Goal: Task Accomplishment & Management: Complete application form

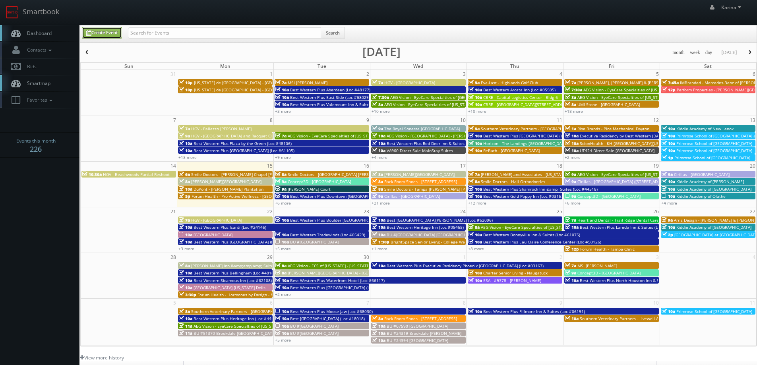
click at [111, 35] on link "Create Event" at bounding box center [102, 33] width 40 height 12
type input "09/15/2025"
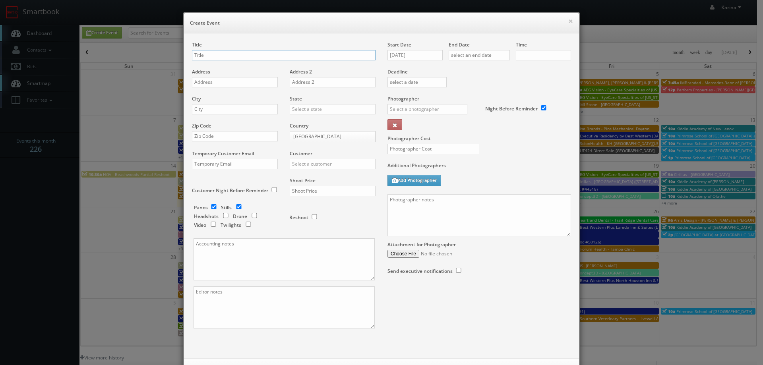
checkbox input "true"
type input "10:00am"
checkbox input "true"
type input "Smile Doctors - Barakat Orthodontics"
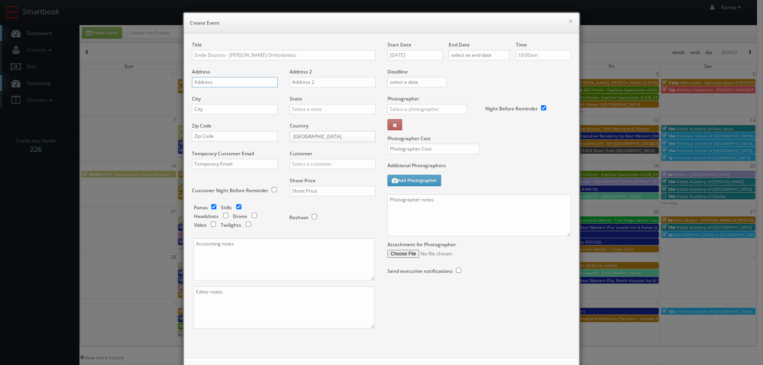
click at [210, 83] on input "text" at bounding box center [235, 82] width 86 height 10
paste input "45745 Nokes Blvd Ste 175"
type input "45745 Nokes Blvd Ste 175"
click at [222, 108] on input "text" at bounding box center [235, 109] width 86 height 10
type input "Sterling"
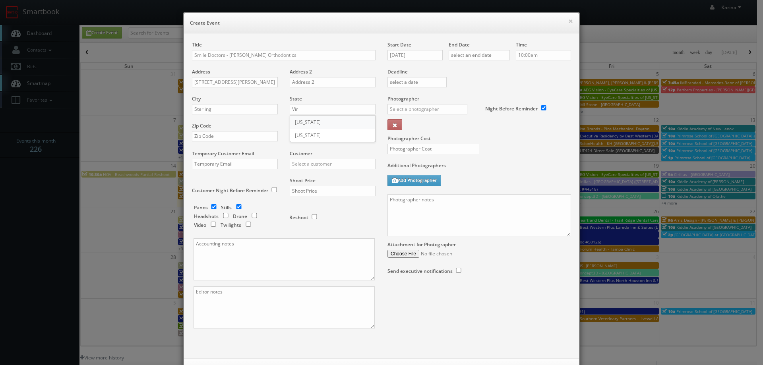
click at [309, 126] on div "[US_STATE]" at bounding box center [332, 122] width 85 height 13
type input "[US_STATE]"
click at [211, 134] on input "text" at bounding box center [235, 136] width 86 height 10
paste input "20166-2493"
type input "20166-2493"
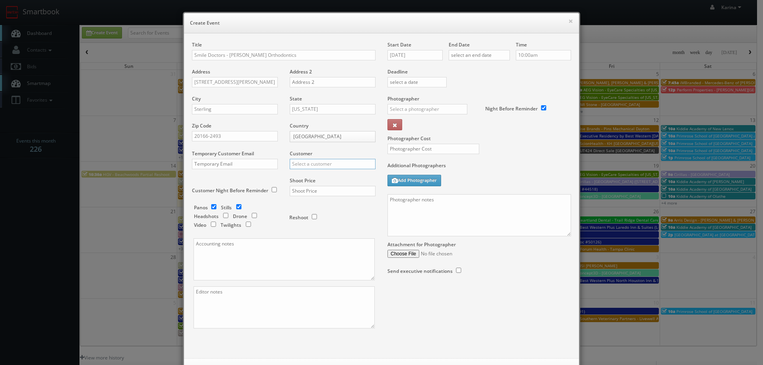
click at [313, 161] on input "text" at bounding box center [333, 164] width 86 height 10
click at [309, 230] on div "GBV" at bounding box center [332, 235] width 85 height 13
type input "GBV"
click at [223, 216] on input "checkbox" at bounding box center [226, 215] width 12 height 5
checkbox input "true"
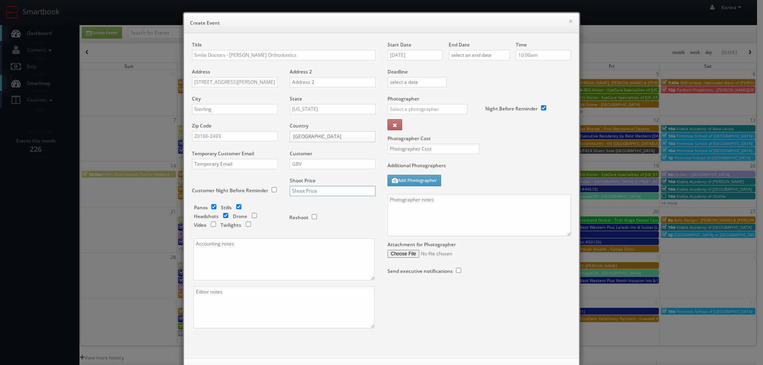
click at [307, 190] on input "text" at bounding box center [333, 191] width 86 height 10
type input "1,000"
click at [290, 253] on textarea at bounding box center [284, 260] width 181 height 42
paste textarea "Ashwin.Harish@smiledoctors.com"
type textarea "Ashwin.Harish@smiledoctors.com"
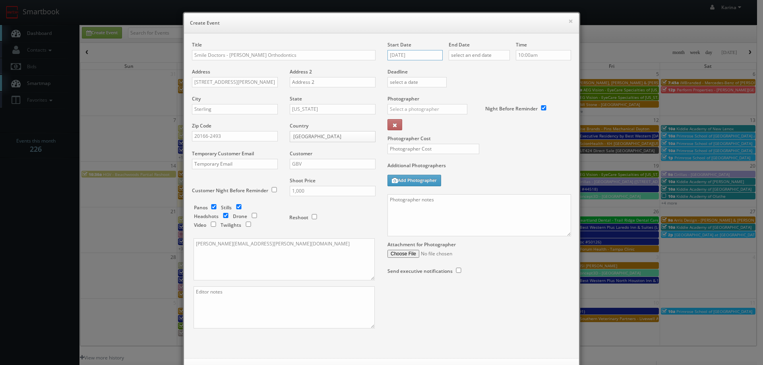
click at [423, 55] on input "[DATE]" at bounding box center [415, 55] width 55 height 10
click at [418, 126] on td "23" at bounding box center [416, 128] width 11 height 12
type input "09/23/2025"
click at [464, 55] on input "text" at bounding box center [479, 55] width 61 height 10
click at [476, 127] on td "23" at bounding box center [477, 128] width 11 height 12
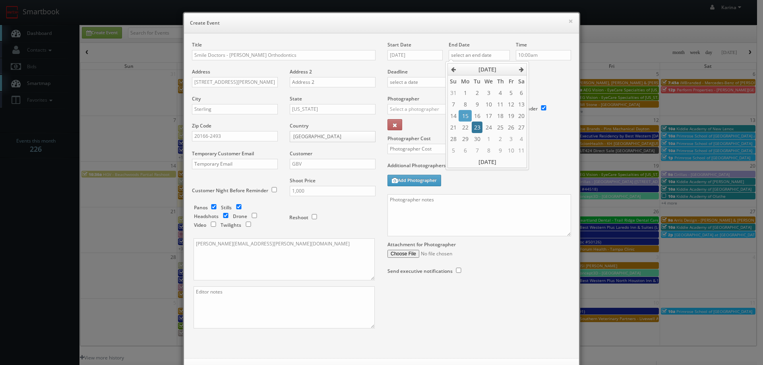
type input "09/23/2025"
click at [530, 55] on input "10:00am" at bounding box center [543, 55] width 55 height 10
type input "8:00am"
click at [532, 66] on li "8:00am" at bounding box center [528, 64] width 30 height 9
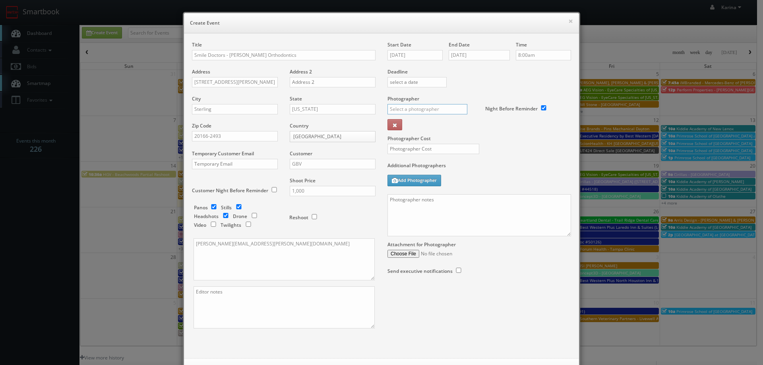
click at [404, 109] on input "text" at bounding box center [428, 109] width 80 height 10
click at [412, 126] on div "Feldy Suwito" at bounding box center [430, 126] width 85 height 13
type input "Feldy Suwito"
click at [406, 152] on input "text" at bounding box center [434, 149] width 92 height 10
type input "400"
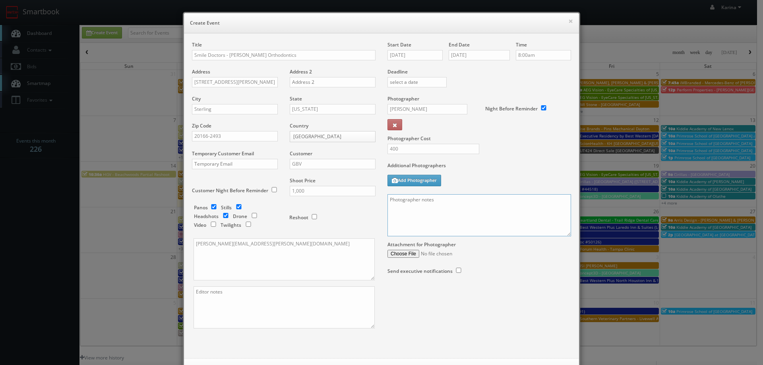
click at [414, 197] on textarea at bounding box center [480, 215] width 184 height 42
click at [460, 202] on textarea "On site contact: Amanda Ott" at bounding box center [480, 215] width 184 height 42
paste textarea "(571) 442-0524"
paste textarea "We are delivering 30 images of the practice and headshots, please take 60 + ang…"
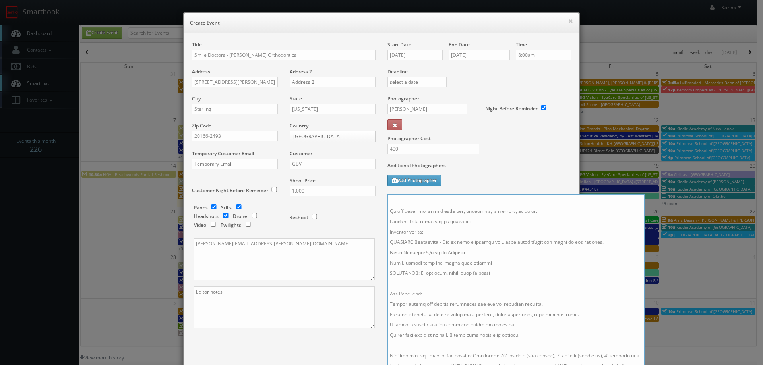
scroll to position [50, 0]
drag, startPoint x: 567, startPoint y: 235, endPoint x: 640, endPoint y: 381, distance: 163.4
click at [640, 365] on html "Smartbook Toggle Side Navigation Toggle Top Navigation Karina Karina Profile Lo…" at bounding box center [381, 255] width 763 height 510
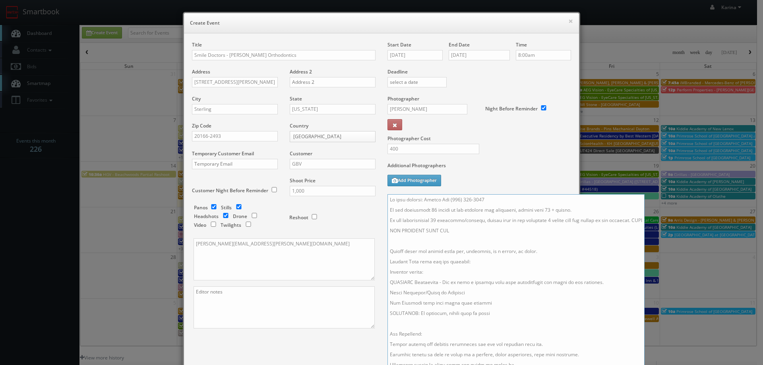
click at [432, 209] on textarea at bounding box center [516, 288] width 257 height 188
click at [548, 210] on textarea at bounding box center [516, 288] width 257 height 188
click at [444, 221] on textarea at bounding box center [516, 288] width 257 height 188
click at [546, 220] on textarea at bounding box center [516, 288] width 257 height 188
drag, startPoint x: 544, startPoint y: 221, endPoint x: 548, endPoint y: 221, distance: 4.4
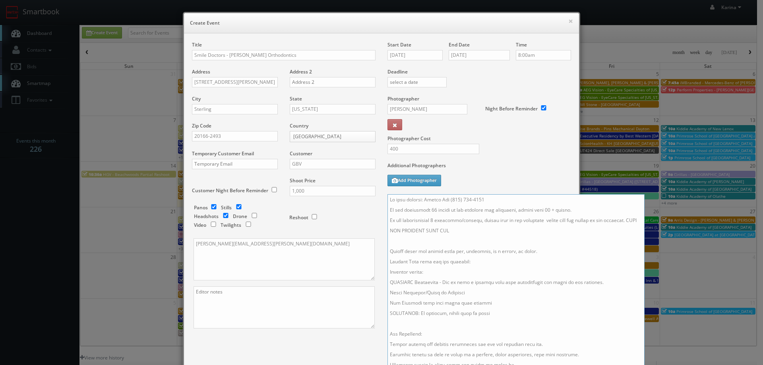
click at [544, 221] on textarea at bounding box center [516, 288] width 257 height 188
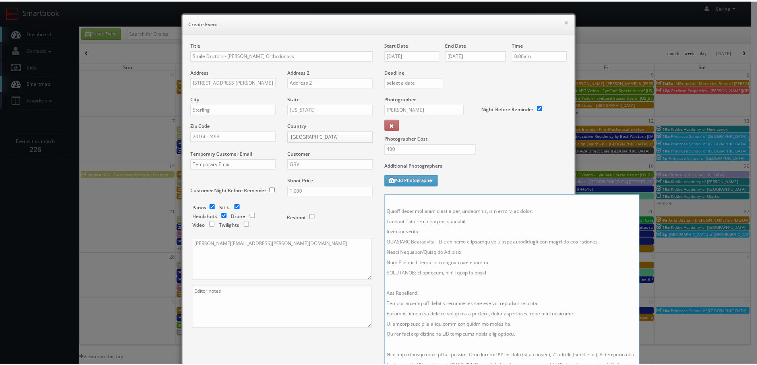
scroll to position [128, 0]
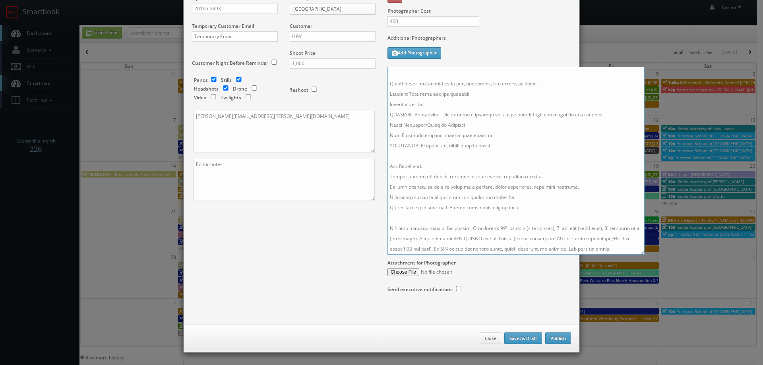
type textarea "On site contact: Amanda Ott (571) 442-0524 We are delivering 15 images of the p…"
click at [560, 337] on button "Publish" at bounding box center [559, 339] width 26 height 12
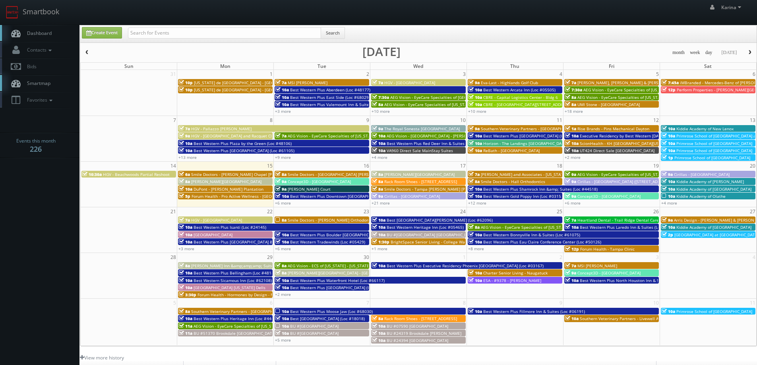
click at [44, 33] on span "Dashboard" at bounding box center [37, 33] width 29 height 7
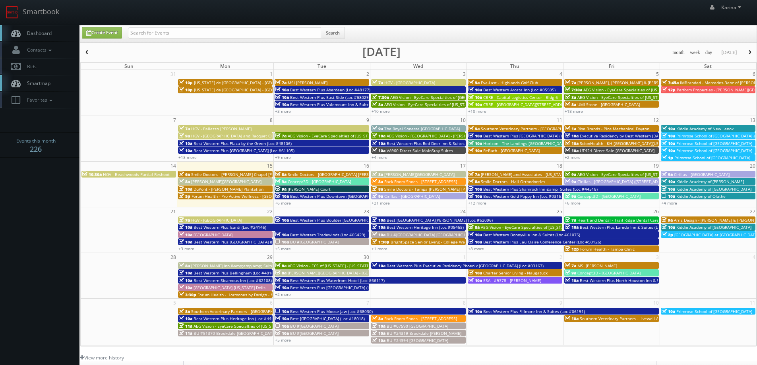
click at [212, 176] on span "Smile Doctors - Wesley Chapel Farina Orthodontic" at bounding box center [257, 175] width 133 height 6
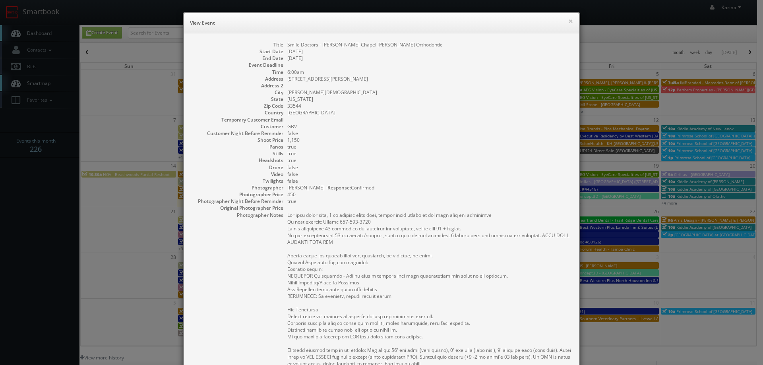
scroll to position [80, 0]
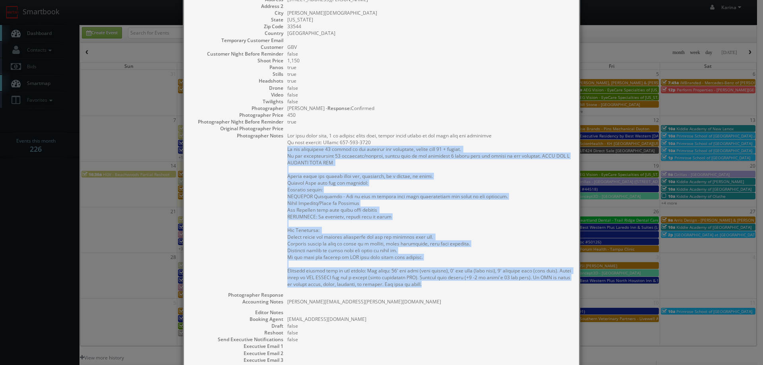
drag, startPoint x: 439, startPoint y: 285, endPoint x: 279, endPoint y: 152, distance: 208.9
click at [279, 152] on dl "Title Smile Doctors - Wesley Chapel Farina Orthodontic Start Date 09/15/2025 En…" at bounding box center [381, 183] width 379 height 443
copy pre "We are delivering 30 images of the practice and headshots, please take 60 + ang…"
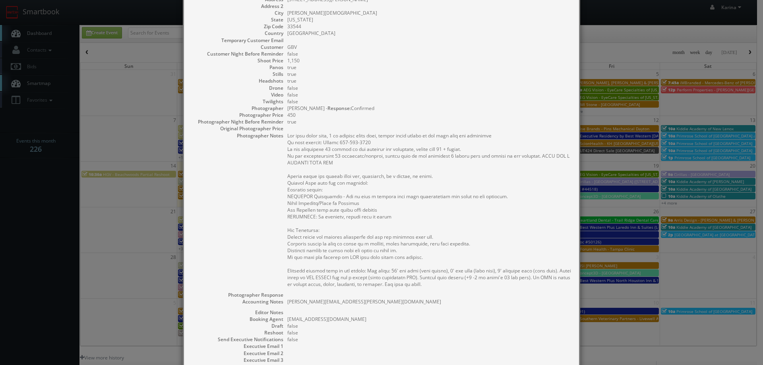
click at [435, 122] on dd "true" at bounding box center [429, 121] width 284 height 7
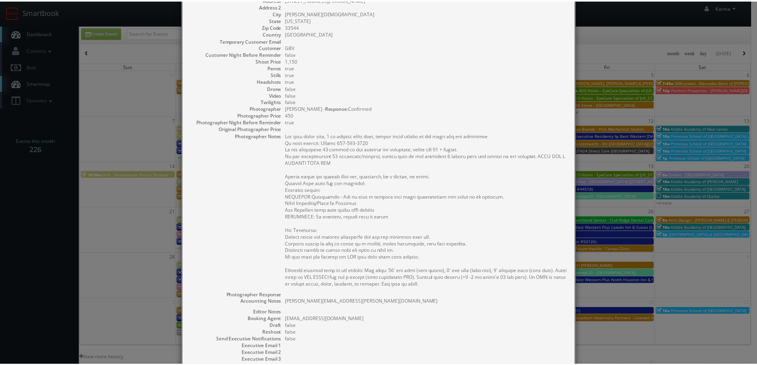
scroll to position [0, 0]
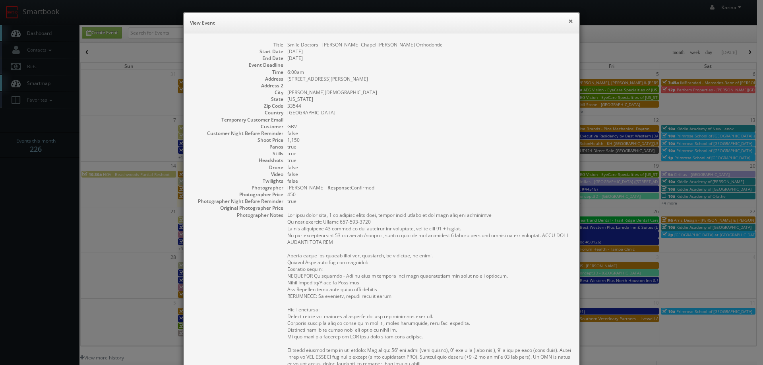
click at [569, 19] on button "×" at bounding box center [571, 21] width 5 height 6
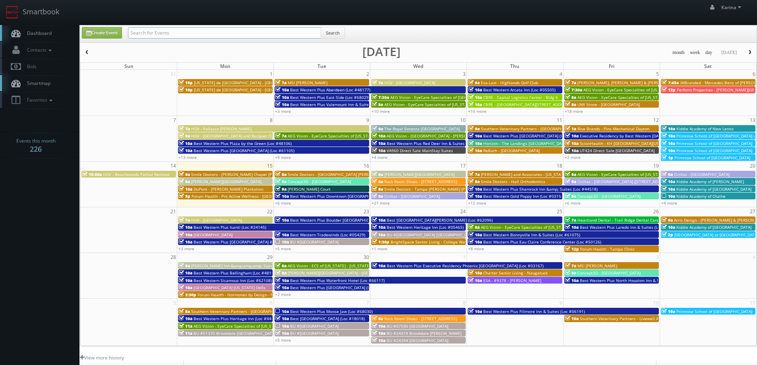
click at [164, 30] on input "text" at bounding box center [224, 32] width 193 height 11
type input "firebirds"
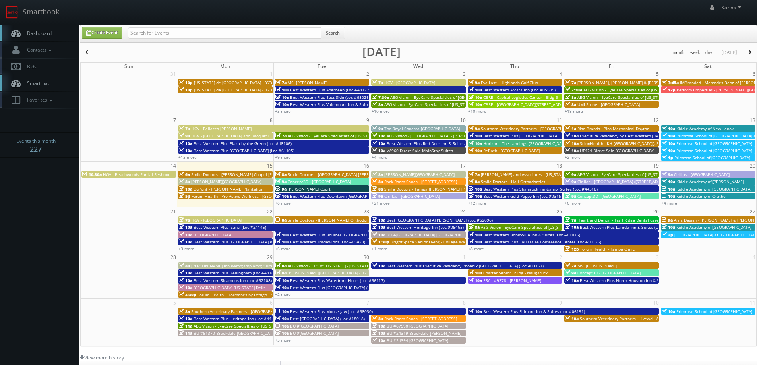
click at [293, 221] on span "Smile Doctors - Barakat Orthodontics" at bounding box center [332, 220] width 88 height 6
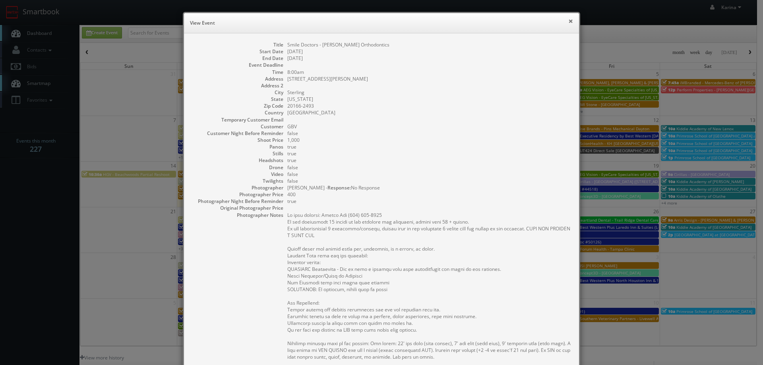
click at [569, 22] on button "×" at bounding box center [571, 21] width 5 height 6
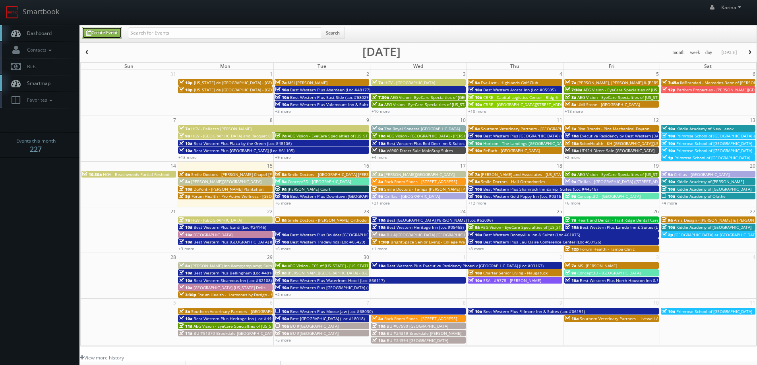
click at [102, 33] on link "Create Event" at bounding box center [102, 33] width 40 height 12
type input "09/15/2025"
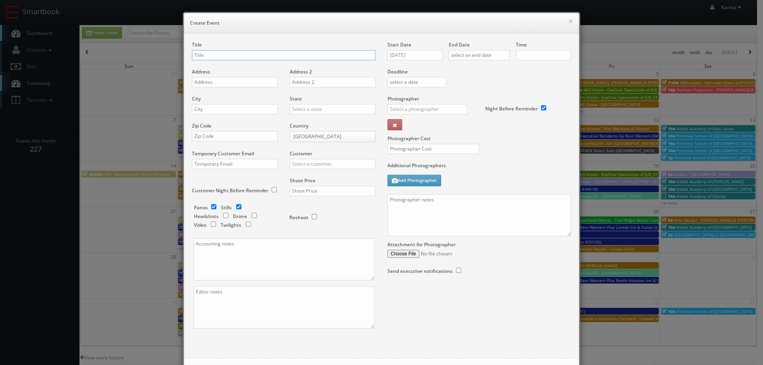
checkbox input "true"
type input "10:00am"
checkbox input "true"
click at [210, 53] on input "text" at bounding box center [284, 55] width 184 height 10
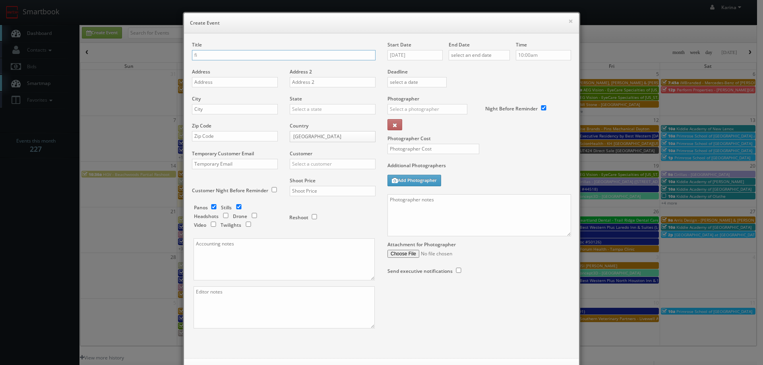
type input "f"
type input "B"
type input "Firebirds - New Albany"
click at [213, 83] on input "text" at bounding box center [235, 82] width 86 height 10
paste input "6036 N Hamilton Rd"
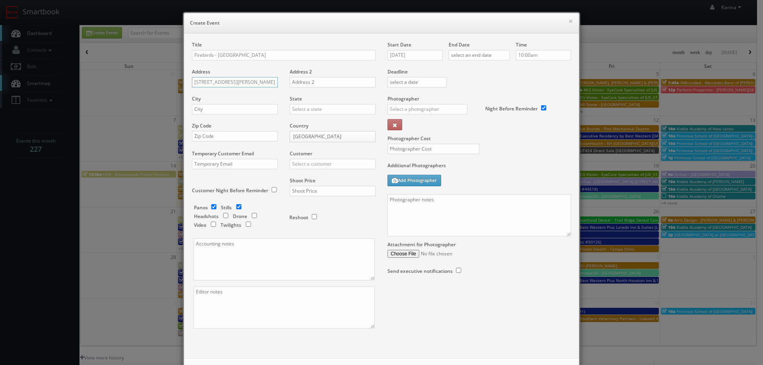
type input "6036 N Hamilton Rd"
click at [212, 105] on input "text" at bounding box center [235, 109] width 86 height 10
type input "New Albany"
type input "[US_STATE]"
click at [200, 135] on input "text" at bounding box center [235, 136] width 86 height 10
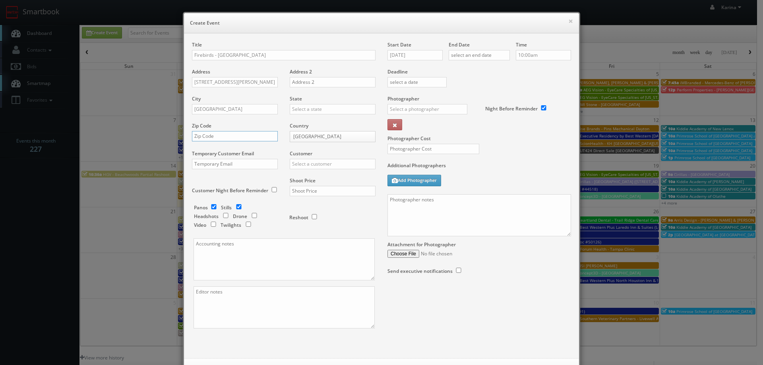
paste input "43054"
type input "43054"
click at [297, 167] on input "text" at bounding box center [333, 164] width 86 height 10
click at [317, 236] on div "GBV" at bounding box center [332, 235] width 85 height 13
click at [297, 167] on input "GBV" at bounding box center [333, 164] width 86 height 10
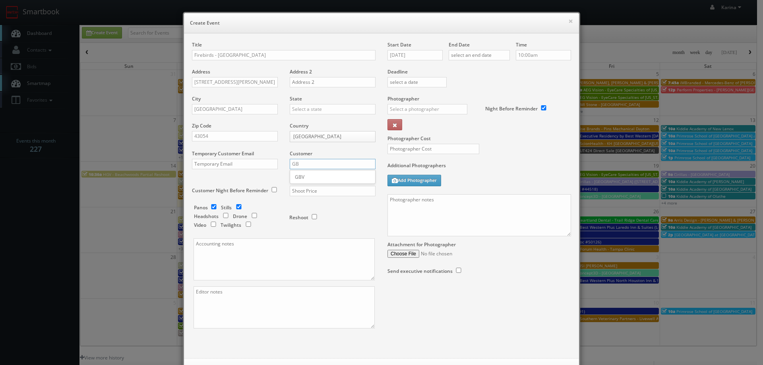
type input "G"
click at [315, 174] on div "Firebirds" at bounding box center [332, 177] width 85 height 13
type input "Firebirds"
click at [414, 55] on input "09/15/2025" at bounding box center [415, 55] width 55 height 10
click at [416, 128] on td "23" at bounding box center [416, 128] width 11 height 12
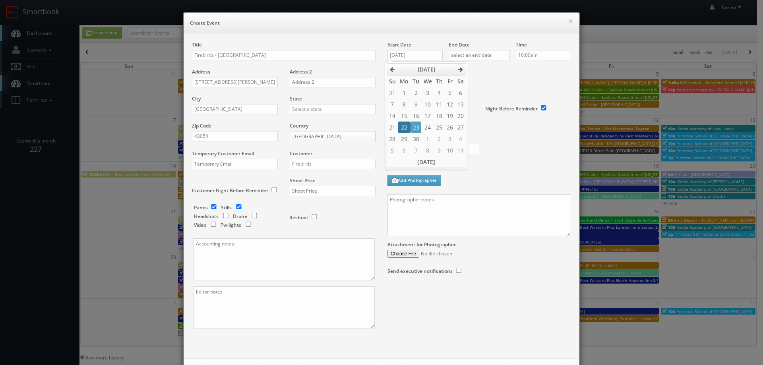
click at [406, 127] on td "22" at bounding box center [404, 128] width 13 height 12
type input "09/22/2025"
click at [468, 57] on input "text" at bounding box center [479, 55] width 61 height 10
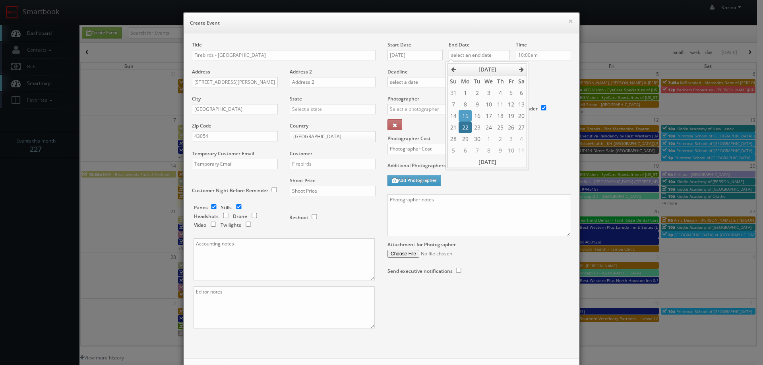
click at [461, 127] on td "22" at bounding box center [465, 128] width 13 height 12
type input "09/22/2025"
click at [527, 55] on input "10:00am" at bounding box center [543, 55] width 55 height 10
type input "8:00am"
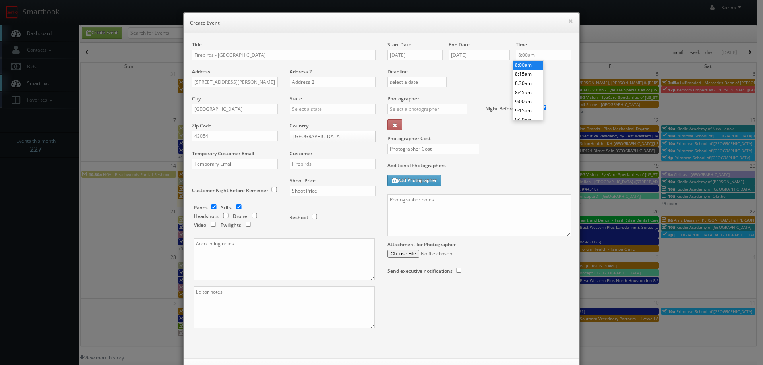
click at [516, 64] on li "8:00am" at bounding box center [528, 64] width 30 height 9
paste textarea "Google Tour + 15 images to be delivered, so asking for about 30 to be taken in …"
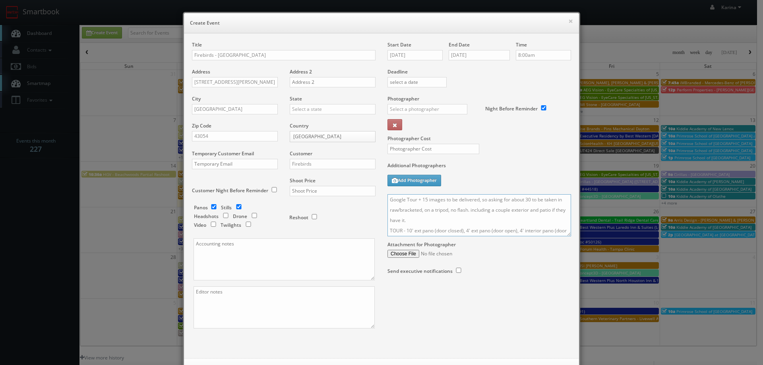
scroll to position [29, 0]
type textarea "Google Tour + 15 images to be delivered, so asking for about 30 to be taken in …"
click at [401, 107] on input "text" at bounding box center [428, 109] width 80 height 10
click at [408, 131] on div "George Paxton" at bounding box center [430, 126] width 85 height 13
type input "George Paxton"
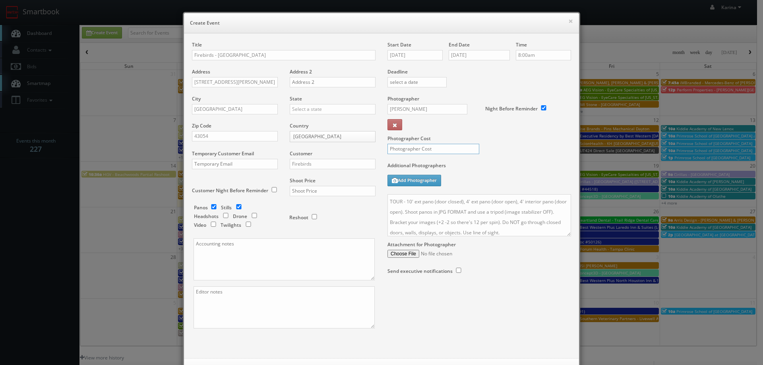
click at [411, 149] on input "text" at bounding box center [434, 149] width 92 height 10
type input "375"
click at [323, 189] on input "text" at bounding box center [333, 191] width 86 height 10
type input "999"
click at [481, 77] on div "Deadline" at bounding box center [480, 68] width 196 height 54
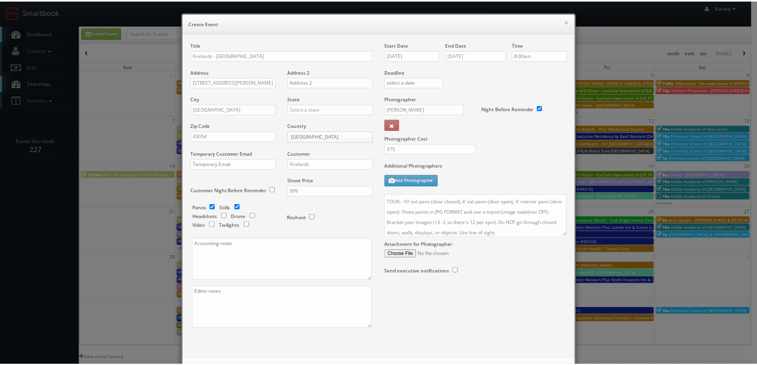
scroll to position [34, 0]
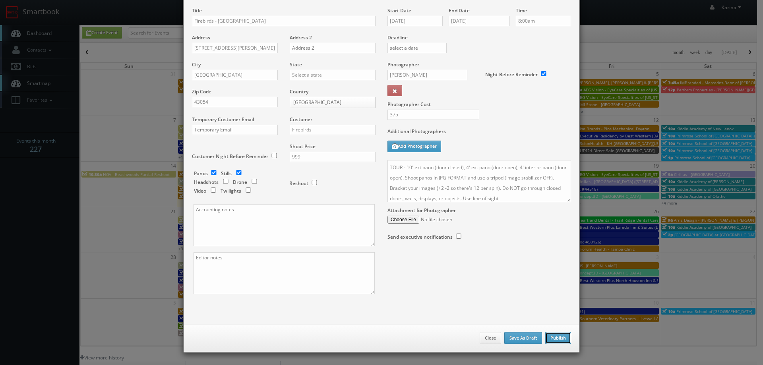
click at [556, 341] on button "Publish" at bounding box center [559, 338] width 26 height 12
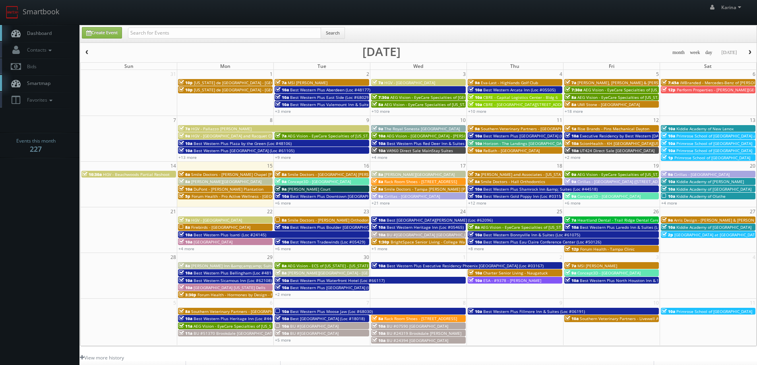
click at [54, 31] on link "Dashboard" at bounding box center [40, 33] width 80 height 16
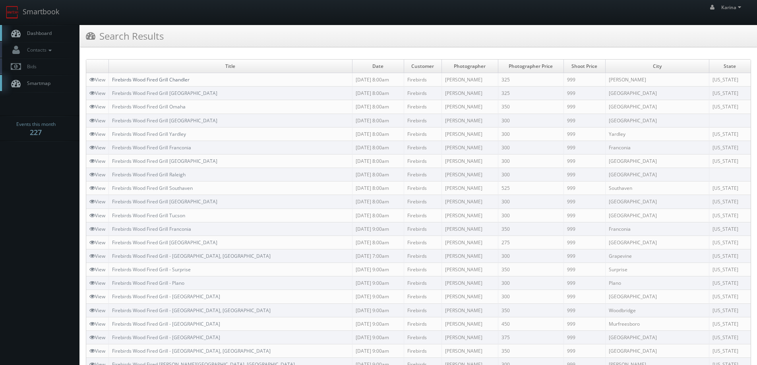
click at [188, 81] on link "Firebirds Wood Fired Grill Chandler" at bounding box center [151, 79] width 78 height 7
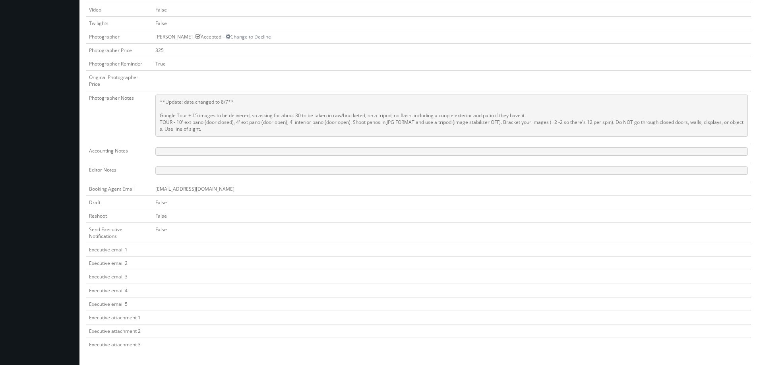
scroll to position [260, 0]
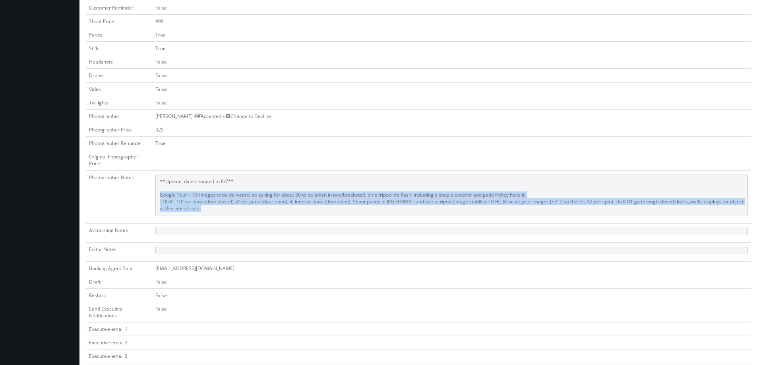
drag, startPoint x: 210, startPoint y: 208, endPoint x: 161, endPoint y: 196, distance: 50.4
click at [161, 196] on pre "**Update: date changed to 8/7** Google Tour + 15 images to be delivered, so ask…" at bounding box center [451, 195] width 593 height 42
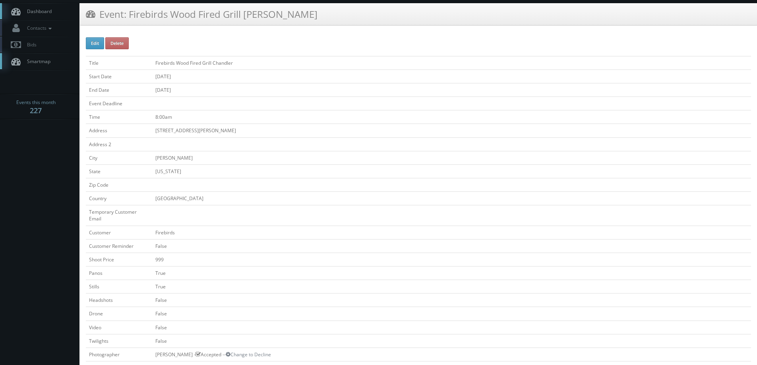
scroll to position [0, 0]
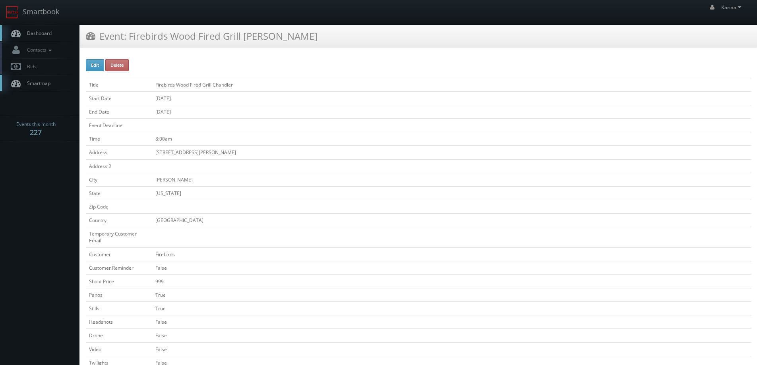
click at [43, 36] on span "Dashboard" at bounding box center [37, 33] width 29 height 7
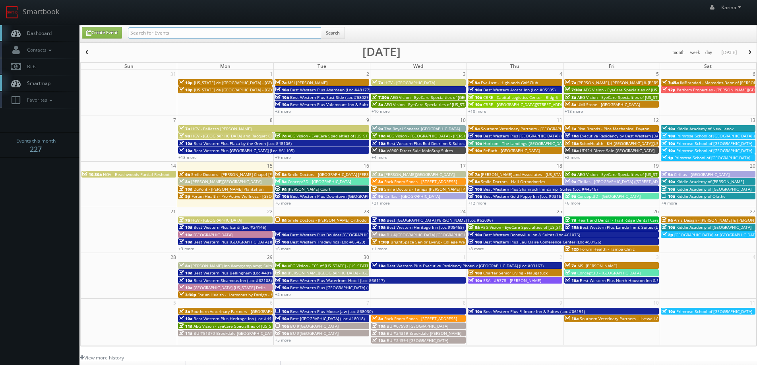
click at [148, 36] on input "text" at bounding box center [224, 32] width 193 height 11
type input "firebirds"
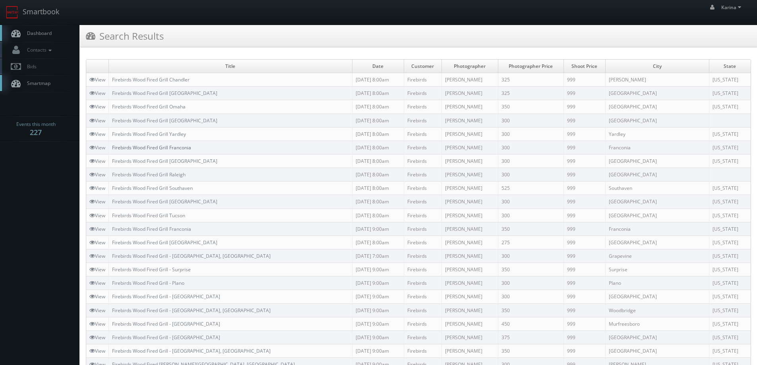
click at [177, 147] on link "Firebirds Wood Fired Grill Franconia" at bounding box center [151, 147] width 79 height 7
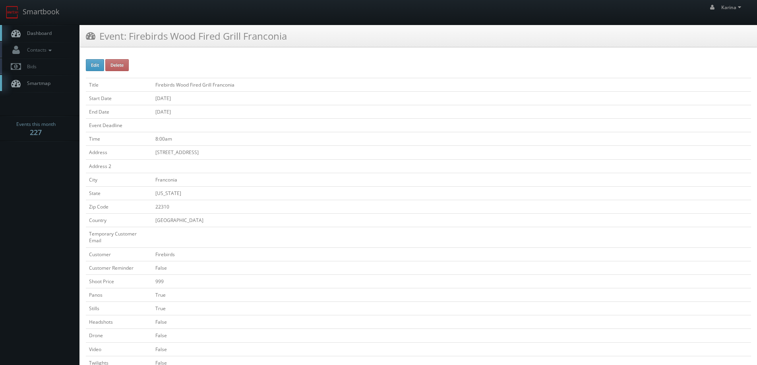
scroll to position [159, 0]
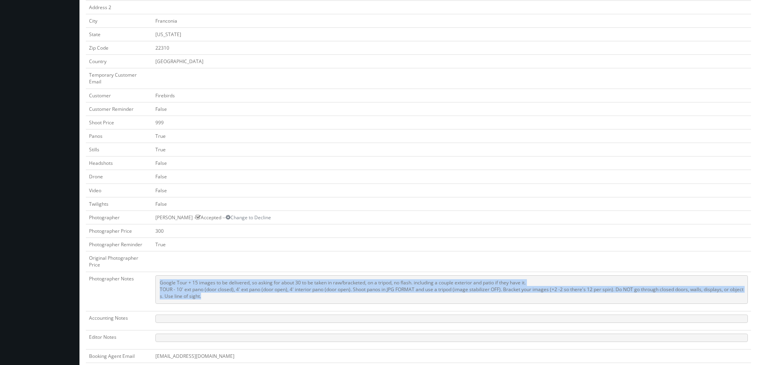
drag, startPoint x: 192, startPoint y: 295, endPoint x: 161, endPoint y: 282, distance: 33.3
click at [161, 282] on pre "Google Tour + 15 images to be delivered, so asking for about 30 to be taken in …" at bounding box center [451, 290] width 593 height 29
copy pre "Google Tour + 15 images to be delivered, so asking for about 30 to be taken in …"
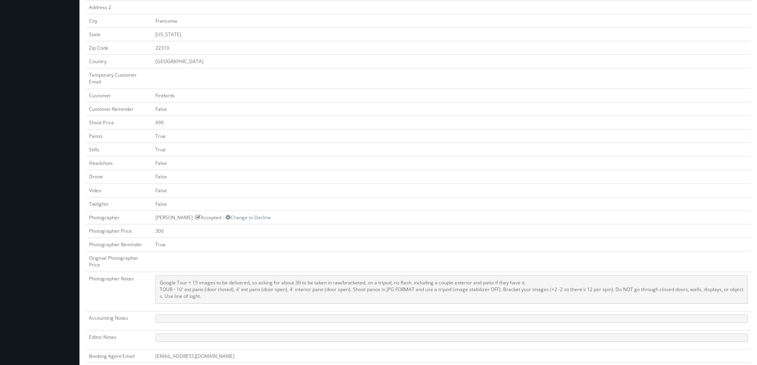
click at [256, 131] on td "True" at bounding box center [451, 136] width 599 height 14
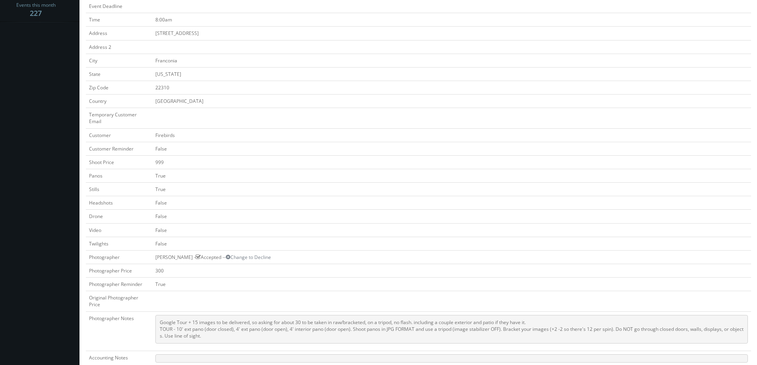
scroll to position [0, 0]
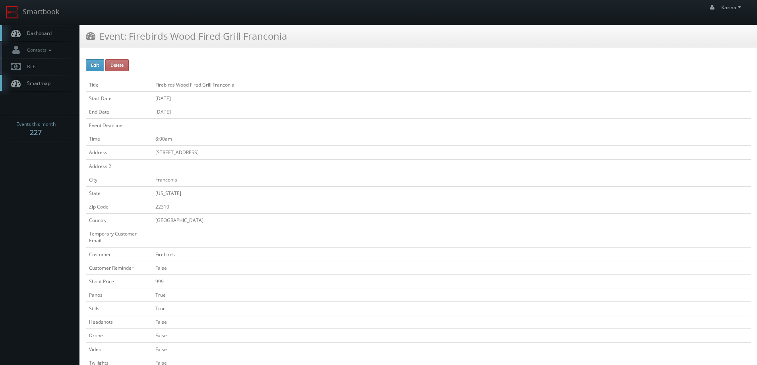
click at [38, 29] on link "Dashboard" at bounding box center [40, 33] width 80 height 16
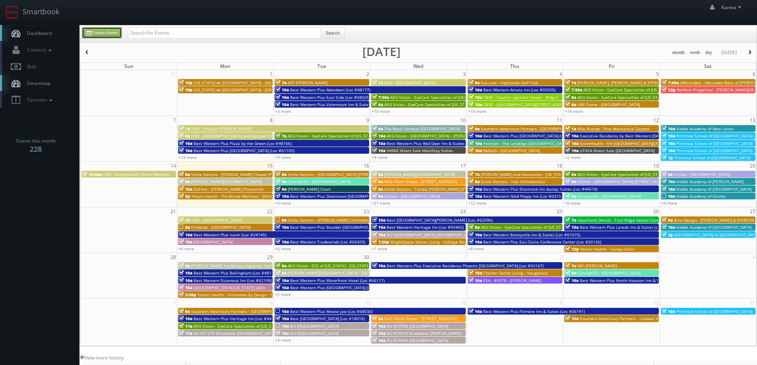
click at [115, 34] on link "Create Event" at bounding box center [102, 33] width 40 height 12
type input "09/15/2025"
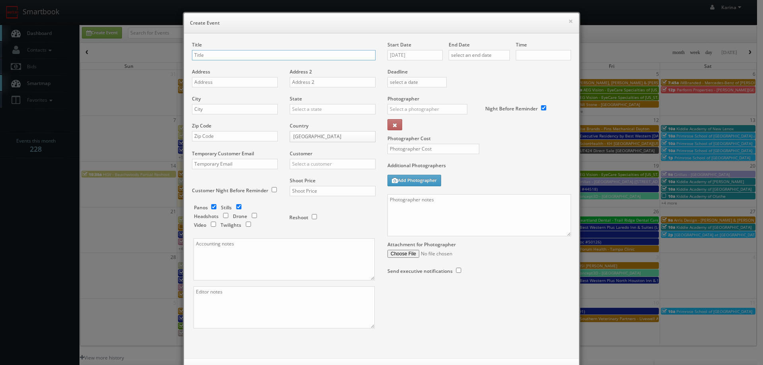
checkbox input "true"
type input "10:00am"
checkbox input "true"
click at [216, 39] on div "Title Address Address 2 City State Alabama Alaska Arizona Arkansas California C…" at bounding box center [381, 195] width 395 height 325
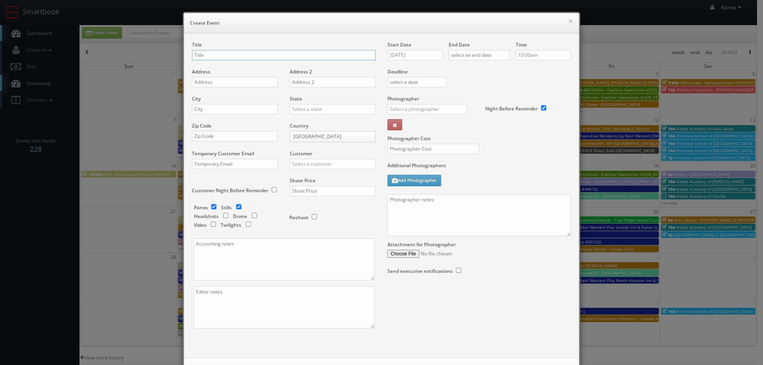
click at [217, 59] on input "text" at bounding box center [284, 55] width 184 height 10
type input "[PERSON_NAME] - Bloomingdale's 59th St"
click at [224, 79] on input "text" at bounding box center [235, 82] width 86 height 10
paste input "Good morning, Craig, Your photoshoot at Aveda University Village is confirmed f…"
type input "Good morning, Craig, Your photoshoot at Aveda University Village is confirmed f…"
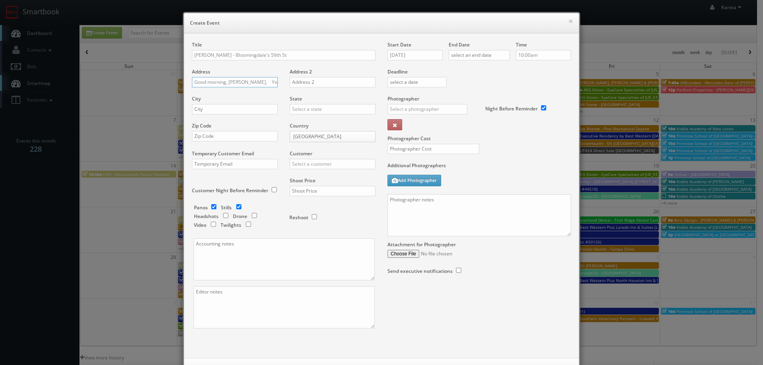
scroll to position [0, 1361]
click at [266, 81] on input "Good morning, Craig, Your photoshoot at Aveda University Village is confirmed f…" at bounding box center [235, 82] width 86 height 10
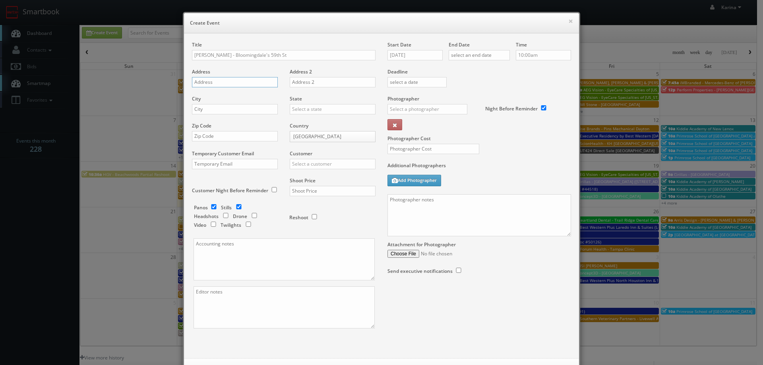
scroll to position [0, 0]
paste input "1000 3rd Ave"
type input "1000 3rd Ave"
click at [212, 110] on input "text" at bounding box center [235, 109] width 86 height 10
type input "New York City"
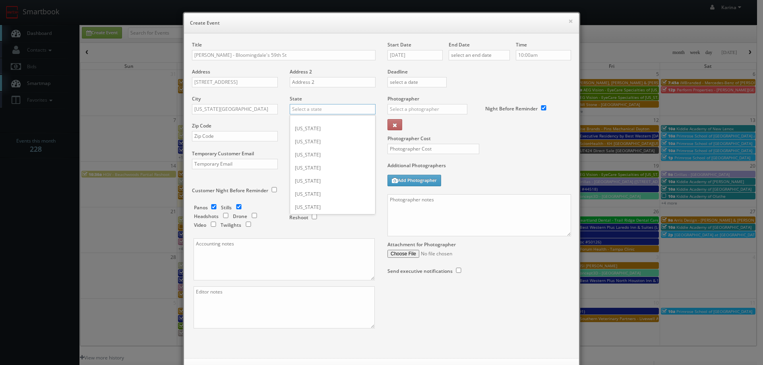
click at [320, 109] on input "text" at bounding box center [333, 109] width 86 height 10
click at [324, 161] on div "[US_STATE]" at bounding box center [332, 161] width 85 height 13
type input "[US_STATE]"
click at [223, 135] on input "text" at bounding box center [235, 136] width 86 height 10
click at [204, 162] on input "text" at bounding box center [235, 164] width 86 height 10
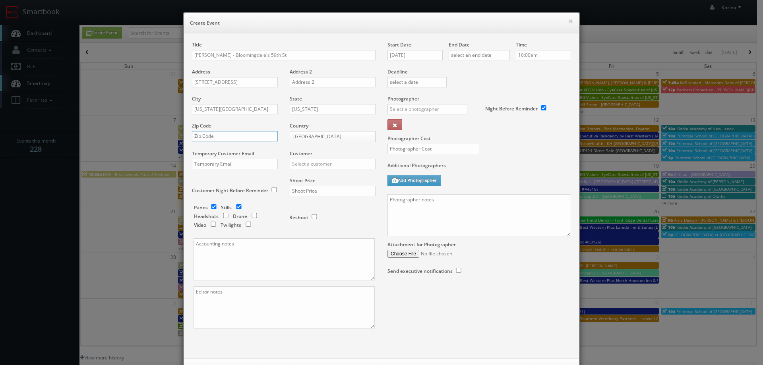
click at [202, 139] on input "text" at bounding box center [235, 136] width 86 height 10
type input "10022"
click at [308, 167] on input "text" at bounding box center [333, 164] width 86 height 10
click at [311, 177] on div "[PERSON_NAME]" at bounding box center [332, 177] width 85 height 13
type input "[PERSON_NAME]"
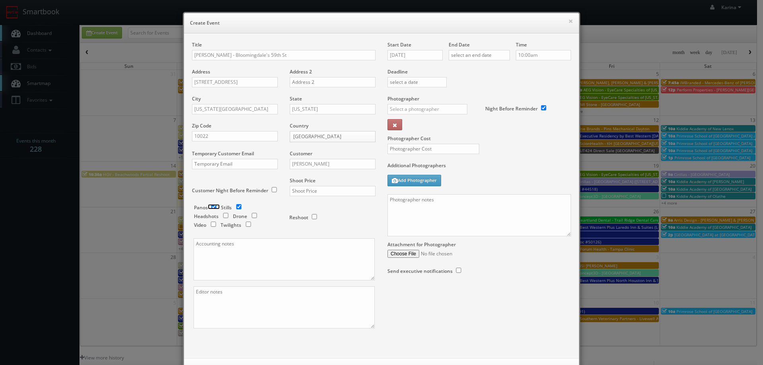
click at [212, 206] on input "checkbox" at bounding box center [214, 206] width 12 height 5
checkbox input "false"
click at [292, 193] on input "text" at bounding box center [333, 191] width 86 height 10
type input "700"
click at [421, 52] on input "09/15/2025" at bounding box center [415, 55] width 55 height 10
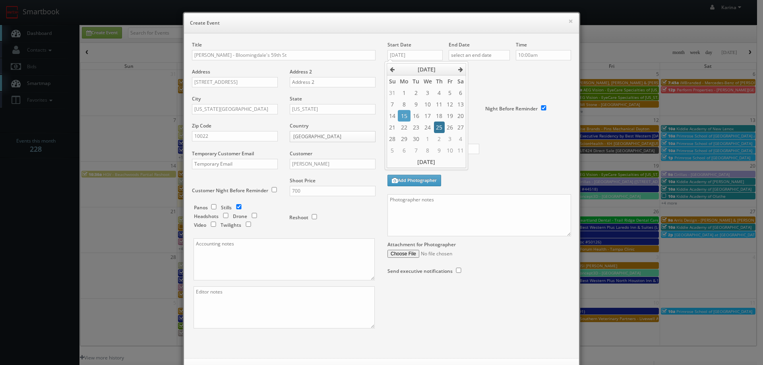
click at [438, 127] on td "25" at bounding box center [439, 128] width 11 height 12
type input "09/25/2025"
click at [463, 58] on input "text" at bounding box center [479, 55] width 61 height 10
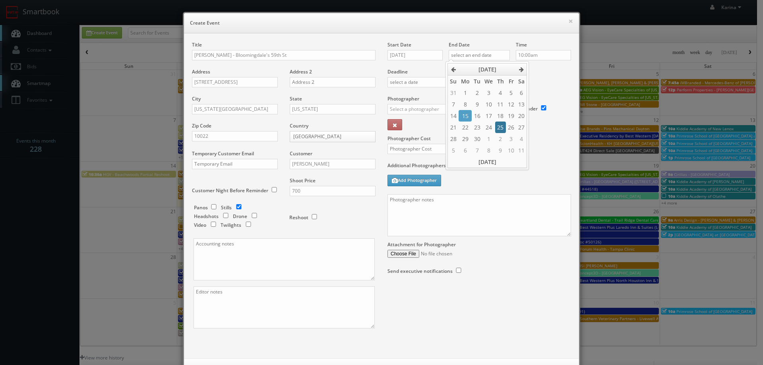
click at [500, 126] on td "25" at bounding box center [500, 128] width 11 height 12
type input "09/25/2025"
click at [521, 54] on input "10:00am" at bounding box center [543, 55] width 55 height 10
type input "7:00am"
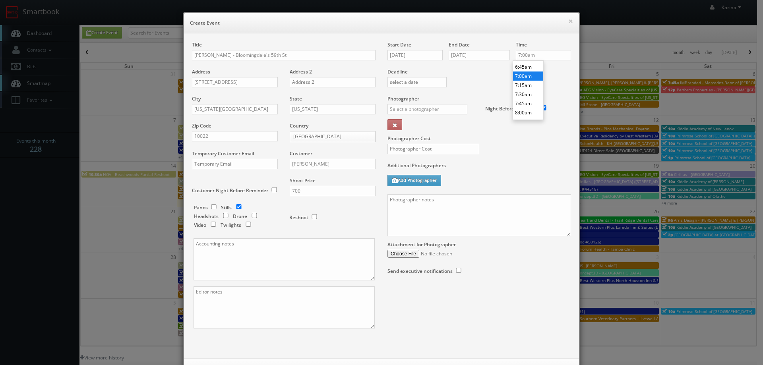
click at [530, 77] on li "7:00am" at bounding box center [528, 76] width 30 height 9
click at [395, 110] on input "text" at bounding box center [428, 109] width 80 height 10
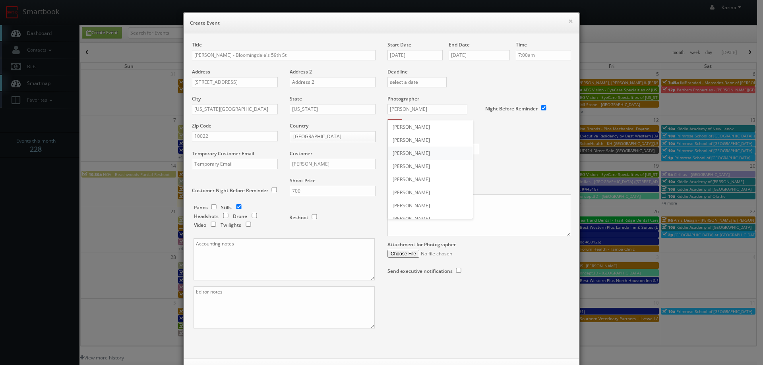
click at [403, 153] on div "John Moore" at bounding box center [430, 153] width 85 height 13
type input "John Moore"
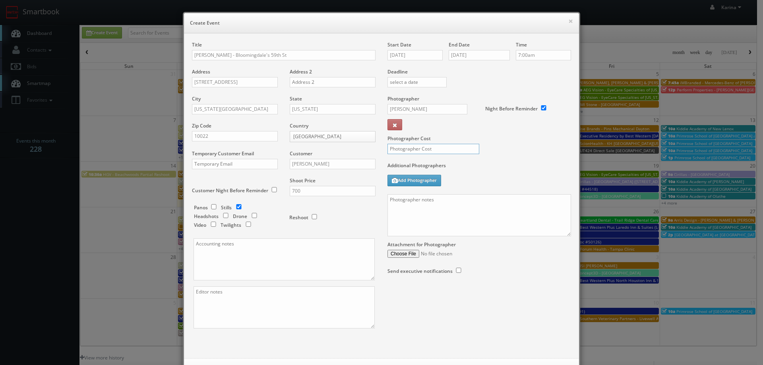
click at [409, 153] on input "text" at bounding box center [434, 149] width 92 height 10
type input "300"
click at [400, 204] on textarea at bounding box center [480, 215] width 184 height 42
paste textarea "5 Angles of Balmain Beauty Counter, 10 shots 5 angles of Kilian Paris Display, …"
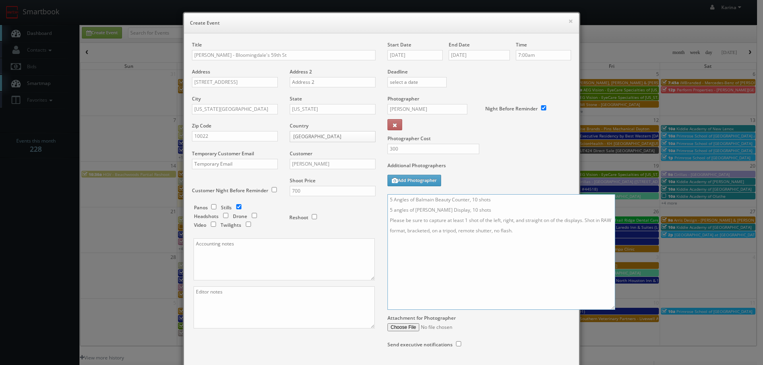
drag, startPoint x: 567, startPoint y: 232, endPoint x: 572, endPoint y: 255, distance: 23.2
click at [616, 310] on textarea "5 Angles of Balmain Beauty Counter, 10 shots 5 angles of Kilian Paris Display, …" at bounding box center [502, 252] width 228 height 116
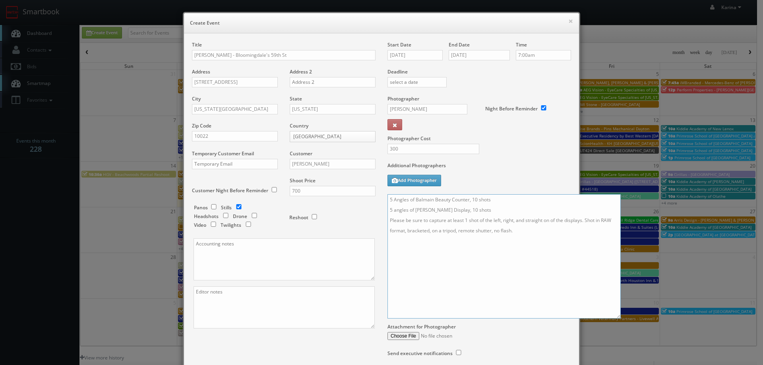
drag, startPoint x: 466, startPoint y: 200, endPoint x: 412, endPoint y: 203, distance: 53.8
click at [412, 203] on textarea "5 Angles of Balmain Beauty Counter, 10 shots 5 angles of Kilian Paris Display, …" at bounding box center [504, 256] width 233 height 124
click at [412, 199] on textarea "5 Angles ofTom Ford Beauty, 10 shots 5 angles of Kilian Paris Display, 10 shots…" at bounding box center [504, 256] width 233 height 124
click at [412, 201] on textarea "5 Angles ofTom Ford Beauty, 10 shots 5 angles of Kilian Paris Display, 10 shots…" at bounding box center [504, 256] width 233 height 124
click at [410, 199] on textarea "5 Angles ofTom Ford Beauty, 10 shots 5 angles of Kilian Paris Display, 10 shots…" at bounding box center [504, 256] width 233 height 124
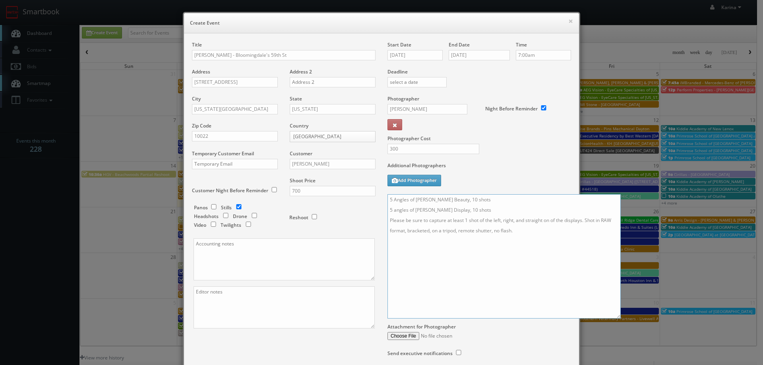
drag, startPoint x: 404, startPoint y: 199, endPoint x: 390, endPoint y: 200, distance: 13.5
click at [390, 200] on textarea "5 Angles of Tom Ford Beauty, 10 shots 5 angles of Kilian Paris Display, 10 shot…" at bounding box center [504, 256] width 233 height 124
click at [405, 210] on textarea "5 stills of Tom Ford Beauty, 10 shots 5 angles of Kilian Paris Display, 10 shot…" at bounding box center [504, 256] width 233 height 124
drag, startPoint x: 449, startPoint y: 210, endPoint x: 408, endPoint y: 212, distance: 41.0
click at [408, 212] on textarea "5 stills of Tom Ford Beauty, 10 shots 5 stills of Kilian Paris Display, 10 shot…" at bounding box center [504, 256] width 233 height 124
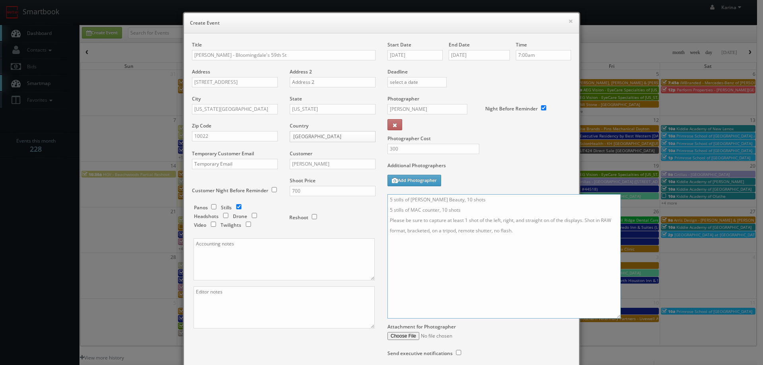
click at [388, 199] on textarea "5 stills of Tom Ford Beauty, 10 shots 5 stills of MAC counter, 10 shots Please …" at bounding box center [504, 256] width 233 height 124
drag, startPoint x: 384, startPoint y: 198, endPoint x: 393, endPoint y: 199, distance: 8.8
click at [388, 198] on textarea "5 stills of Tom Ford Beauty, 10 shots 5 stills of MAC counter, 10 shots Please …" at bounding box center [504, 256] width 233 height 124
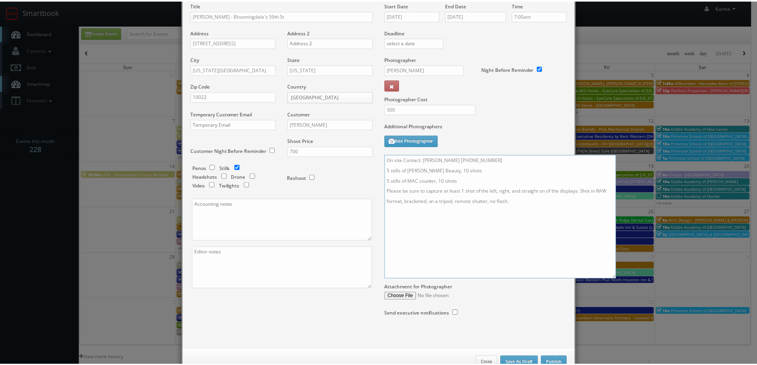
scroll to position [64, 0]
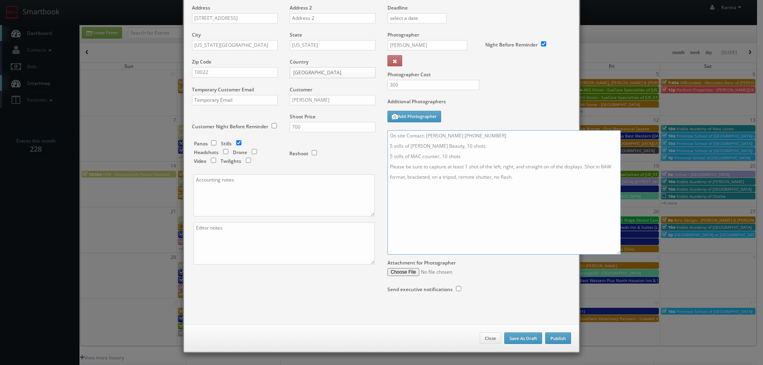
type textarea "On site Contact: John Bonin 416-809-2542 5 stills of Tom Ford Beauty, 10 shots …"
click at [555, 339] on button "Publish" at bounding box center [559, 339] width 26 height 12
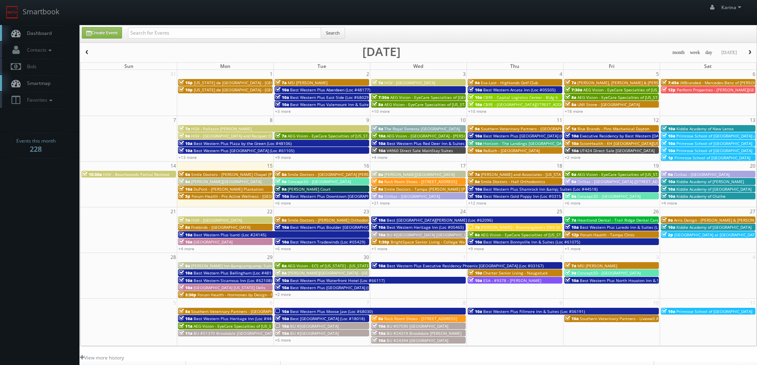
click at [27, 25] on link "Dashboard" at bounding box center [40, 33] width 80 height 16
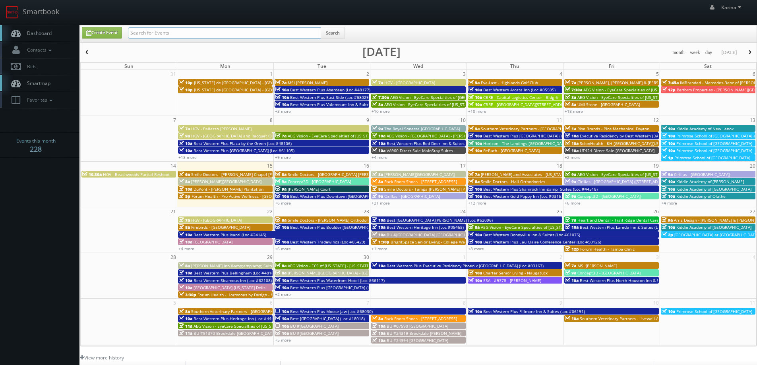
click at [145, 31] on input "text" at bounding box center [224, 32] width 193 height 11
type input "estee lauder"
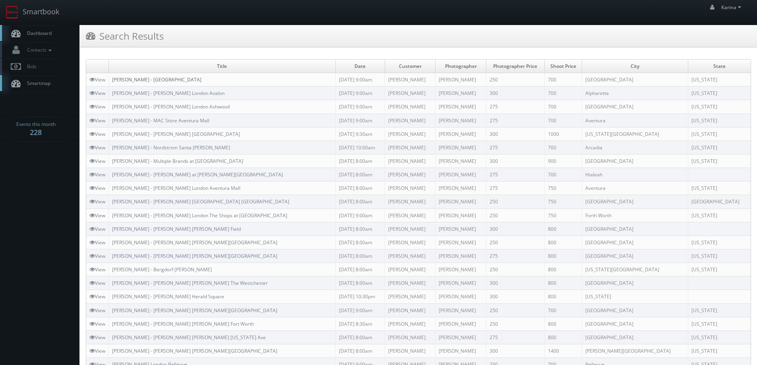
click at [187, 81] on link "[PERSON_NAME] - [GEOGRAPHIC_DATA]" at bounding box center [156, 79] width 89 height 7
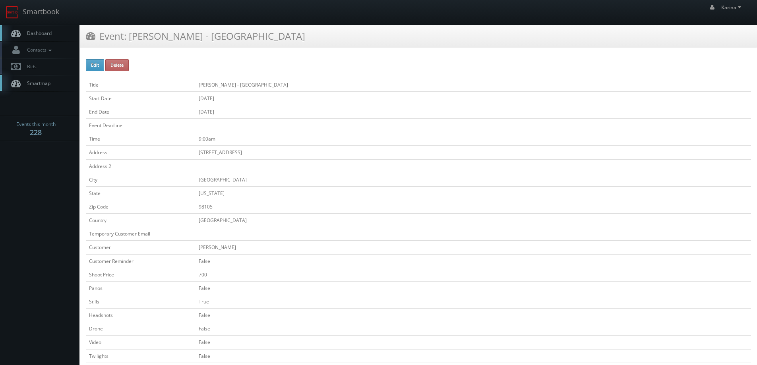
scroll to position [199, 0]
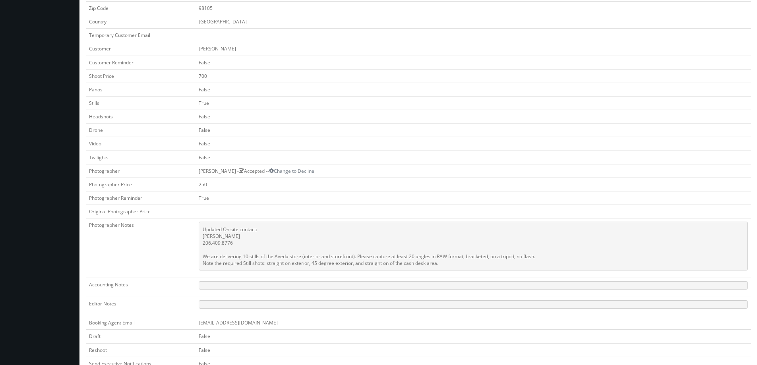
drag, startPoint x: 444, startPoint y: 265, endPoint x: 199, endPoint y: 259, distance: 245.4
click at [199, 259] on pre "Updated On site contact: Penelope Lehman 206.409.8776 We are delivering 10 stil…" at bounding box center [474, 246] width 550 height 49
copy pre "We are delivering 10 stills of the Aveda store (interior and storefront). Pleas…"
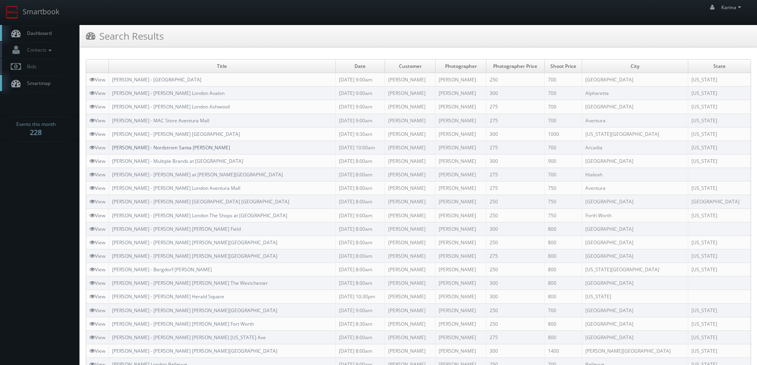
click at [192, 148] on link "Estee Lauder - Nordstrom Santa Anita" at bounding box center [171, 147] width 118 height 7
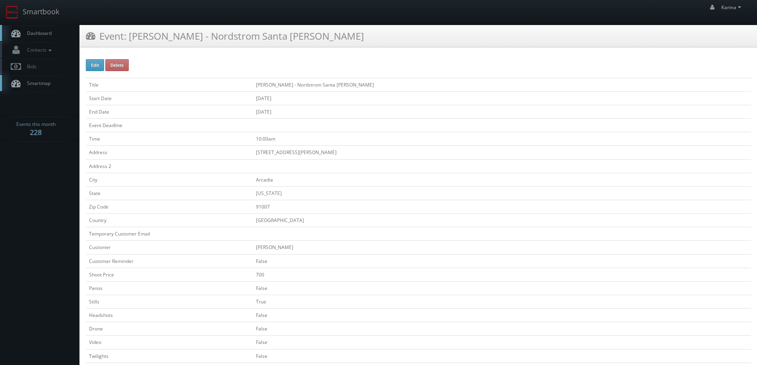
scroll to position [199, 0]
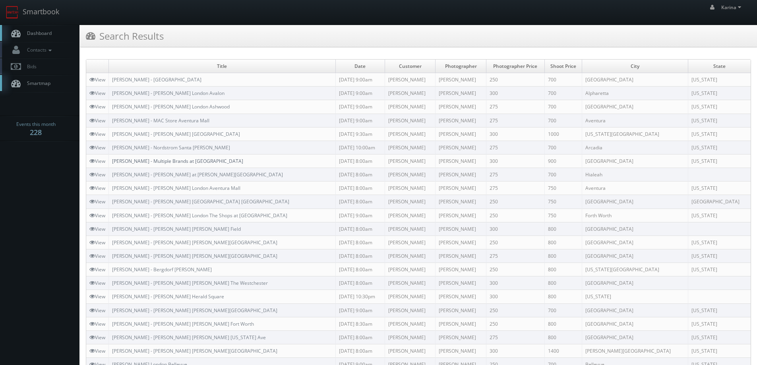
click at [204, 161] on link "[PERSON_NAME] - Multiple Brands at [GEOGRAPHIC_DATA]" at bounding box center [177, 161] width 131 height 7
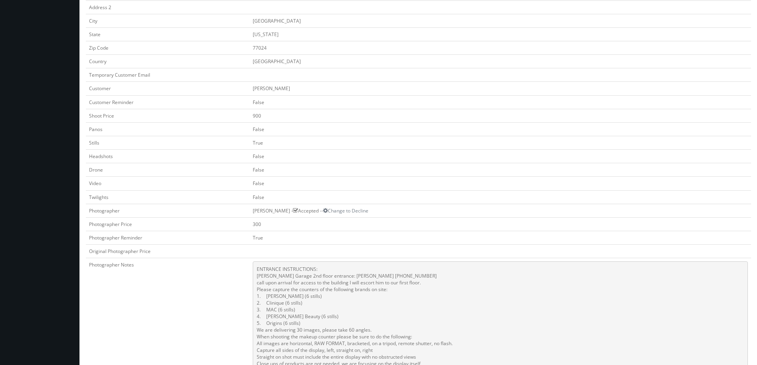
scroll to position [318, 0]
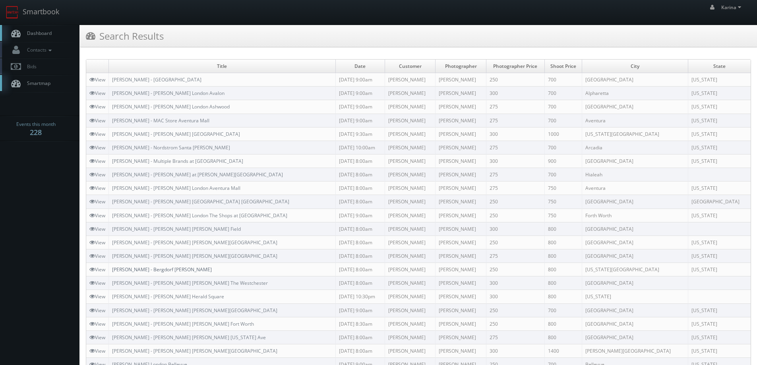
click at [169, 270] on link "[PERSON_NAME] - Bergdorf [PERSON_NAME]" at bounding box center [162, 269] width 100 height 7
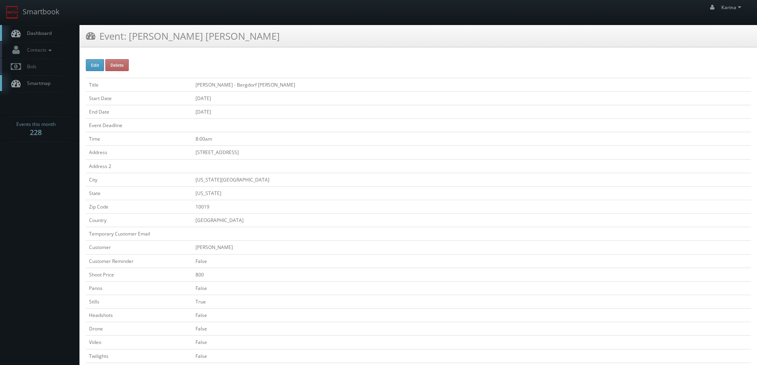
scroll to position [199, 0]
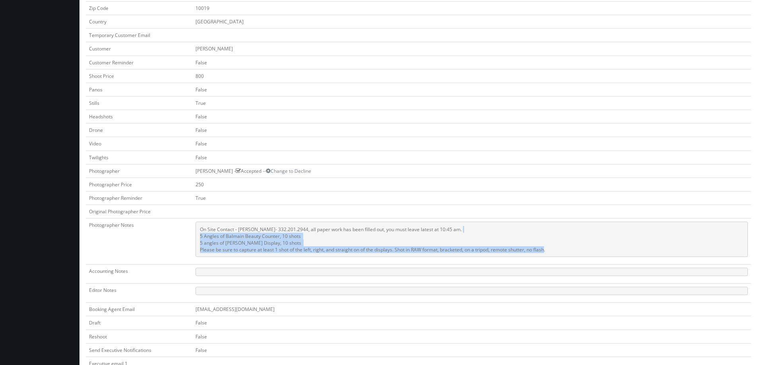
drag, startPoint x: 550, startPoint y: 249, endPoint x: 198, endPoint y: 238, distance: 352.1
click at [198, 238] on pre "On Site Contact - Damila Frías- 332.201.2944, all paper work has been filled ou…" at bounding box center [472, 239] width 553 height 35
copy pre "5 Angles of Balmain Beauty Counter, 10 shots 5 angles of Kilian Paris Display, …"
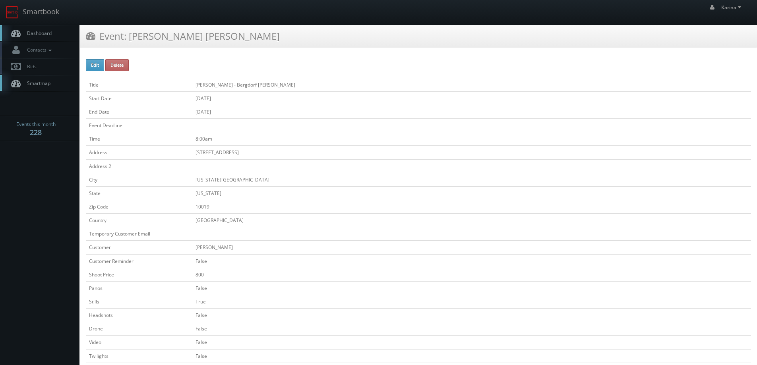
click at [36, 38] on link "Dashboard" at bounding box center [40, 33] width 80 height 16
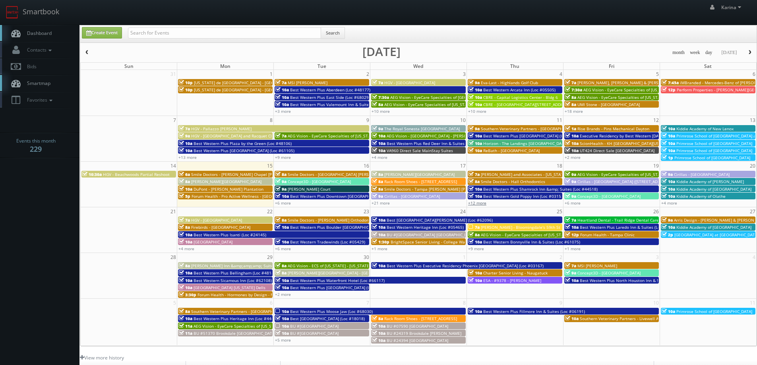
click at [476, 203] on link "+12 more" at bounding box center [477, 203] width 18 height 6
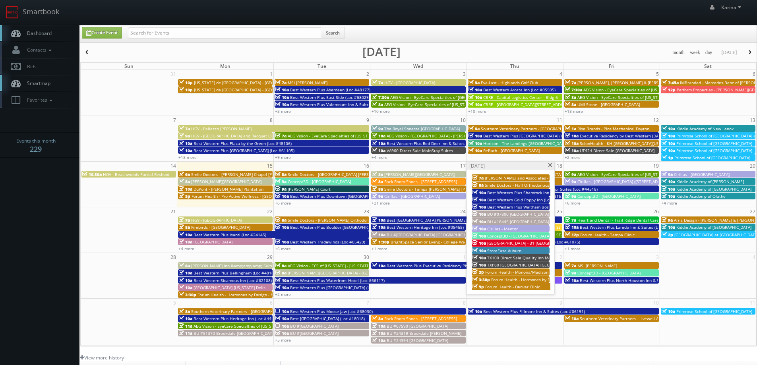
click at [512, 244] on span "Red Roof Inn - 31 Red Roof Inn Milwaukee - Airport/ Oak Creek" at bounding box center [571, 244] width 169 height 6
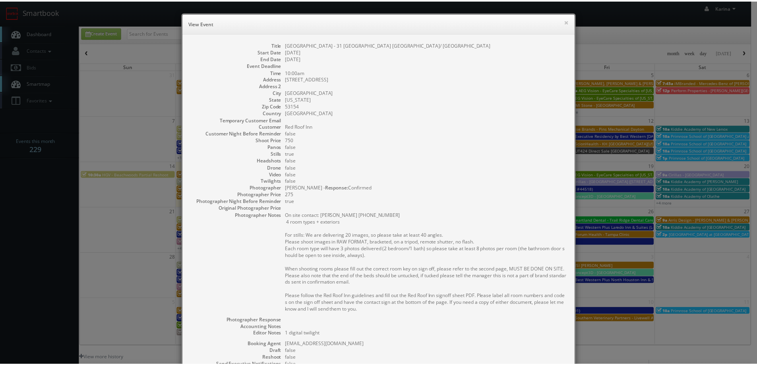
scroll to position [121, 0]
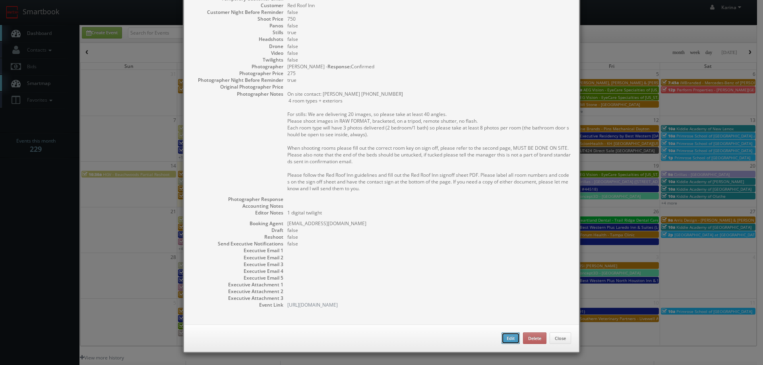
click at [507, 338] on button "Edit" at bounding box center [511, 339] width 18 height 12
type input "[GEOGRAPHIC_DATA] - 31 [GEOGRAPHIC_DATA] [GEOGRAPHIC_DATA]/ [GEOGRAPHIC_DATA]"
type input "6360 South 13th Street"
type input "Oak Creek"
type input "53154"
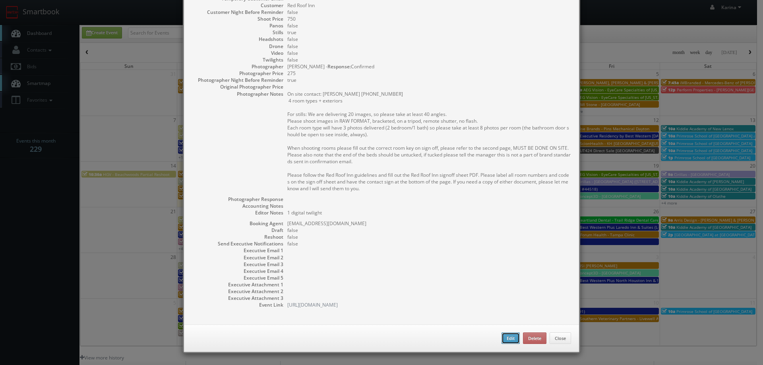
type input "750"
checkbox input "true"
type textarea "1 digital twilight"
type input "09/18/2025"
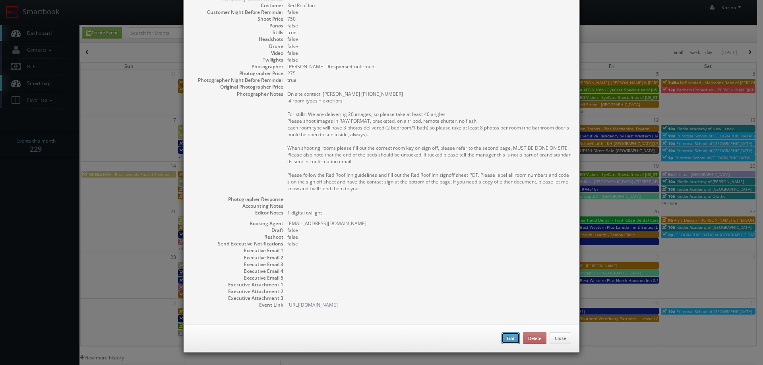
type input "10:00am"
checkbox input "true"
type textarea "On site contact: Nicolas Martinez 414-764-3500 4 room types + exteriors For sti…"
type input "750"
type input "275"
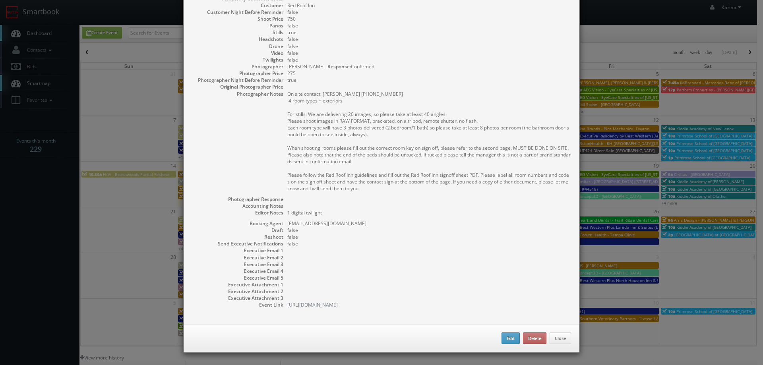
select select "[US_STATE]"
select select "fake1738@mg.cs3calendar.com"
select select "scott@tourdeforce360.com"
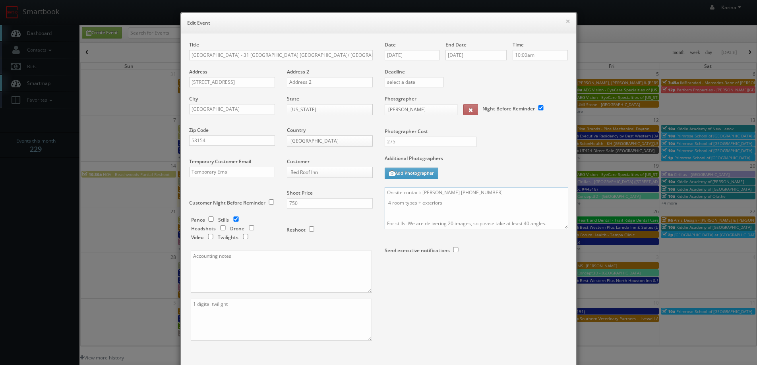
click at [386, 204] on textarea "On site contact: Nicolas Martinez 414-764-3500 4 room types + exteriors For sti…" at bounding box center [477, 208] width 184 height 42
click at [448, 224] on textarea "On site contact: Nicolas Martinez 414-764-3500 5 room types + exteriors For sti…" at bounding box center [477, 208] width 184 height 42
type textarea "On site contact: Nicolas Martinez 414-764-3500 5 room types + exteriors For sti…"
drag, startPoint x: 397, startPoint y: 140, endPoint x: 382, endPoint y: 142, distance: 15.3
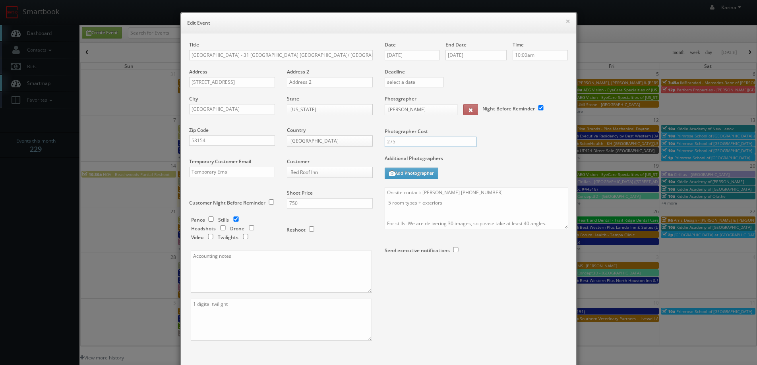
click at [385, 142] on input "275" at bounding box center [431, 142] width 92 height 10
type input "300"
click at [385, 202] on textarea "On site contact: Nicolas Martinez 414-764-3500 5 room types + exteriors For sti…" at bounding box center [477, 208] width 184 height 42
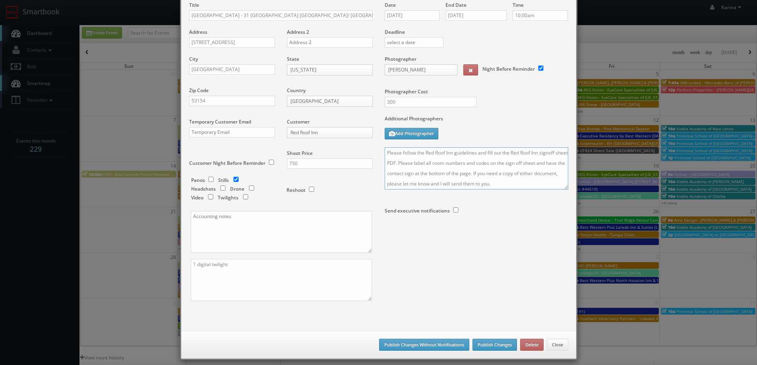
scroll to position [47, 0]
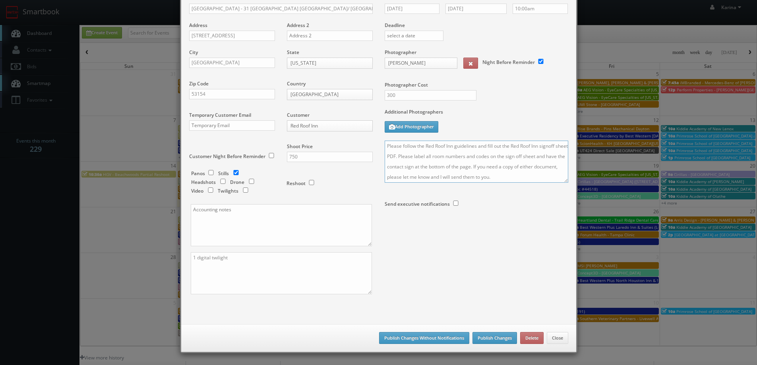
type textarea "On site contact: Nicolas Martinez 414-764-3500 Updated: 5 room types + exterior…"
click at [494, 340] on button "Publish Changes" at bounding box center [495, 338] width 45 height 12
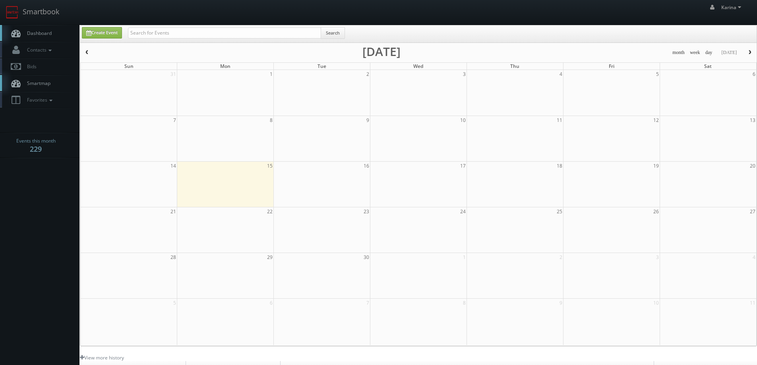
click at [38, 35] on span "Dashboard" at bounding box center [37, 33] width 29 height 7
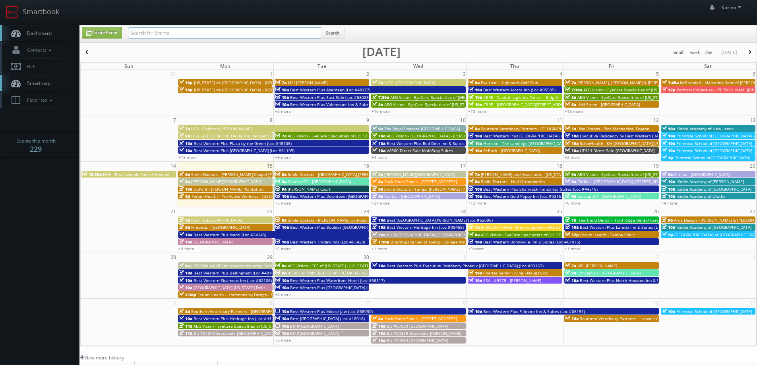
click at [157, 30] on input "text" at bounding box center [224, 32] width 193 height 11
type input "pet paradise"
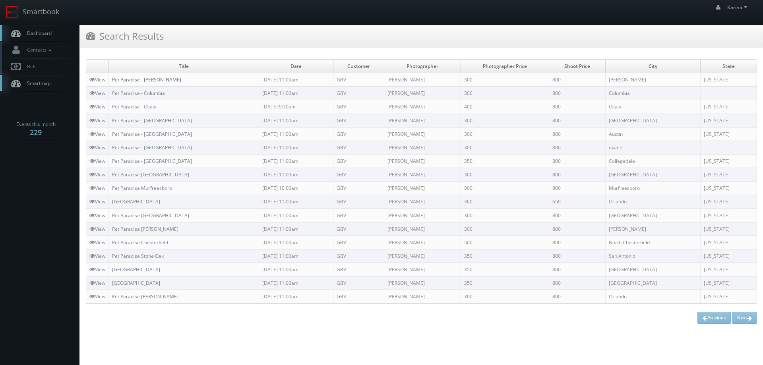
click at [150, 78] on link "Pet Paradise - [PERSON_NAME]" at bounding box center [146, 79] width 69 height 7
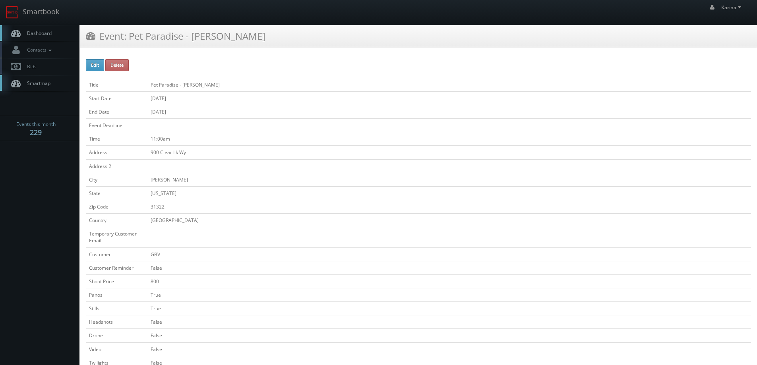
click at [44, 32] on span "Dashboard" at bounding box center [37, 33] width 29 height 7
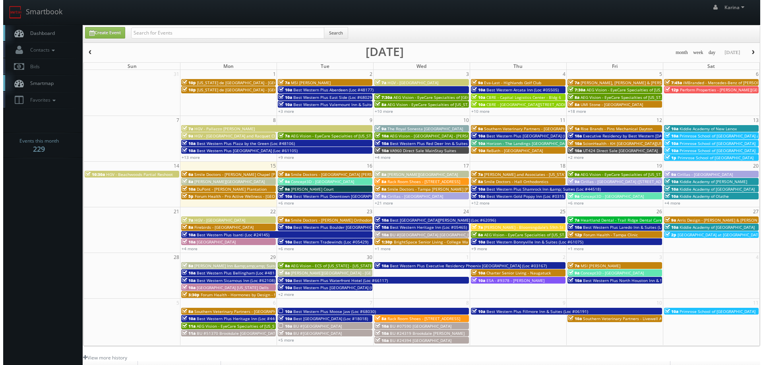
scroll to position [145, 0]
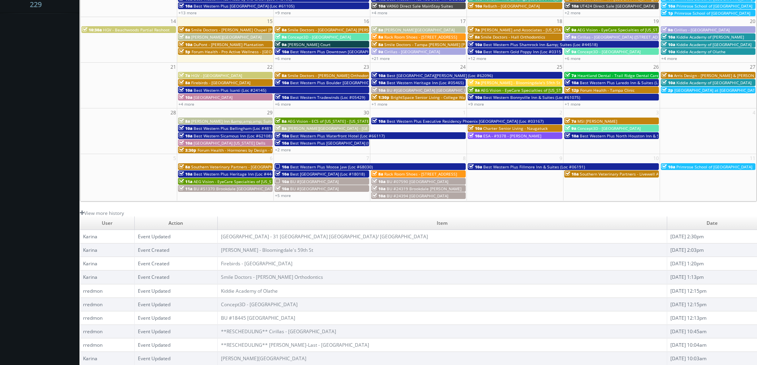
click at [233, 81] on span "Firebirds - [GEOGRAPHIC_DATA]" at bounding box center [220, 83] width 59 height 6
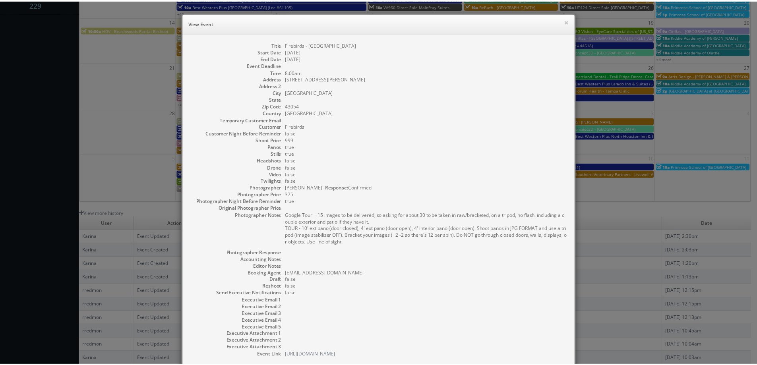
scroll to position [50, 0]
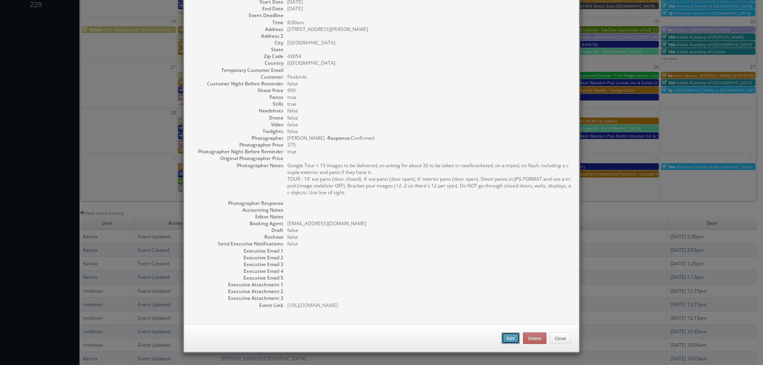
click at [502, 338] on button "Edit" at bounding box center [511, 339] width 18 height 12
type input "Firebirds - [GEOGRAPHIC_DATA]"
type input "6036 N Hamilton Rd"
type input "New Albany"
type input "43054"
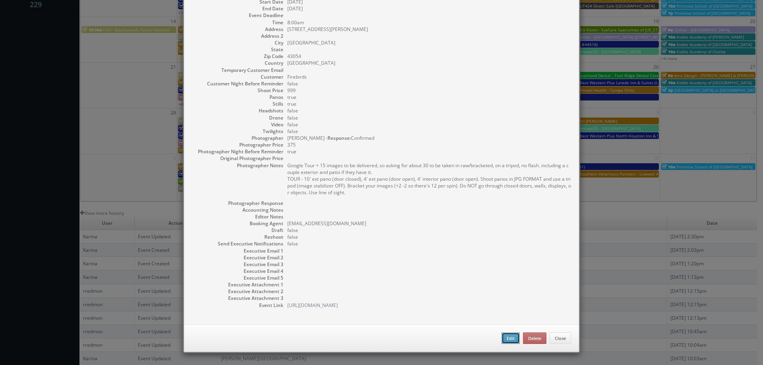
type input "999"
checkbox input "true"
type input "09/22/2025"
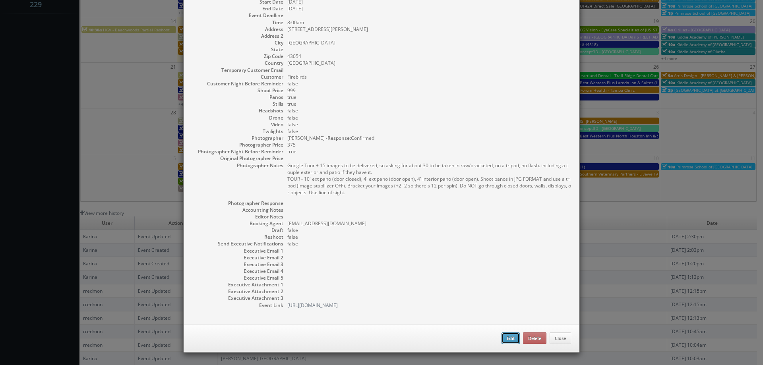
type input "8:00am"
checkbox input "true"
type textarea "Google Tour + 15 images to be delivered, so asking for about 30 to be taken in …"
type input "375"
select select "mikayla.prioleau@fbgrill.com"
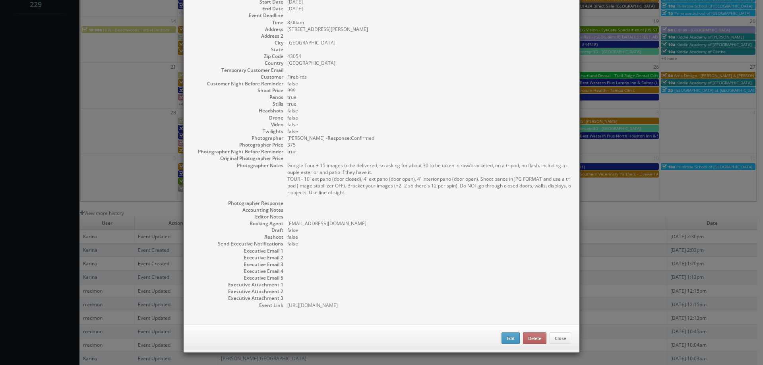
select select "george@snappygeorge.com"
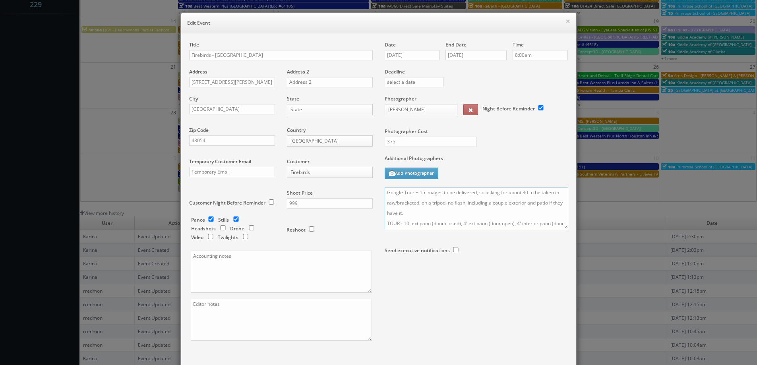
drag, startPoint x: 384, startPoint y: 193, endPoint x: 390, endPoint y: 204, distance: 12.6
click at [385, 193] on textarea "Google Tour + 15 images to be delivered, so asking for about 30 to be taken in …" at bounding box center [477, 208] width 184 height 42
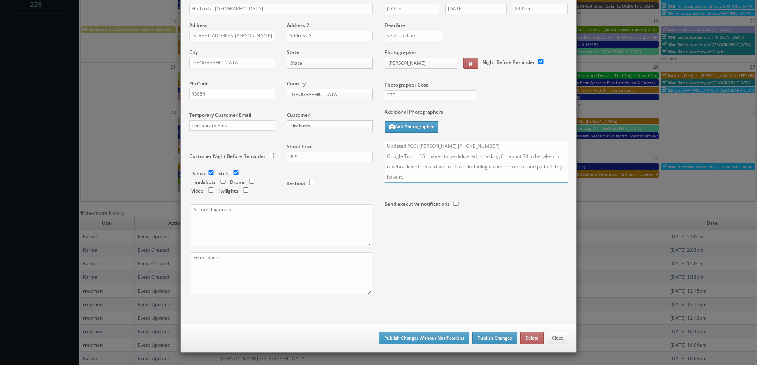
type textarea "Updated POC: Dan Paul 380-260-5090 Google Tour + 15 images to be delivered, so …"
click at [484, 335] on button "Publish Changes" at bounding box center [495, 338] width 45 height 12
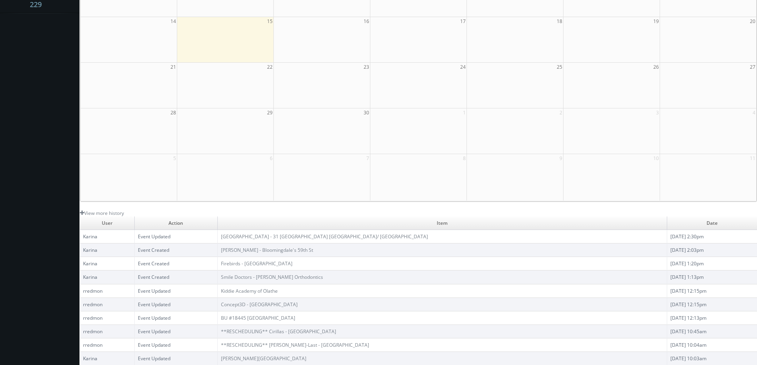
scroll to position [0, 0]
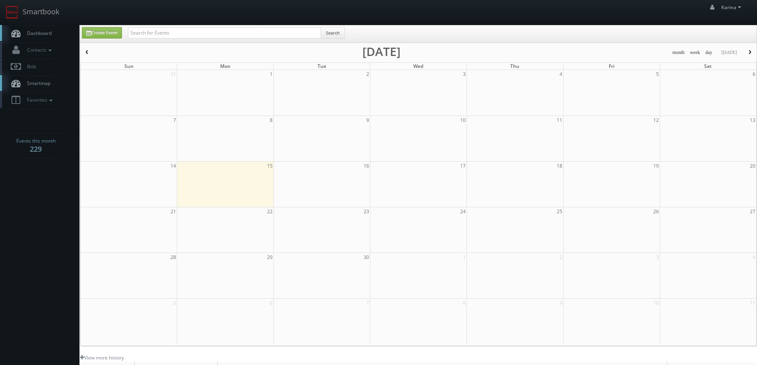
click at [53, 35] on link "Dashboard" at bounding box center [40, 33] width 80 height 16
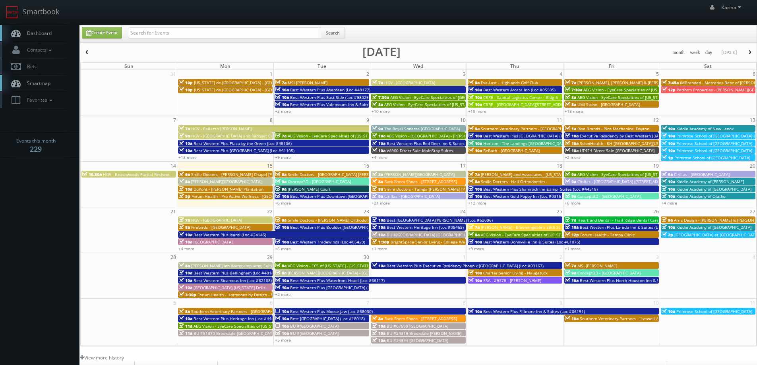
click at [619, 174] on span "AEG Vision - EyeCare Specialties of [US_STATE] – [PERSON_NAME] Eye Care" at bounding box center [649, 175] width 142 height 6
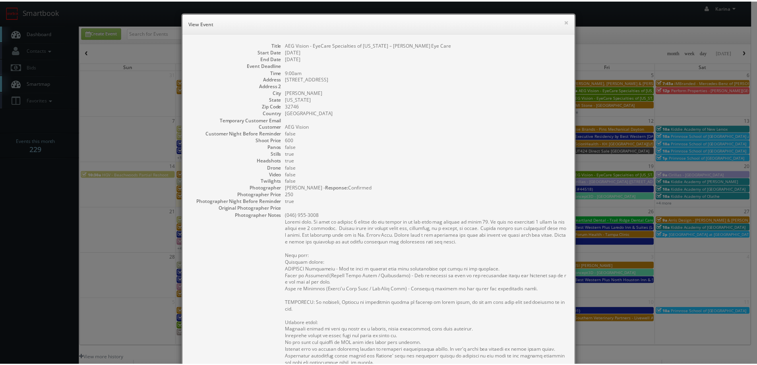
scroll to position [199, 0]
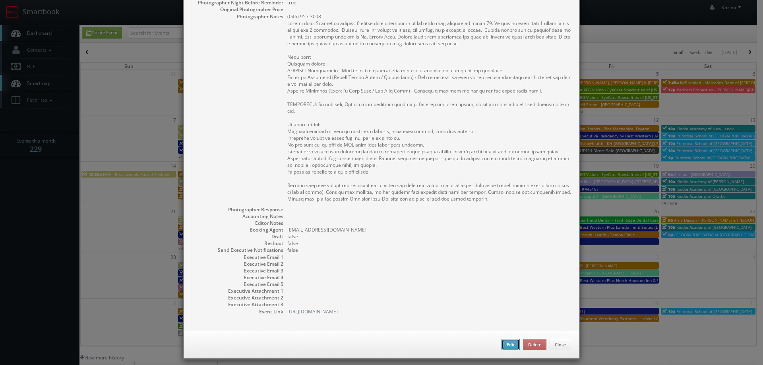
click at [509, 347] on button "Edit" at bounding box center [511, 345] width 18 height 12
type input "AEG Vision - EyeCare Specialties of [US_STATE] – [PERSON_NAME] Eye Care"
type input "[STREET_ADDRESS]"
type input "[PERSON_NAME]"
type input "32746"
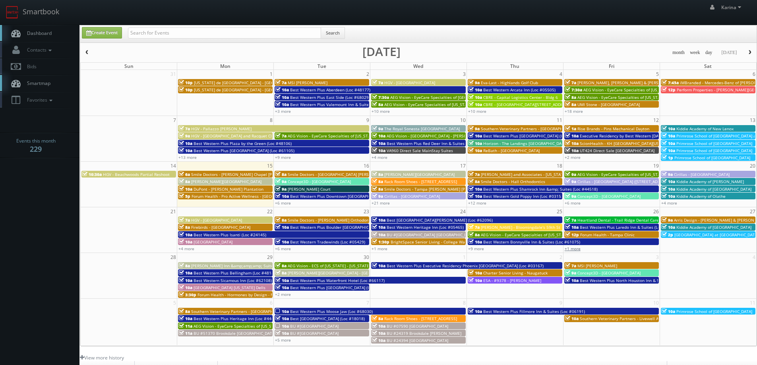
click at [576, 247] on link "+1 more" at bounding box center [573, 249] width 16 height 6
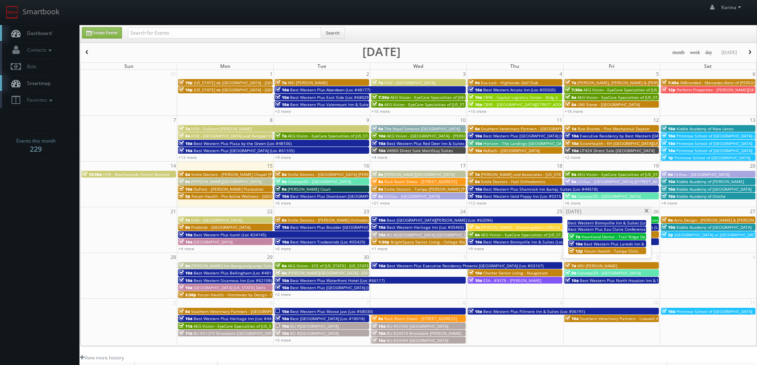
click at [597, 250] on span "Forum Health - Tampa Clinic" at bounding box center [611, 252] width 54 height 6
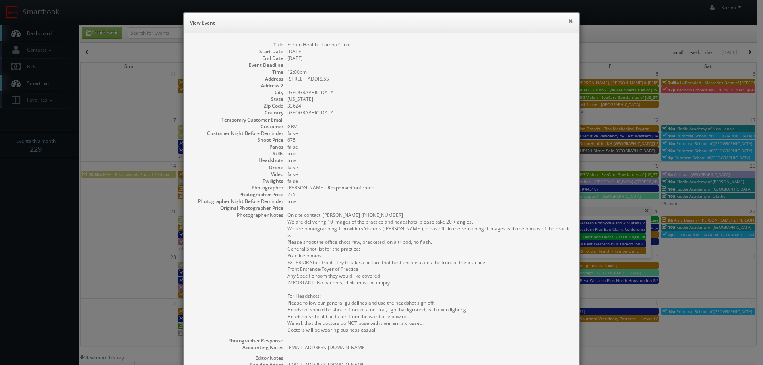
click at [569, 21] on button "×" at bounding box center [571, 21] width 5 height 6
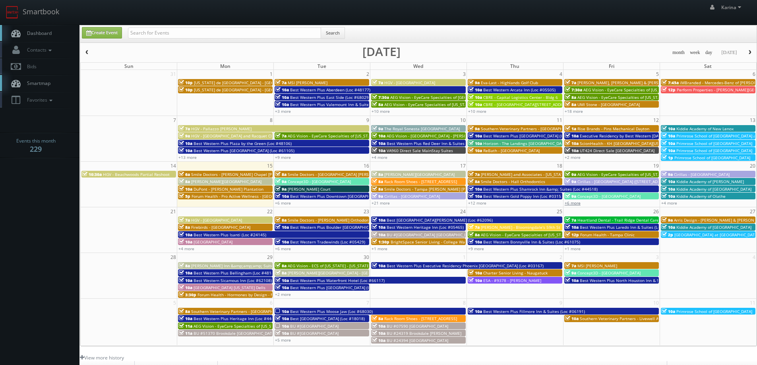
click at [576, 205] on link "+6 more" at bounding box center [573, 203] width 16 height 6
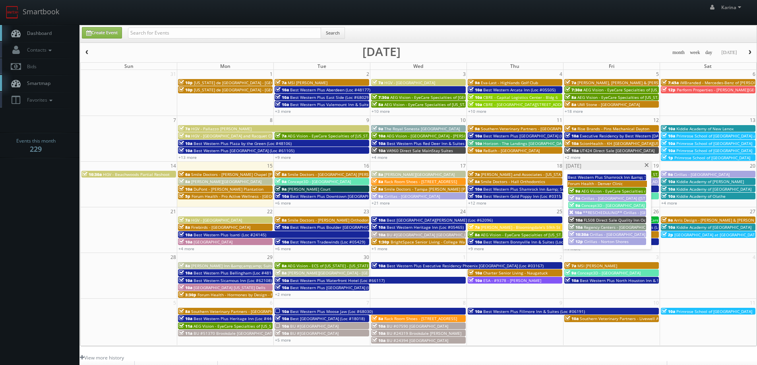
click at [586, 192] on span "AEG Vision - EyeCare Specialties of [US_STATE] – [PERSON_NAME] Eye Care*Resched…" at bounding box center [668, 191] width 173 height 6
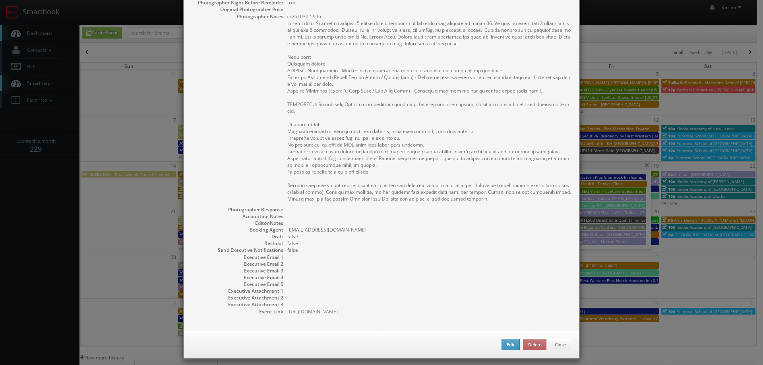
scroll to position [205, 0]
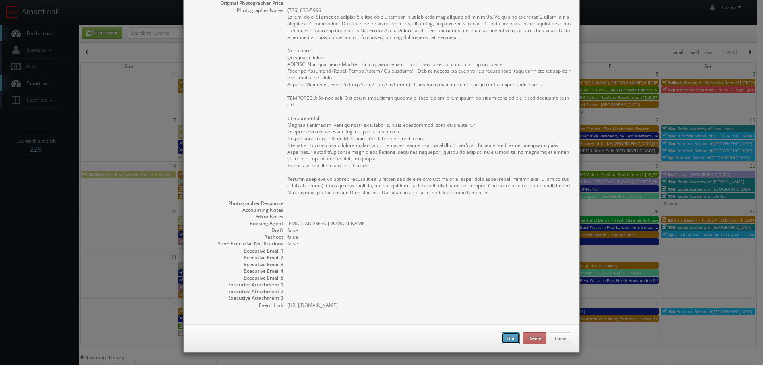
click at [510, 336] on button "Edit" at bounding box center [511, 339] width 18 height 12
type input "AEG Vision - EyeCare Specialties of [US_STATE] – [PERSON_NAME] Eye Care*Resched…"
type input "1331 S. International Parkway Ste 1271"
type input "Lake Mary"
type input "32746"
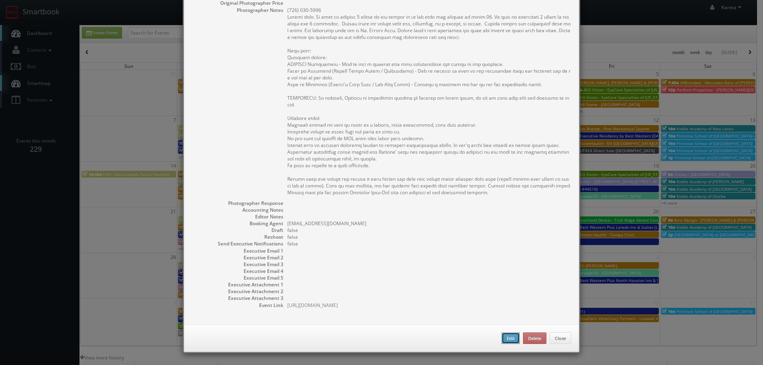
type input "600"
checkbox input "true"
type input "09/19/2025"
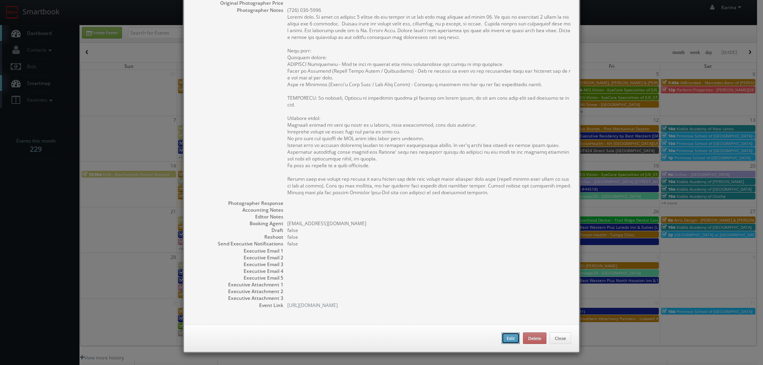
type input "9:00am"
checkbox input "true"
type textarea "(407) 323-1130 Stills only. We need to deliver 5 stills to the client so we ask…"
type input "600"
type input "250"
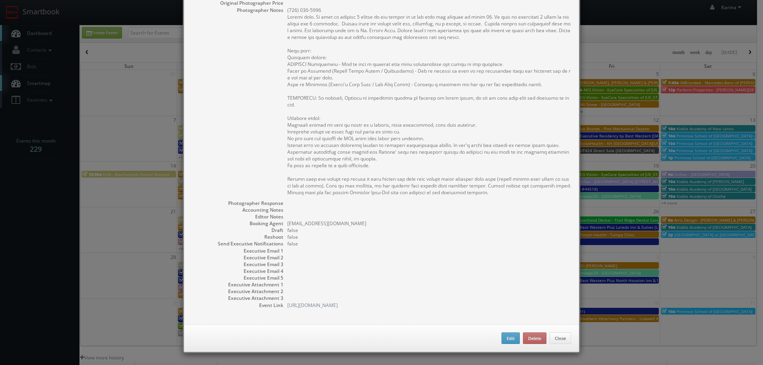
select select "[US_STATE]"
select select "fake4299@mg.cs3calendar.com"
select select "tonybrucecat@gmail.com"
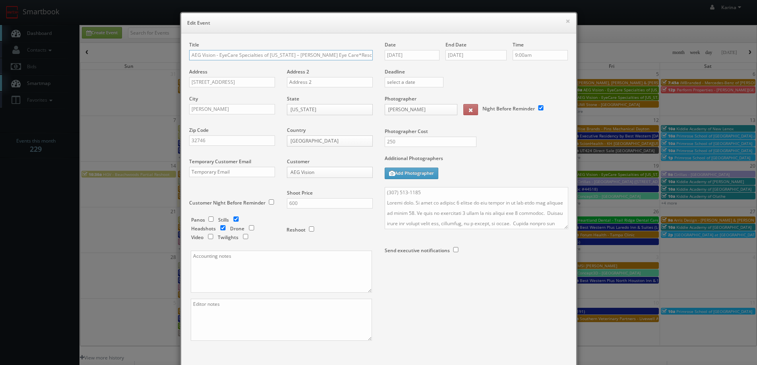
drag, startPoint x: 365, startPoint y: 54, endPoint x: 344, endPoint y: 58, distance: 22.0
click at [331, 54] on input "AEG Vision - EyeCare Specialties of [US_STATE] – [PERSON_NAME] Eye Care*Resched…" at bounding box center [281, 55] width 184 height 10
type input "AEG Vision - EyeCare Specialties of [US_STATE] – [PERSON_NAME] Eye Care"
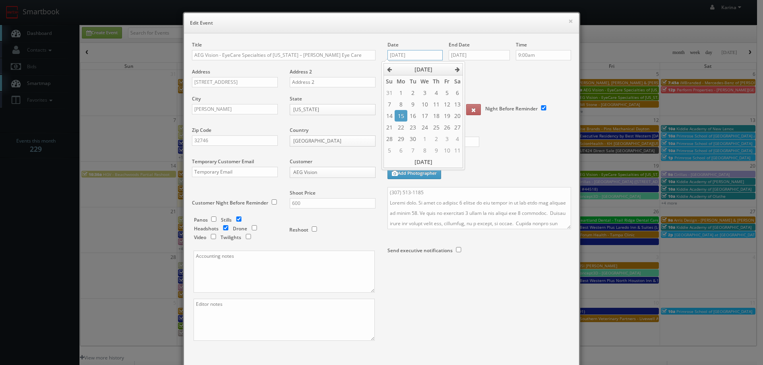
click at [404, 52] on input "09/19/2025" at bounding box center [415, 55] width 55 height 10
click at [435, 151] on td "9" at bounding box center [436, 151] width 11 height 12
type input "10/09/2025"
click at [486, 54] on input "09/19/2025" at bounding box center [479, 55] width 61 height 10
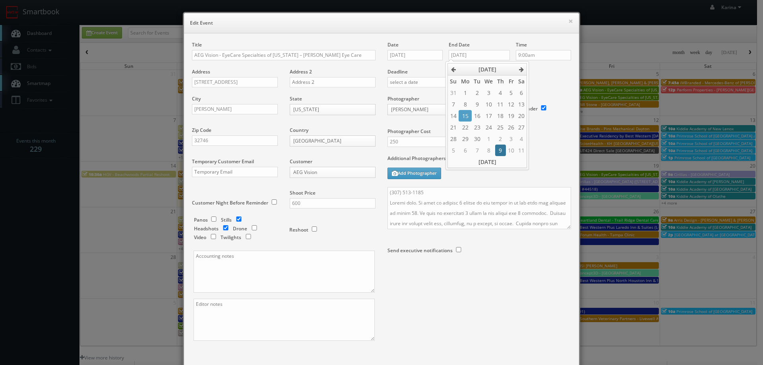
click at [503, 148] on td "9" at bounding box center [500, 151] width 11 height 12
type input "10/09/2025"
click at [547, 73] on label "Deadline" at bounding box center [480, 71] width 196 height 7
click at [388, 193] on textarea at bounding box center [480, 208] width 184 height 42
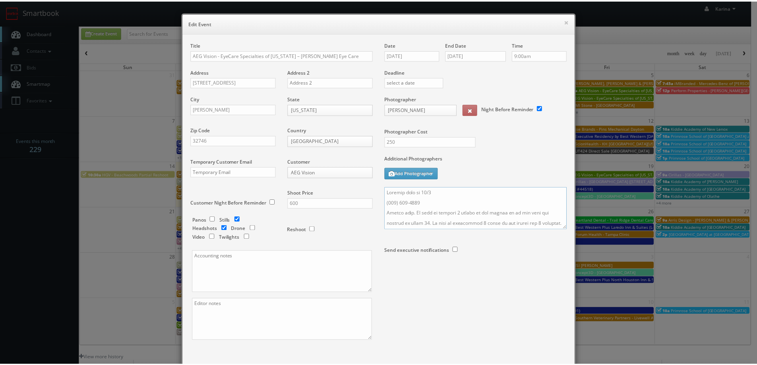
scroll to position [47, 0]
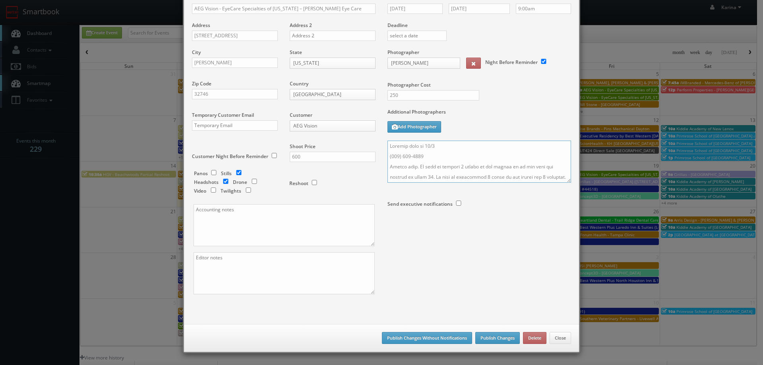
type textarea "Updated date to 10/9 (407) 323-1130 Stills only. We need to deliver 5 stills to…"
click at [490, 339] on button "Publish Changes" at bounding box center [498, 338] width 45 height 12
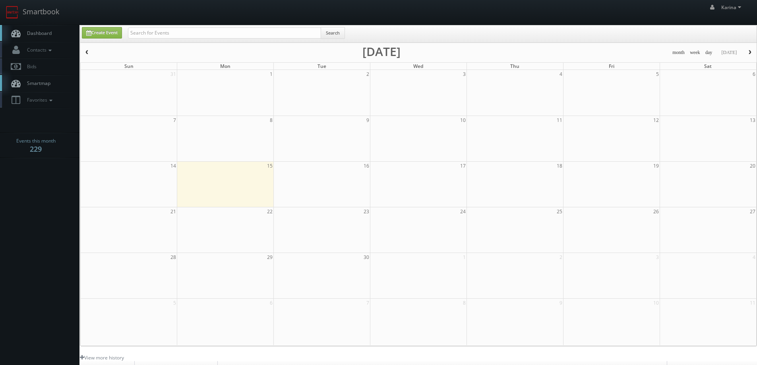
click at [48, 36] on span "Dashboard" at bounding box center [37, 33] width 29 height 7
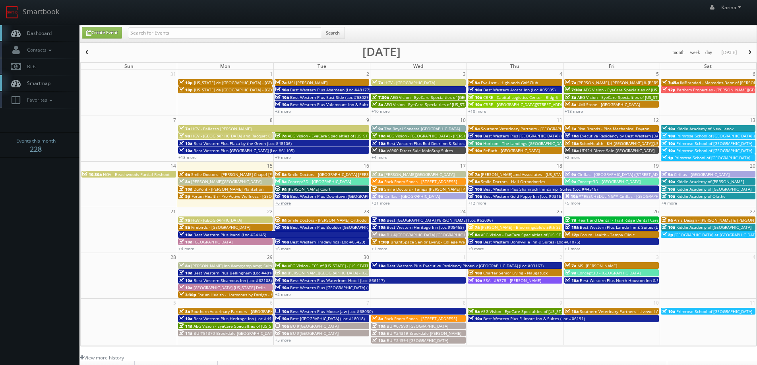
click at [284, 201] on link "+6 more" at bounding box center [283, 203] width 16 height 6
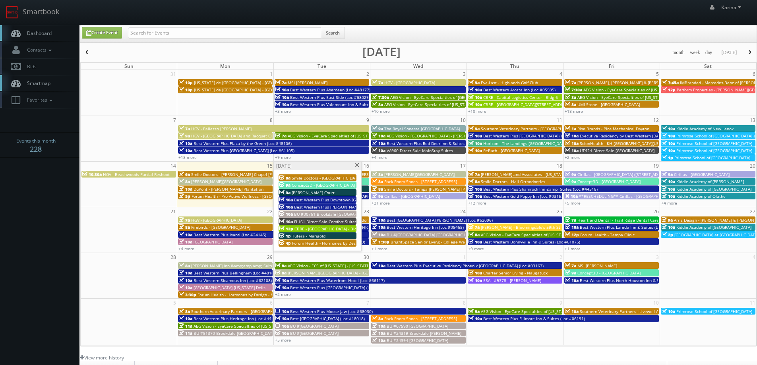
click at [340, 177] on span "Smile Doctors - [GEOGRAPHIC_DATA] [PERSON_NAME] Orthodontics" at bounding box center [356, 178] width 128 height 6
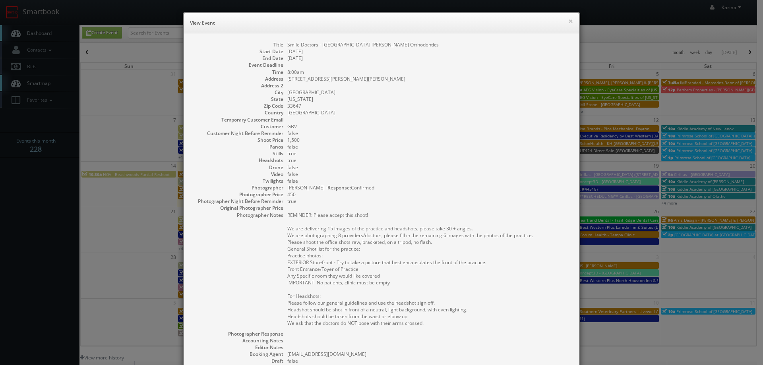
scroll to position [131, 0]
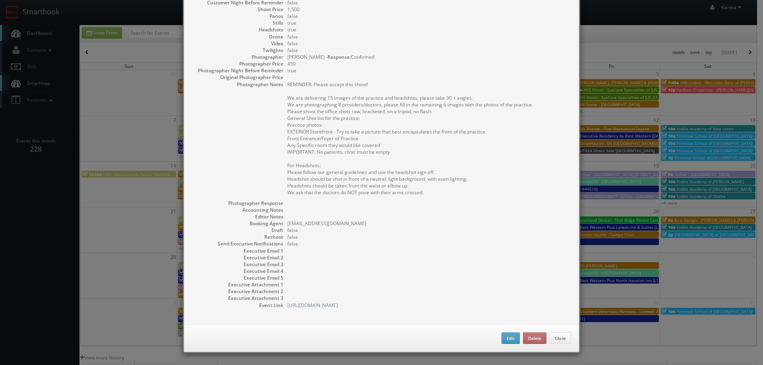
click at [517, 340] on div "Edit Delete Close" at bounding box center [381, 339] width 395 height 28
click at [512, 340] on button "Edit" at bounding box center [511, 339] width 18 height 12
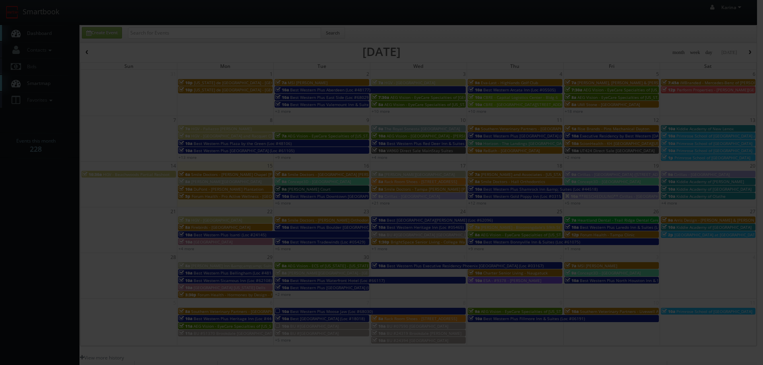
type input "1,500"
type input "450"
select select "[EMAIL_ADDRESS][DOMAIN_NAME]"
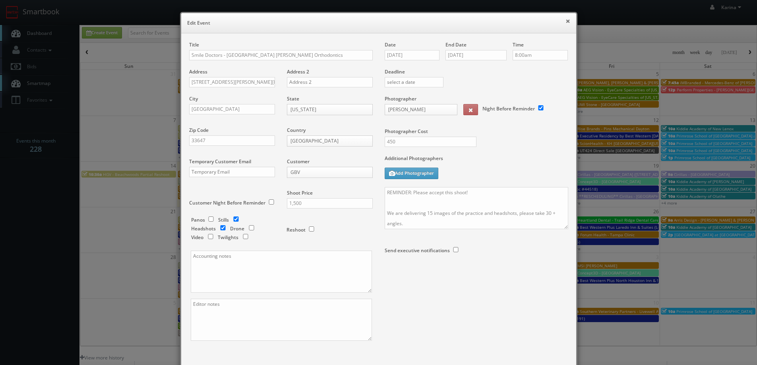
click at [566, 22] on button "×" at bounding box center [568, 21] width 5 height 6
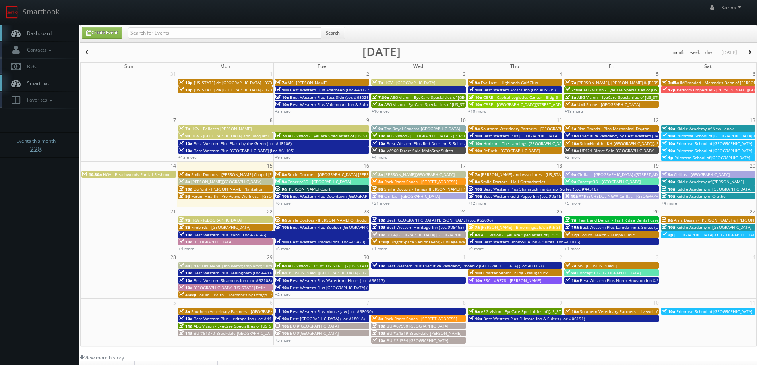
click at [30, 225] on body "Smartbook Toggle Side Navigation Toggle Top Navigation [PERSON_NAME] [PERSON_NA…" at bounding box center [378, 255] width 757 height 510
click at [27, 194] on body "Smartbook Toggle Side Navigation Toggle Top Navigation [PERSON_NAME] [PERSON_NA…" at bounding box center [378, 255] width 757 height 510
click at [202, 182] on span "[PERSON_NAME][GEOGRAPHIC_DATA]" at bounding box center [226, 182] width 70 height 6
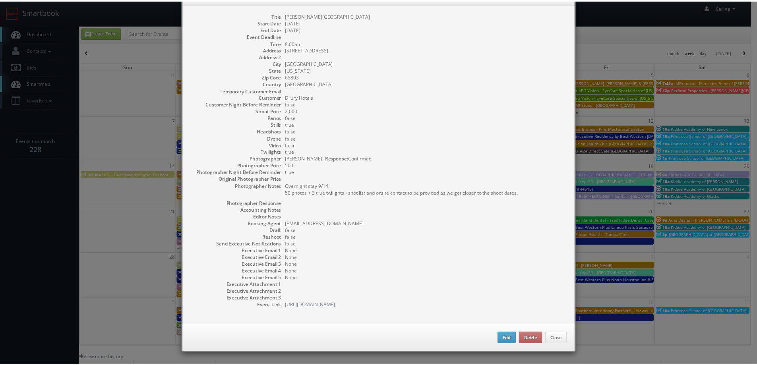
scroll to position [0, 0]
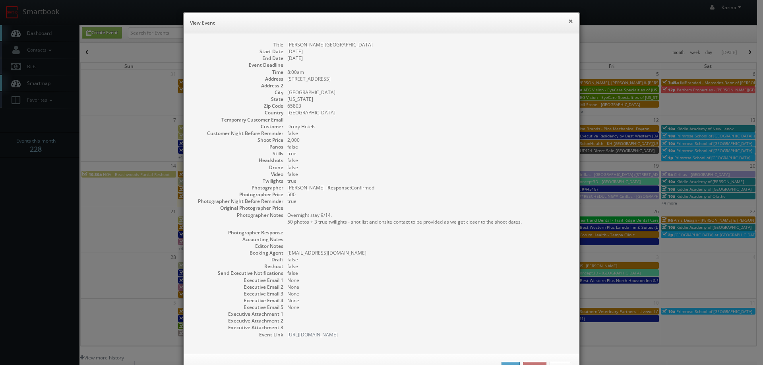
click at [569, 20] on button "×" at bounding box center [571, 21] width 5 height 6
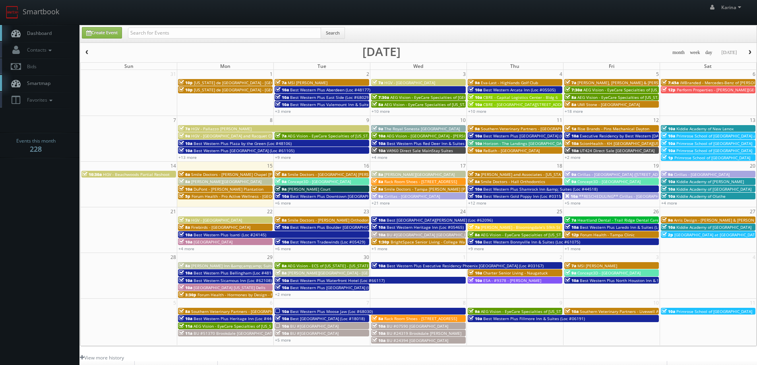
click at [39, 38] on link "Dashboard" at bounding box center [40, 33] width 80 height 16
click at [38, 184] on body "Smartbook Toggle Side Navigation Toggle Top Navigation [PERSON_NAME] [PERSON_NA…" at bounding box center [378, 255] width 757 height 510
click at [309, 173] on span "Smile Doctors - [GEOGRAPHIC_DATA] [PERSON_NAME] Orthodontics" at bounding box center [352, 175] width 128 height 6
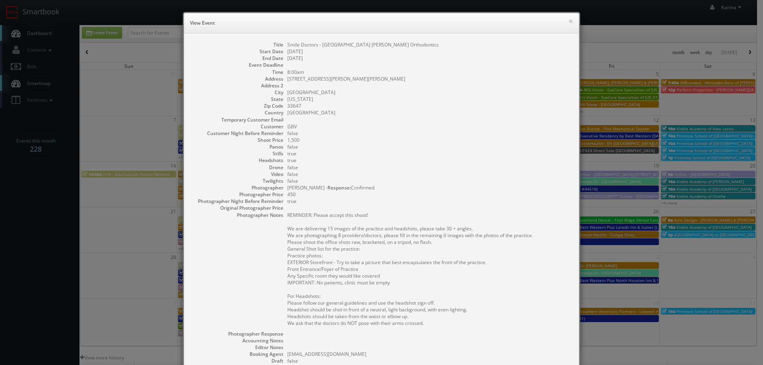
scroll to position [131, 0]
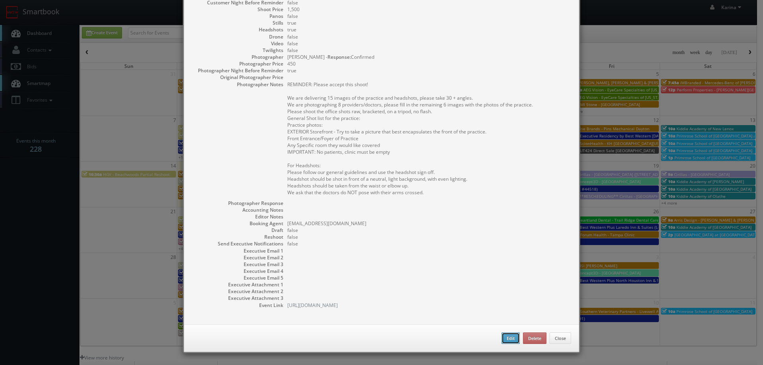
click at [503, 339] on button "Edit" at bounding box center [511, 339] width 18 height 12
type input "Smile Doctors - [GEOGRAPHIC_DATA] [PERSON_NAME] Orthodontics"
type input "[STREET_ADDRESS][PERSON_NAME][PERSON_NAME]"
type input "[GEOGRAPHIC_DATA]"
type input "33647"
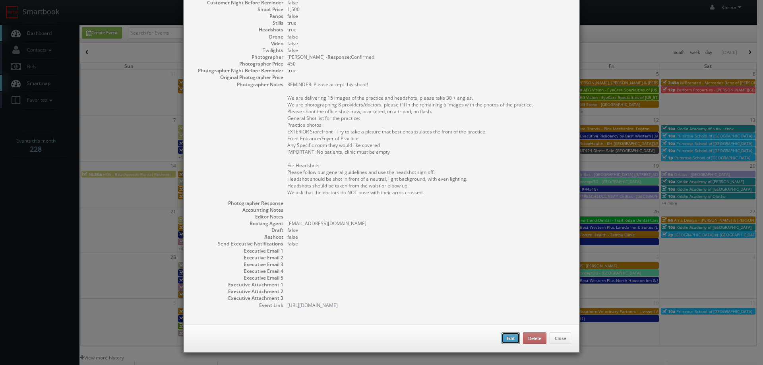
type input "1,500"
checkbox input "true"
type input "[DATE]"
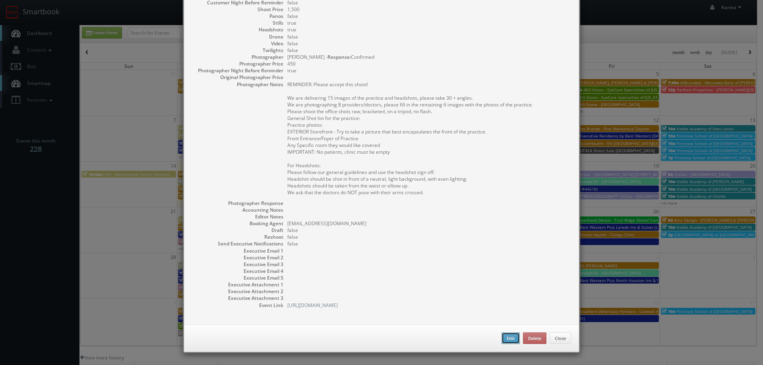
type input "8:00am"
checkbox input "true"
type textarea "REMINDER: Please accept this shoot! We are delivering 15 images of the practice…"
select select "[US_STATE]"
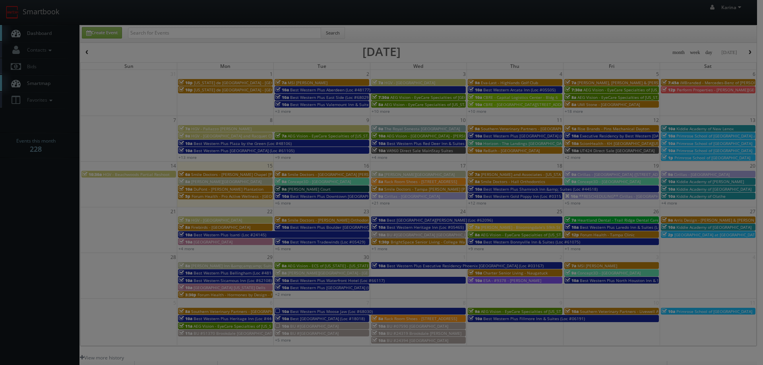
type input "1,500"
type input "450"
select select "[EMAIL_ADDRESS][DOMAIN_NAME]"
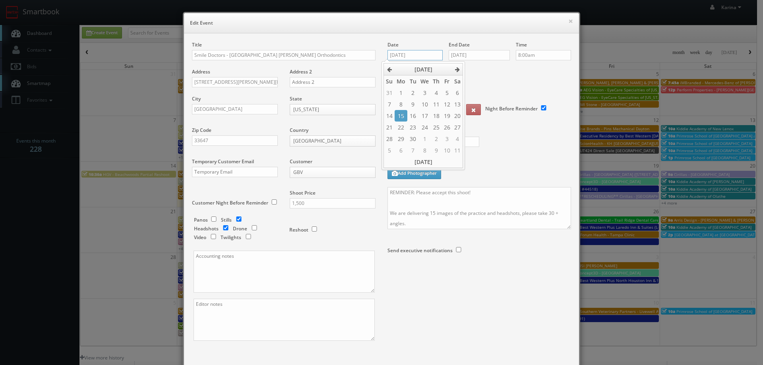
click at [400, 55] on input "[DATE]" at bounding box center [415, 55] width 55 height 10
click at [426, 112] on td "17" at bounding box center [425, 116] width 12 height 12
type input "[DATE]"
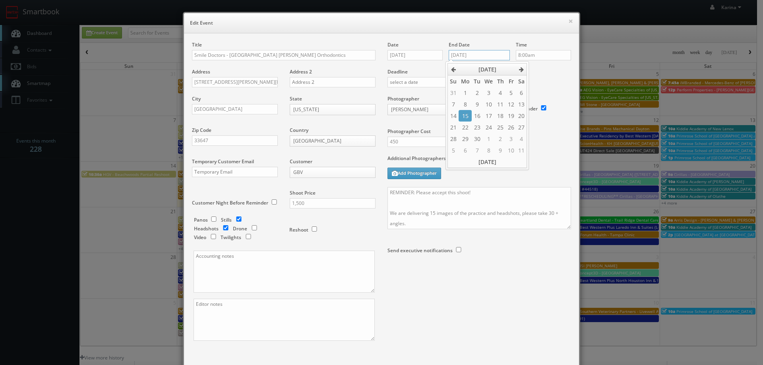
click at [480, 53] on input "[DATE]" at bounding box center [479, 55] width 61 height 10
click at [487, 115] on td "17" at bounding box center [489, 116] width 12 height 12
type input "[DATE]"
click at [527, 52] on input "8:00am" at bounding box center [543, 55] width 55 height 10
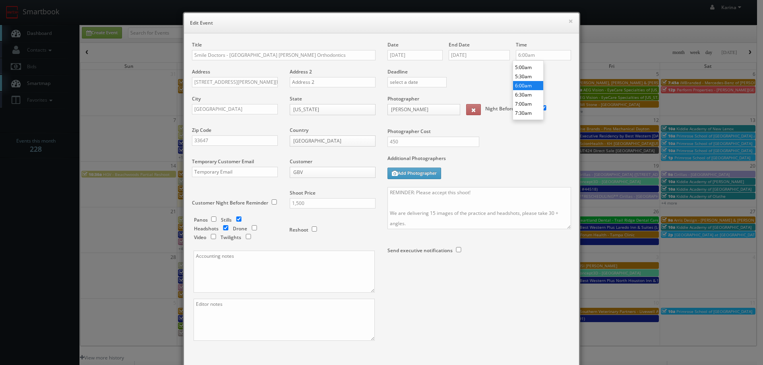
click at [532, 87] on li "6:00am" at bounding box center [528, 85] width 30 height 9
click at [537, 55] on input "6:00am" at bounding box center [543, 55] width 55 height 10
type input "6:30am"
click at [528, 82] on li "6:30am" at bounding box center [528, 83] width 30 height 9
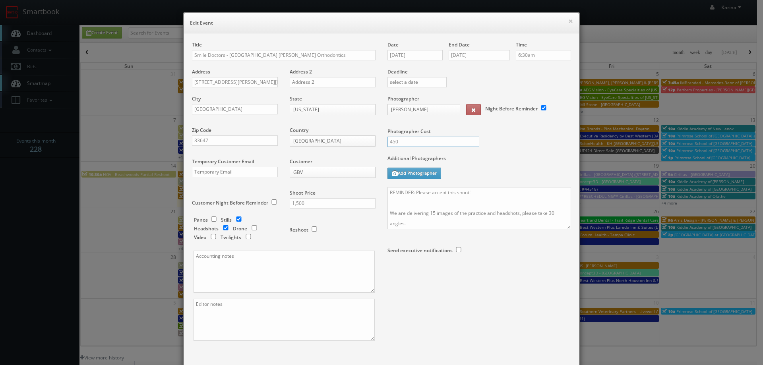
drag, startPoint x: 398, startPoint y: 141, endPoint x: 387, endPoint y: 142, distance: 10.7
click at [388, 142] on input "450" at bounding box center [434, 142] width 92 height 10
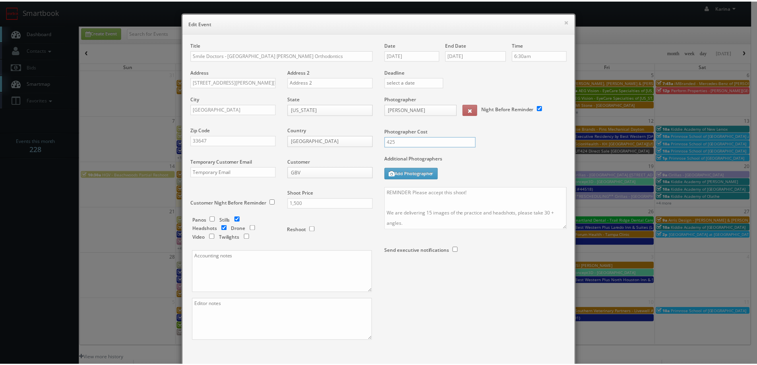
scroll to position [40, 0]
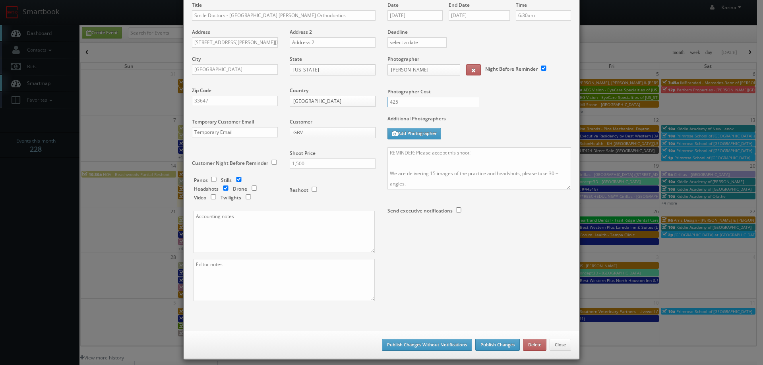
type input "425"
drag, startPoint x: 303, startPoint y: 163, endPoint x: 294, endPoint y: 164, distance: 8.8
click at [294, 164] on input "1,500" at bounding box center [333, 164] width 86 height 10
type input "1,150"
click at [491, 342] on button "Publish Changes" at bounding box center [498, 345] width 45 height 12
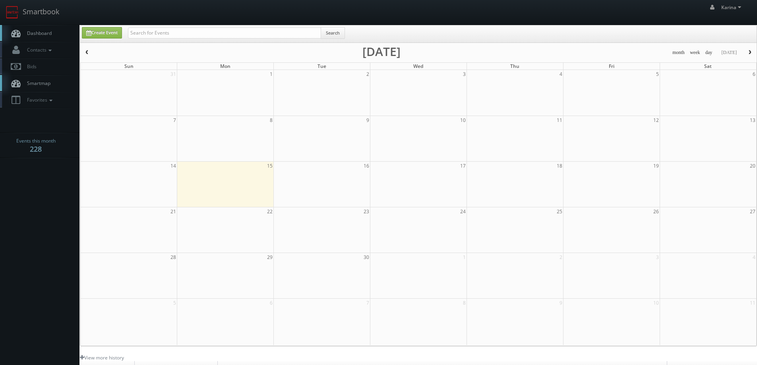
click at [39, 27] on link "Dashboard" at bounding box center [40, 33] width 80 height 16
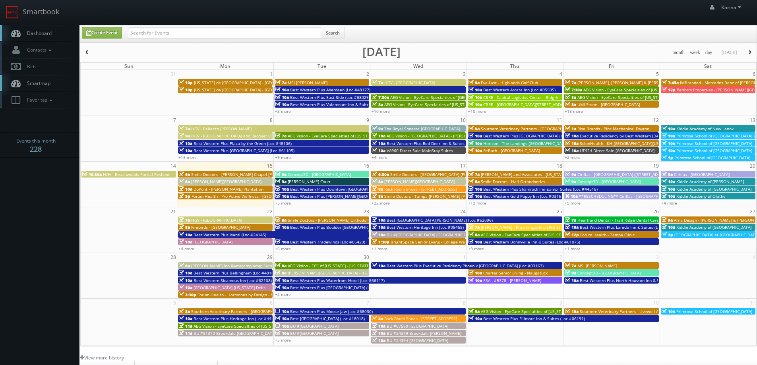
click at [400, 198] on span "Smile Doctors - Tampa [PERSON_NAME] [PERSON_NAME] Orthodontics" at bounding box center [451, 197] width 135 height 6
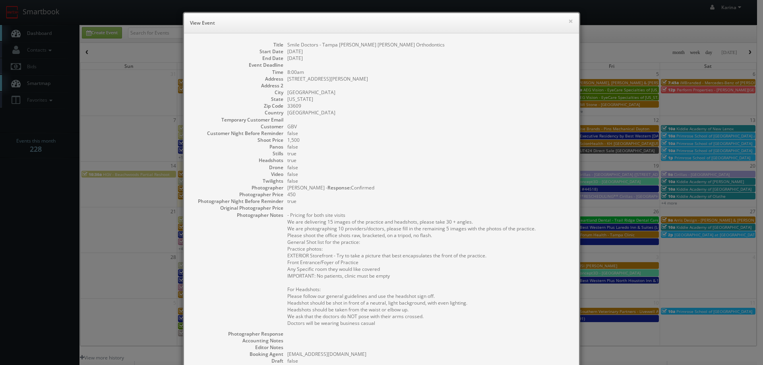
scroll to position [131, 0]
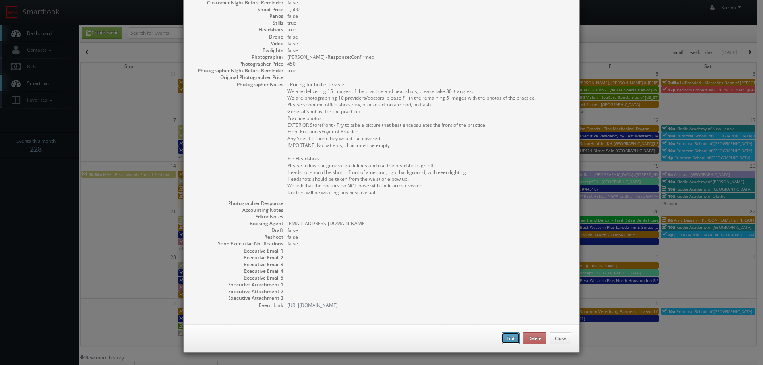
click at [503, 339] on button "Edit" at bounding box center [511, 339] width 18 height 12
type input "Smile Doctors - Tampa [PERSON_NAME] [PERSON_NAME] Orthodontics"
type input "[STREET_ADDRESS][PERSON_NAME]"
type input "[GEOGRAPHIC_DATA]"
type input "33609"
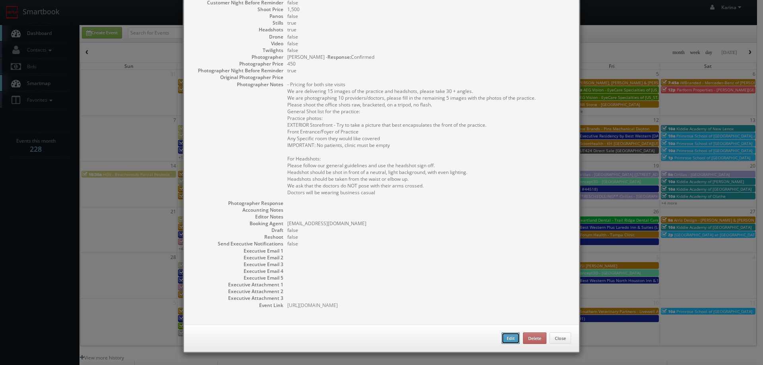
type input "1,500"
checkbox input "true"
type input "[DATE]"
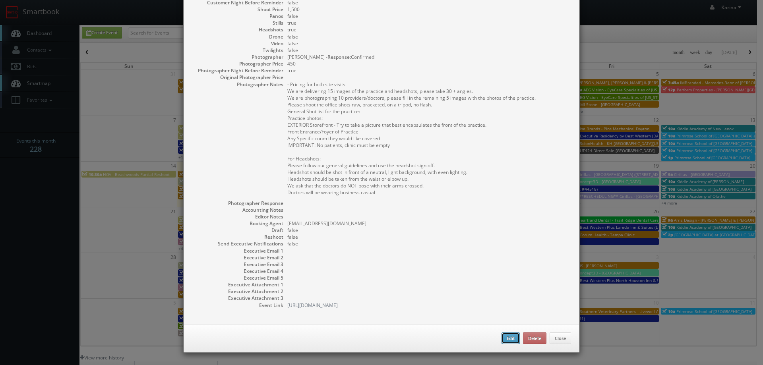
type input "8:00am"
checkbox input "true"
type textarea "- Pricing for both site visits We are delivering 15 images of the practice and …"
select select "[US_STATE]"
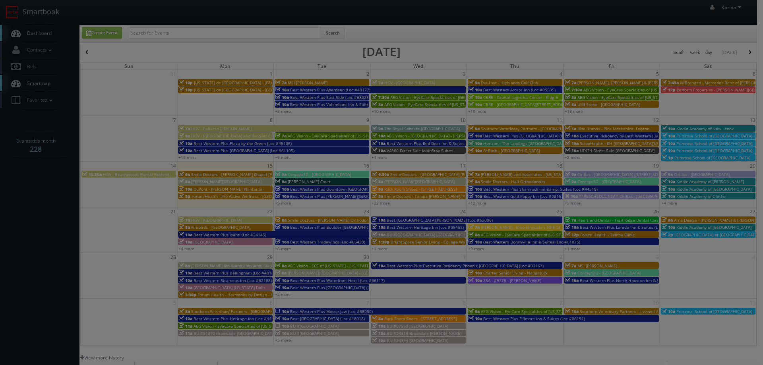
type input "1,500"
type input "450"
select select "[EMAIL_ADDRESS][DOMAIN_NAME]"
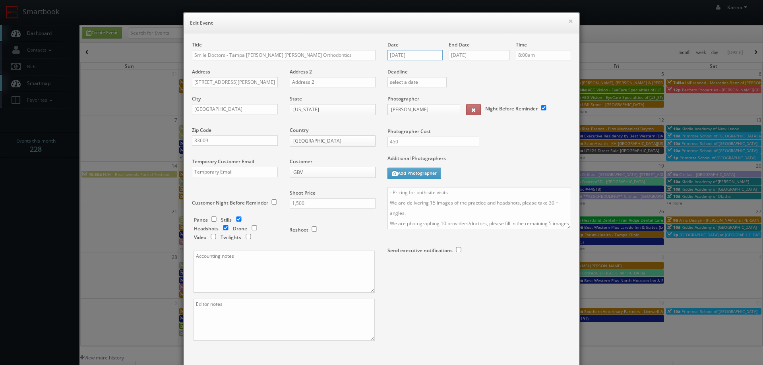
click at [412, 57] on input "[DATE]" at bounding box center [415, 55] width 55 height 10
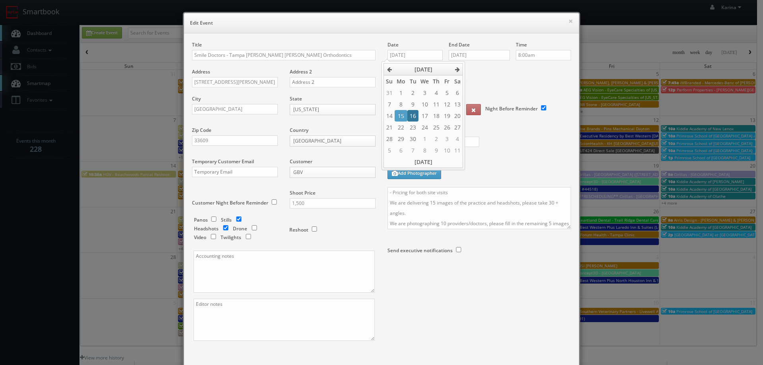
click at [411, 115] on td "16" at bounding box center [413, 116] width 11 height 12
type input "[DATE]"
click at [478, 54] on input "[DATE]" at bounding box center [479, 55] width 61 height 10
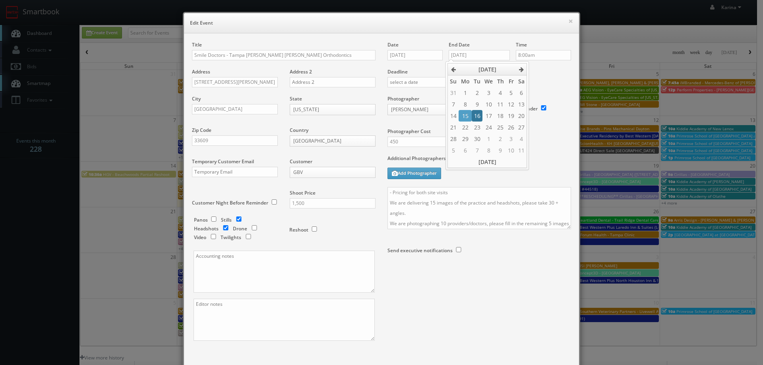
click at [479, 115] on td "16" at bounding box center [477, 116] width 11 height 12
type input "[DATE]"
click at [529, 57] on input "8:00am" at bounding box center [543, 55] width 55 height 10
type input "6:30am"
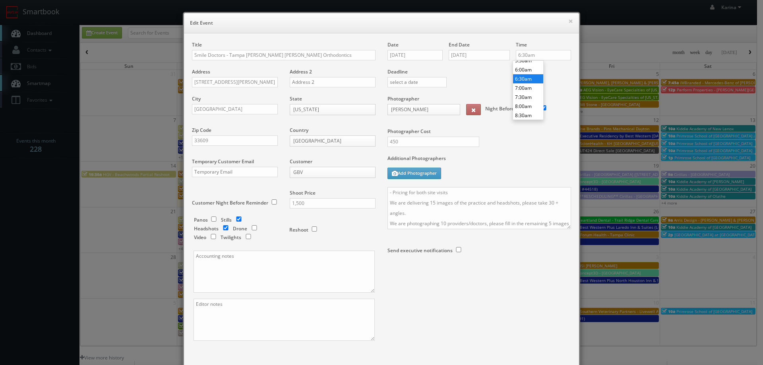
click at [524, 80] on li "6:30am" at bounding box center [528, 78] width 30 height 9
click at [468, 167] on div "Additional Photographers Add Photographer" at bounding box center [480, 171] width 184 height 32
drag, startPoint x: 402, startPoint y: 143, endPoint x: 363, endPoint y: 138, distance: 39.3
click at [368, 142] on div "Title Smile Doctors - Tampa Swann Farina Orthodontics Address 2615 W Swann Ave …" at bounding box center [381, 198] width 391 height 314
type input "425"
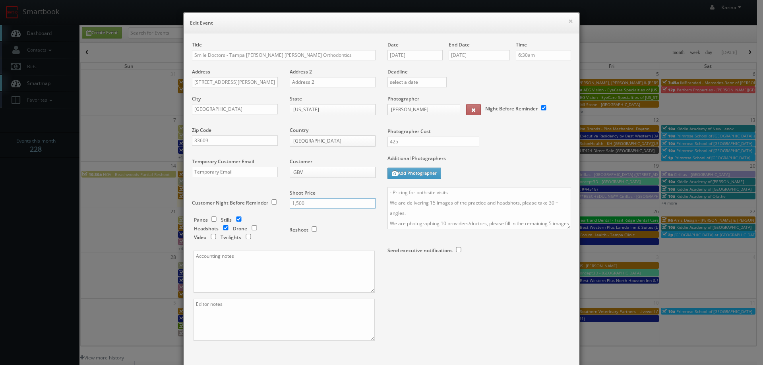
drag, startPoint x: 315, startPoint y: 203, endPoint x: 294, endPoint y: 202, distance: 21.5
click at [294, 202] on input "1,500" at bounding box center [333, 203] width 86 height 10
type input "1,150"
click at [354, 222] on div "Reshoot" at bounding box center [329, 226] width 80 height 19
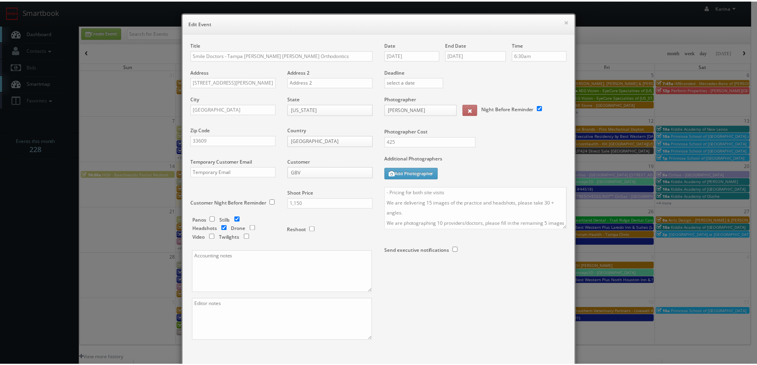
scroll to position [47, 0]
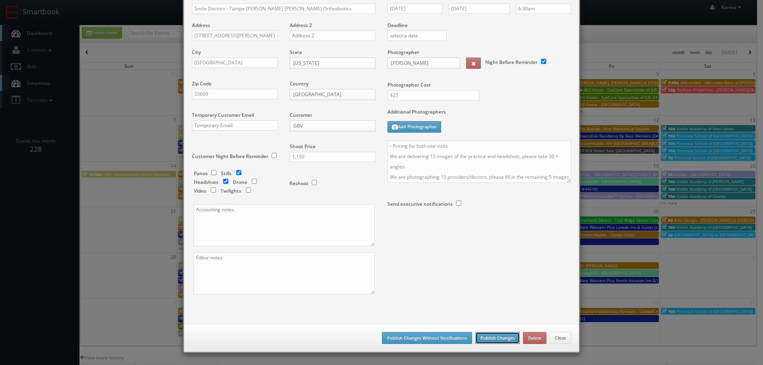
click at [497, 338] on button "Publish Changes" at bounding box center [498, 338] width 45 height 12
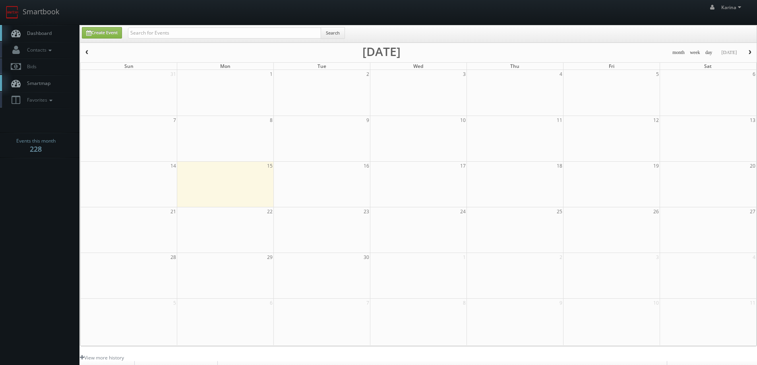
click at [38, 33] on span "Dashboard" at bounding box center [37, 33] width 29 height 7
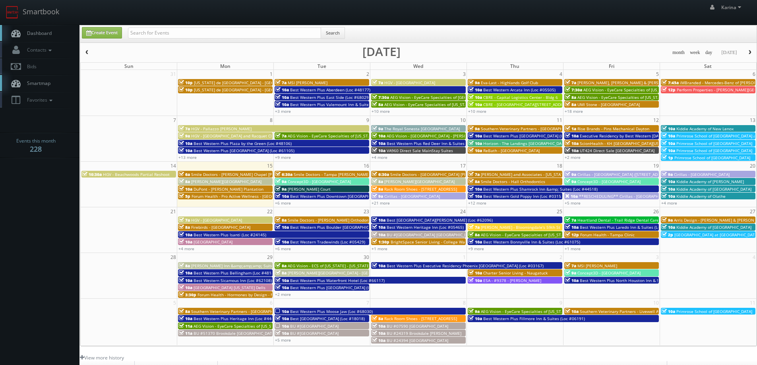
click at [50, 230] on body "Smartbook Toggle Side Navigation Toggle Top Navigation [PERSON_NAME] [PERSON_NA…" at bounding box center [378, 255] width 757 height 510
click at [51, 31] on span "Dashboard" at bounding box center [37, 33] width 29 height 7
click at [37, 35] on span "Dashboard" at bounding box center [37, 33] width 29 height 7
click at [414, 189] on span "Rack Room Shoes - [STREET_ADDRESS]" at bounding box center [420, 189] width 73 height 6
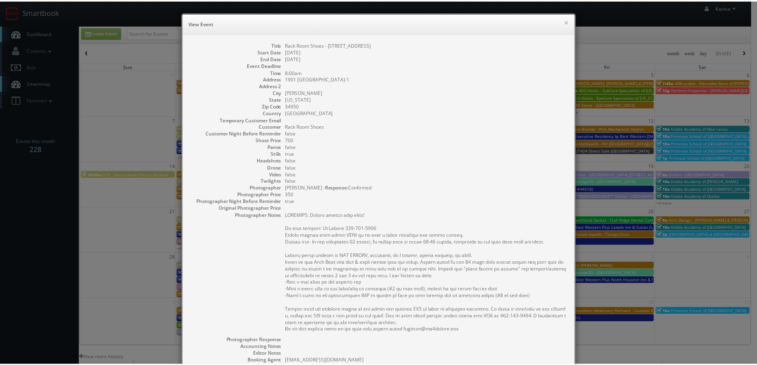
scroll to position [138, 0]
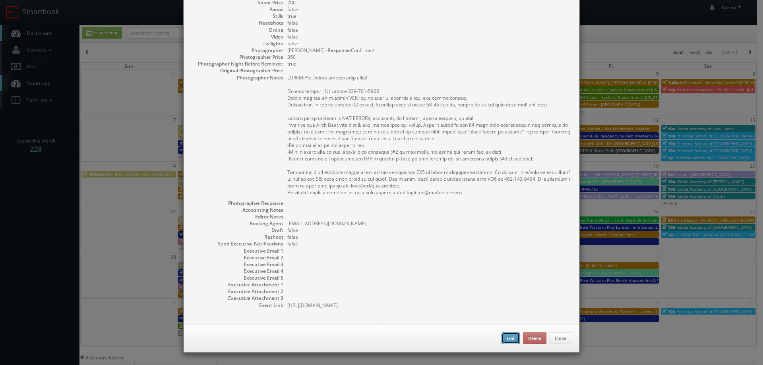
click at [503, 334] on button "Edit" at bounding box center [511, 339] width 18 height 12
type input "Rack Room Shoes - [STREET_ADDRESS]"
type input "1901 [GEOGRAPHIC_DATA]-1"
type input "[PERSON_NAME]"
type input "34950"
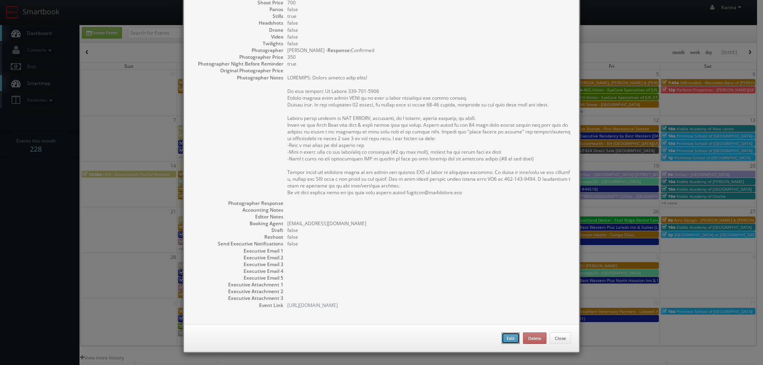
type input "700"
checkbox input "true"
type input "[DATE]"
type input "8:00am"
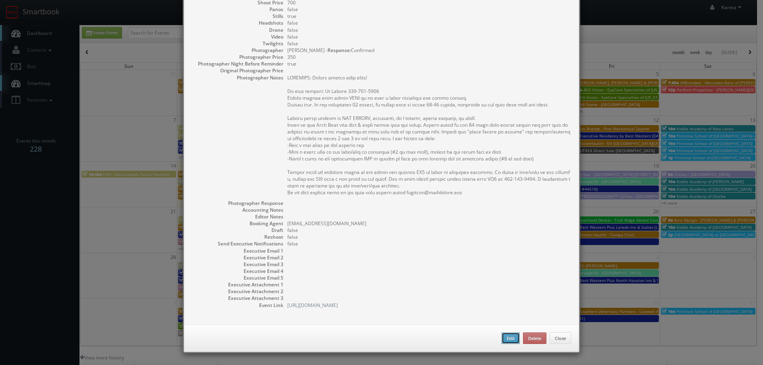
checkbox input "true"
type textarea "REMINDER: Please accept this shoot! On site contact: Ed Dardon 772-807-0842 Ple…"
select select "[US_STATE]"
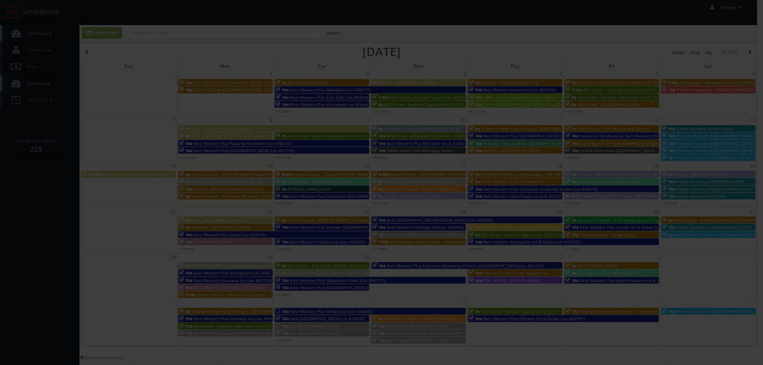
type input "350"
select select "fake123rackroom@mg.cs3calendar.com"
select select "sunshinelensrealtymedia@gmail.com"
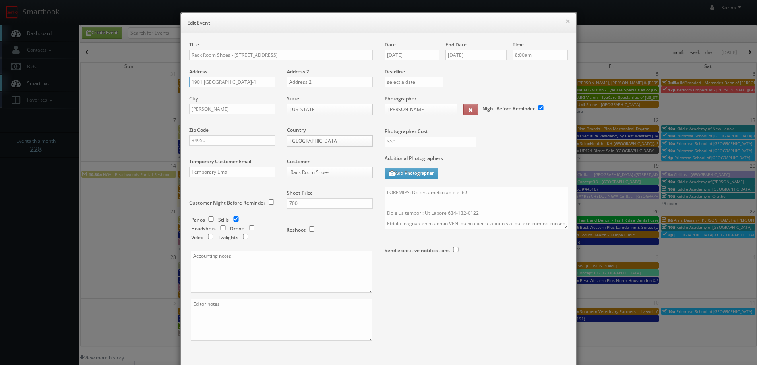
drag, startPoint x: 250, startPoint y: 83, endPoint x: 180, endPoint y: 85, distance: 70.8
click at [181, 85] on div "Title Rack Room Shoes - 1085 Gateway Plaza Address 1901 SOUTH US-1 Address 2 Ci…" at bounding box center [378, 202] width 395 height 338
click at [224, 80] on input "text" at bounding box center [232, 82] width 86 height 10
paste input "2401 South US Hwy 1"
type input "2401 South US Hwy 1"
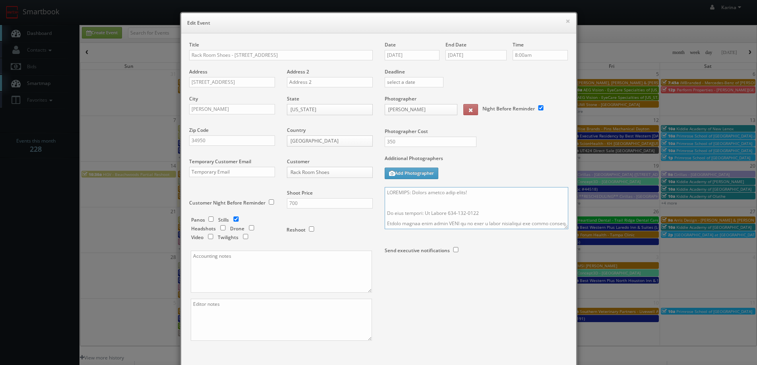
drag, startPoint x: 394, startPoint y: 206, endPoint x: 382, endPoint y: 190, distance: 19.9
click at [385, 190] on textarea at bounding box center [477, 208] width 184 height 42
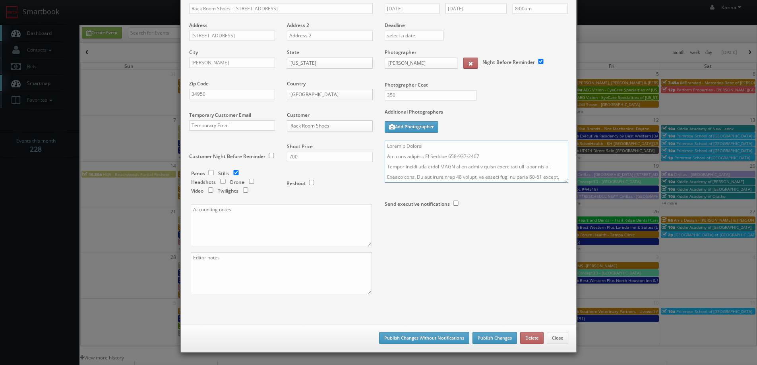
type textarea "Updated Address On site contact: Ed Dardon 772-807-0842 Please upload this shoo…"
click at [482, 337] on button "Publish Changes" at bounding box center [495, 338] width 45 height 12
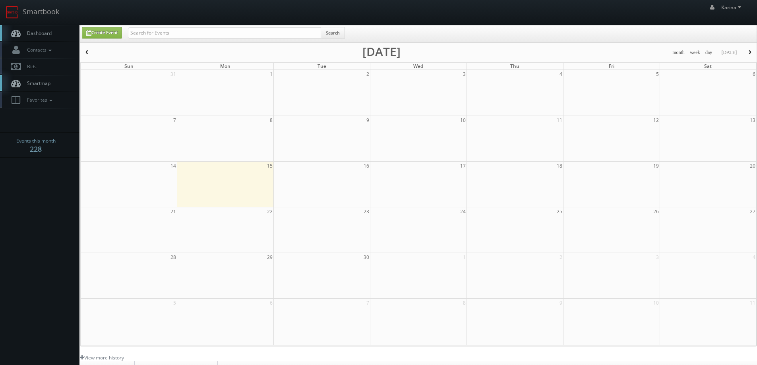
click at [53, 35] on link "Dashboard" at bounding box center [40, 33] width 80 height 16
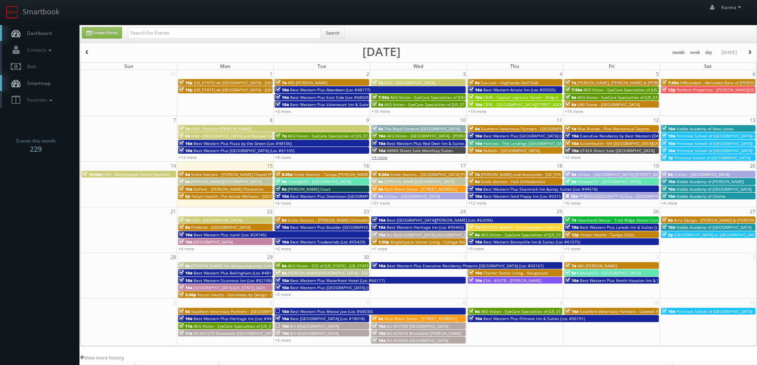
click at [382, 155] on link "+4 more" at bounding box center [380, 158] width 16 height 6
click at [383, 203] on link "+21 more" at bounding box center [381, 203] width 18 height 6
click at [30, 31] on span "Dashboard" at bounding box center [37, 33] width 29 height 7
click at [317, 175] on span "Smile Doctors - Tampa [PERSON_NAME] [PERSON_NAME] Orthodontics" at bounding box center [361, 175] width 135 height 6
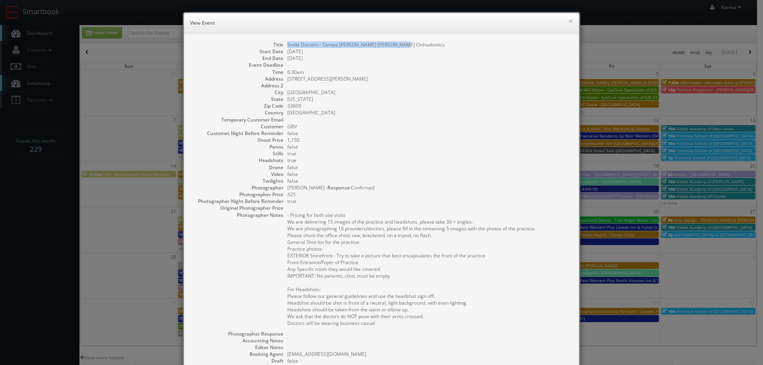
drag, startPoint x: 400, startPoint y: 46, endPoint x: 285, endPoint y: 41, distance: 115.4
click at [287, 41] on dd "Smile Doctors - Tampa [PERSON_NAME] [PERSON_NAME] Orthodontics" at bounding box center [429, 44] width 284 height 7
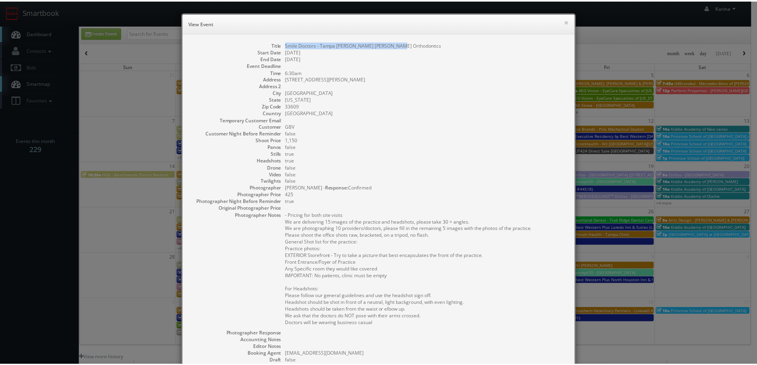
scroll to position [131, 0]
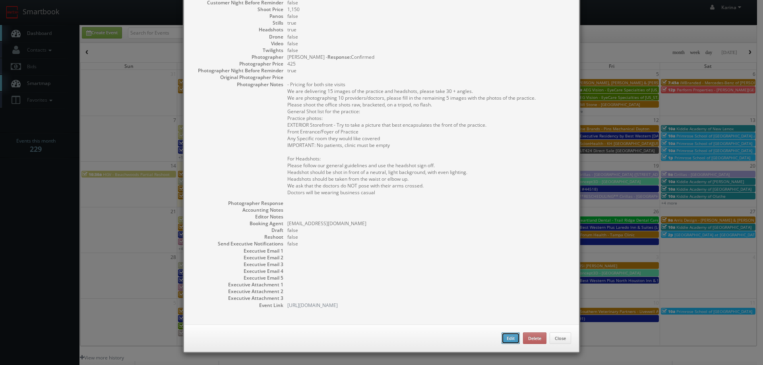
click at [506, 339] on button "Edit" at bounding box center [511, 339] width 18 height 12
type input "Smile Doctors - Tampa [PERSON_NAME] [PERSON_NAME] Orthodontics"
type input "[STREET_ADDRESS][PERSON_NAME]"
type input "[GEOGRAPHIC_DATA]"
type input "33609"
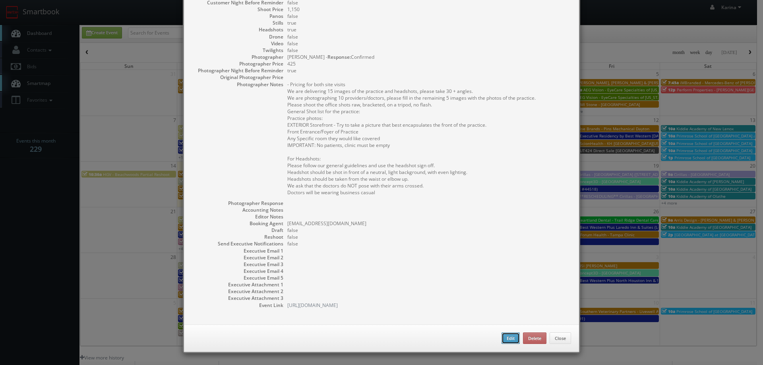
type input "1,150"
checkbox input "true"
type input "[DATE]"
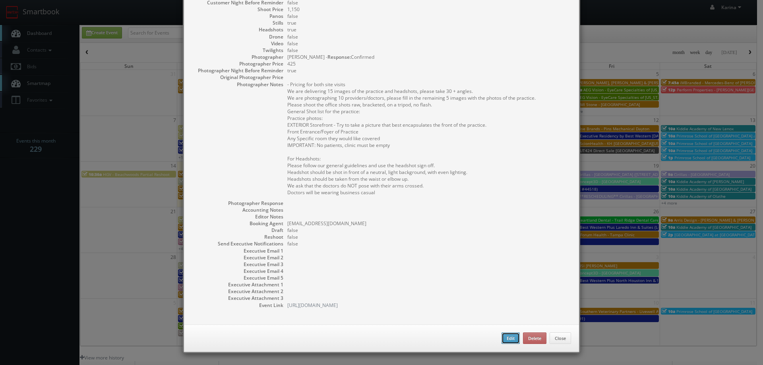
type input "6:30am"
checkbox input "true"
type textarea "- Pricing for both site visits We are delivering 15 images of the practice and …"
select select "[US_STATE]"
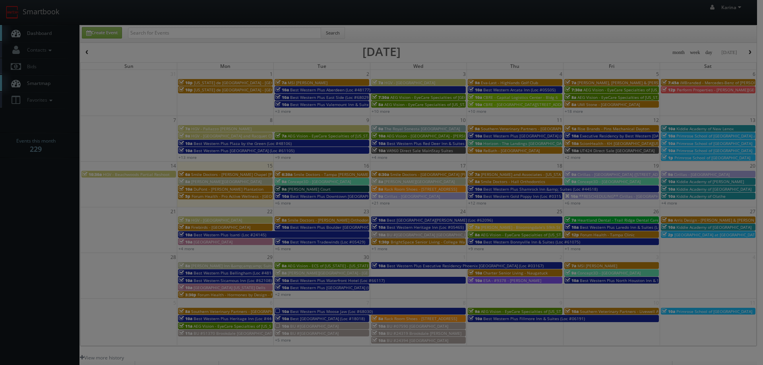
type input "1,150"
type input "425"
select select "[EMAIL_ADDRESS][DOMAIN_NAME]"
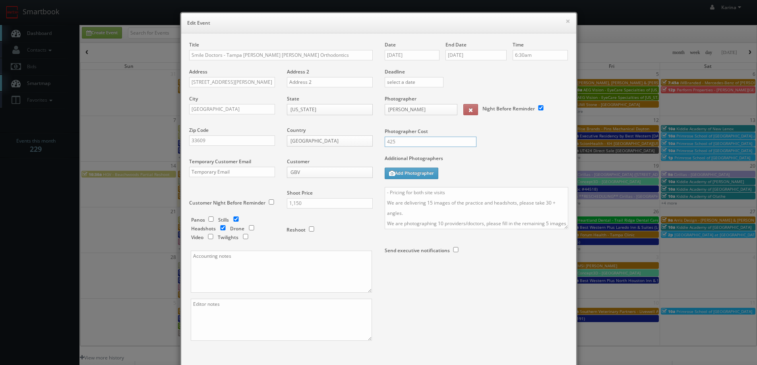
drag, startPoint x: 400, startPoint y: 145, endPoint x: 369, endPoint y: 140, distance: 31.4
click at [369, 140] on div "Title Smile Doctors - Tampa [PERSON_NAME] [PERSON_NAME] Orthodontics Address [S…" at bounding box center [378, 198] width 391 height 314
type input "500"
click at [489, 157] on label "Additional Photographers" at bounding box center [477, 160] width 184 height 11
click at [466, 196] on textarea "- Pricing for both site visits We are delivering 15 images of the practice and …" at bounding box center [477, 208] width 184 height 42
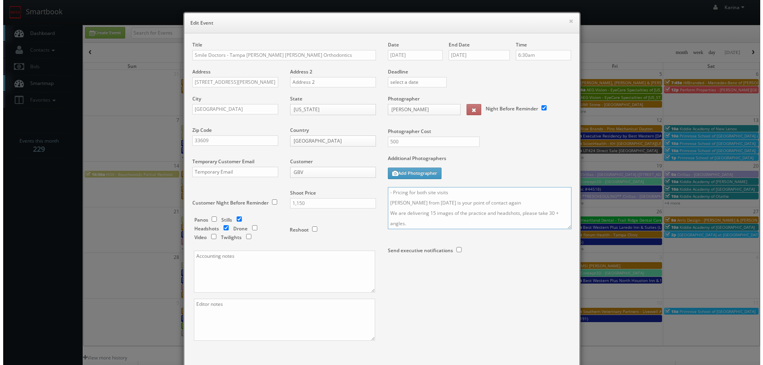
scroll to position [47, 0]
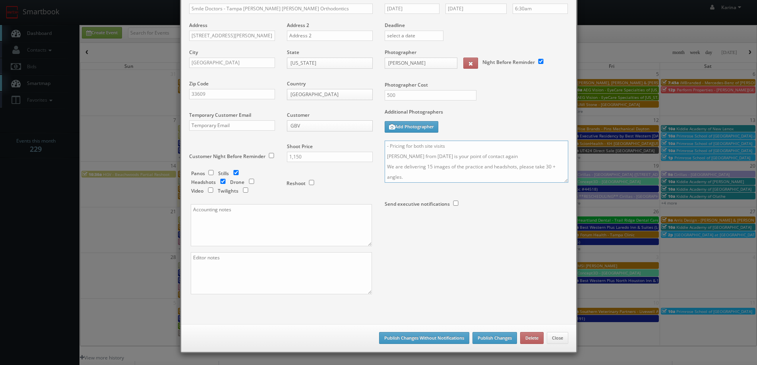
type textarea "- Pricing for both site visits [PERSON_NAME] from [DATE] is your point of conta…"
drag, startPoint x: 313, startPoint y: 155, endPoint x: 279, endPoint y: 154, distance: 33.8
click at [281, 154] on div "Shoot Price 1,150" at bounding box center [327, 156] width 92 height 27
type input "1,500"
click at [488, 334] on button "Publish Changes" at bounding box center [495, 338] width 45 height 12
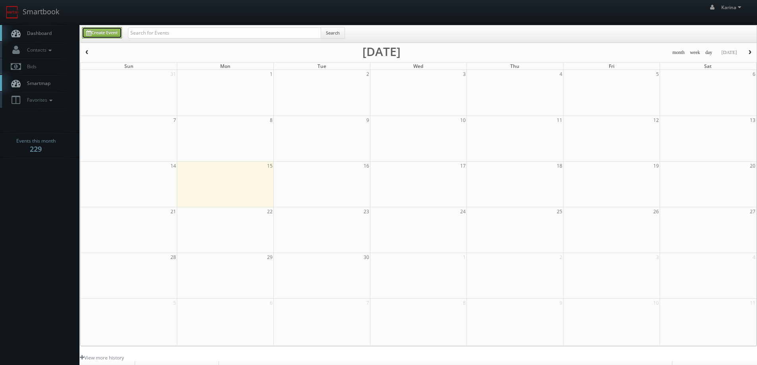
click at [105, 34] on link "Create Event" at bounding box center [102, 33] width 40 height 12
type input "[DATE]"
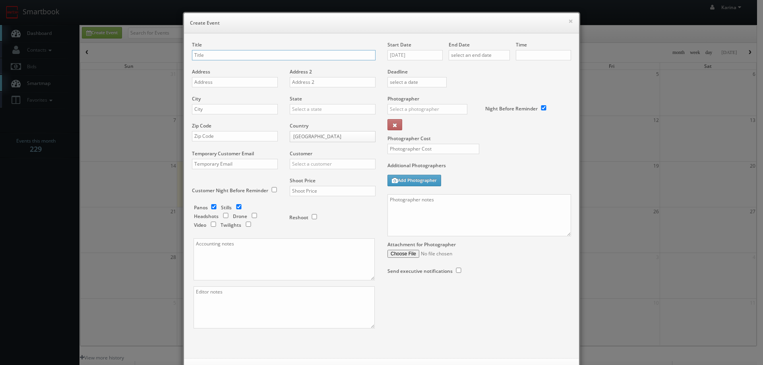
checkbox input "true"
type input "10:00am"
checkbox input "true"
click at [218, 55] on input "text" at bounding box center [284, 55] width 184 height 10
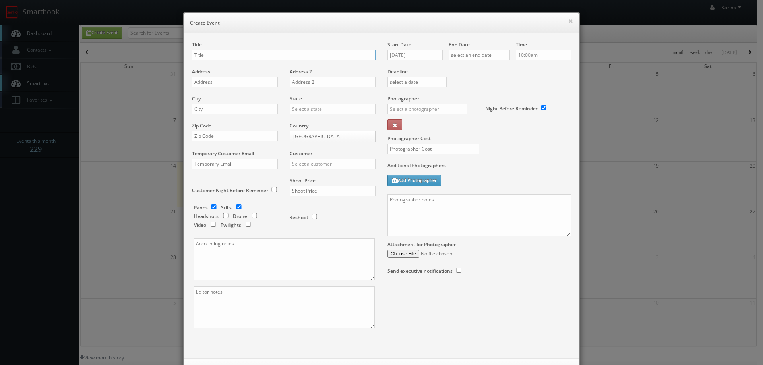
paste input "Smile Doctors - Tampa [PERSON_NAME] [PERSON_NAME] Orthodontics"
type input "Smile Doctors - Tampa [PERSON_NAME] [PERSON_NAME] Orthodontics"
click at [206, 84] on input "text" at bounding box center [235, 82] width 86 height 10
click at [229, 84] on input "text" at bounding box center [235, 82] width 86 height 10
paste input "[STREET_ADDRESS][PERSON_NAME]"
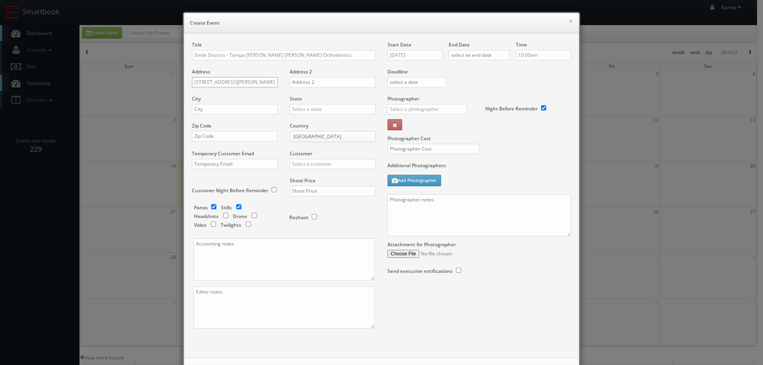
type input "[STREET_ADDRESS][PERSON_NAME]"
click at [214, 109] on input "text" at bounding box center [235, 109] width 86 height 10
type input "[GEOGRAPHIC_DATA]"
click at [308, 125] on div "[US_STATE]" at bounding box center [332, 122] width 85 height 13
type input "[US_STATE]"
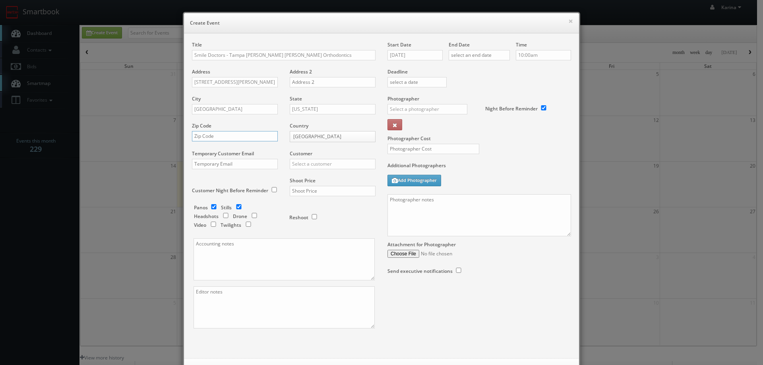
click at [206, 137] on input "text" at bounding box center [235, 136] width 86 height 10
paste input "33609"
type input "33609"
click at [321, 166] on input "text" at bounding box center [333, 164] width 86 height 10
click at [308, 236] on div "GBV" at bounding box center [332, 235] width 85 height 13
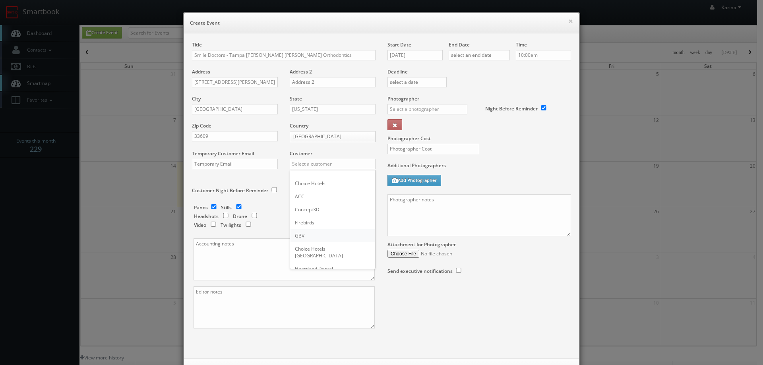
type input "GBV"
click at [235, 206] on input "checkbox" at bounding box center [239, 206] width 12 height 5
checkbox input "false"
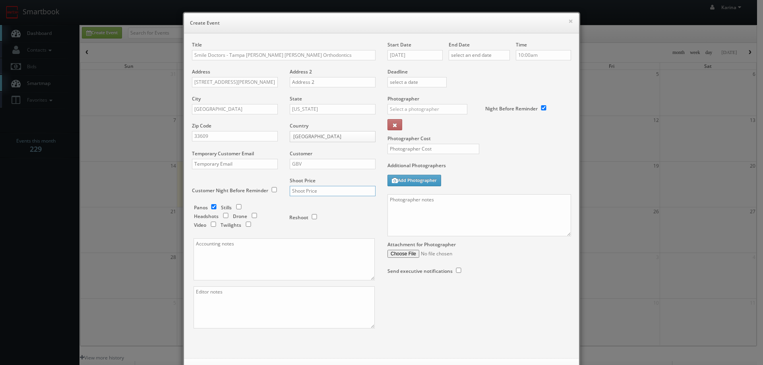
click at [297, 194] on input "text" at bounding box center [333, 191] width 86 height 10
type input "0"
click at [415, 53] on input "[DATE]" at bounding box center [415, 55] width 55 height 10
click at [417, 117] on td "16" at bounding box center [416, 116] width 11 height 12
type input "[DATE]"
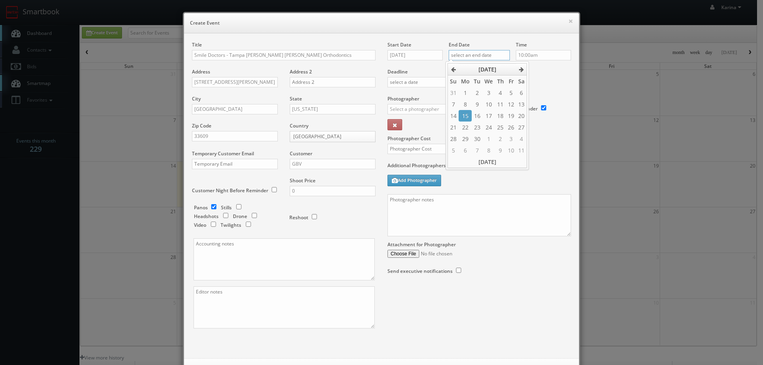
drag, startPoint x: 472, startPoint y: 54, endPoint x: 485, endPoint y: 70, distance: 20.1
click at [472, 54] on input "text" at bounding box center [479, 55] width 61 height 10
click at [478, 117] on td "16" at bounding box center [477, 116] width 11 height 12
type input "[DATE]"
click at [529, 54] on input "10:00am" at bounding box center [543, 55] width 55 height 10
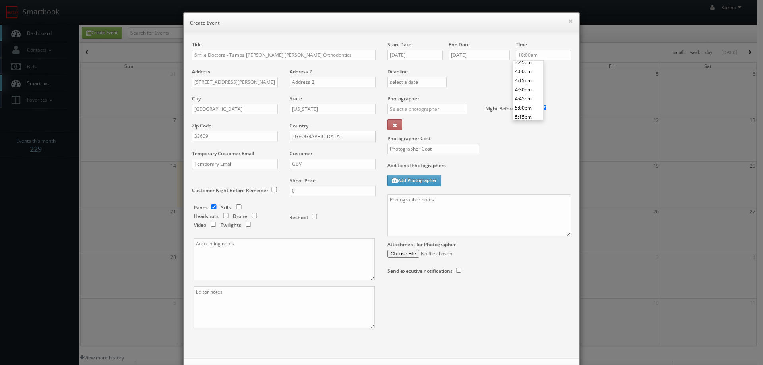
scroll to position [595, 0]
type input "5:00pm"
click at [528, 94] on li "5:00pm" at bounding box center [528, 91] width 30 height 9
click at [426, 107] on input "text" at bounding box center [428, 109] width 80 height 10
click at [415, 128] on div "Mikey Shafer" at bounding box center [430, 126] width 85 height 13
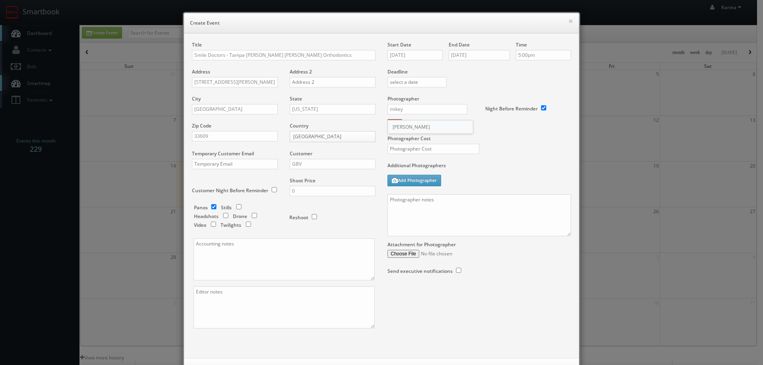
type input "Mikey Shafer"
click at [407, 149] on input "text" at bounding box center [434, 149] width 92 height 10
type input "0"
click at [417, 210] on textarea at bounding box center [480, 215] width 184 height 42
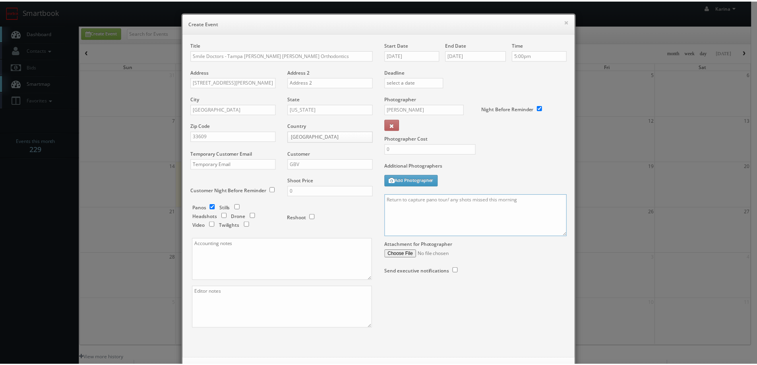
scroll to position [34, 0]
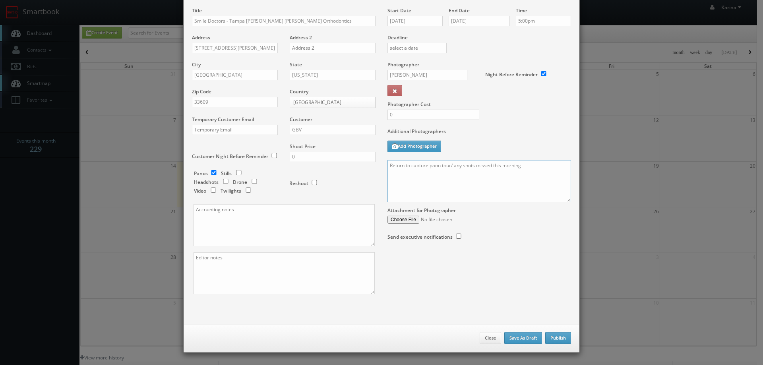
type textarea "Return to capture pano tour/ any shots missed this morning"
click at [548, 336] on button "Publish" at bounding box center [559, 338] width 26 height 12
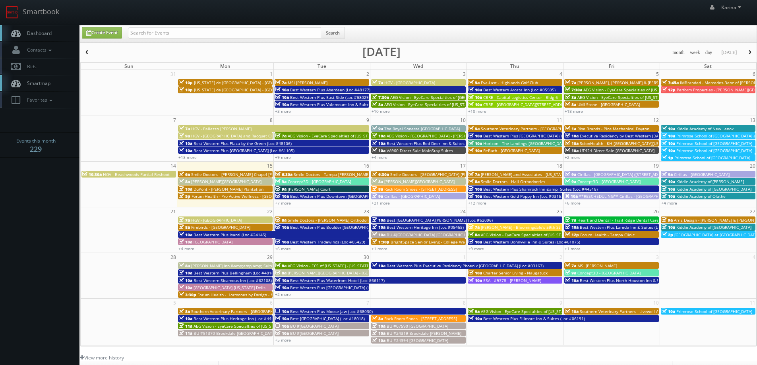
click at [428, 175] on span "Smile Doctors - [GEOGRAPHIC_DATA] [PERSON_NAME] Orthodontics" at bounding box center [454, 175] width 128 height 6
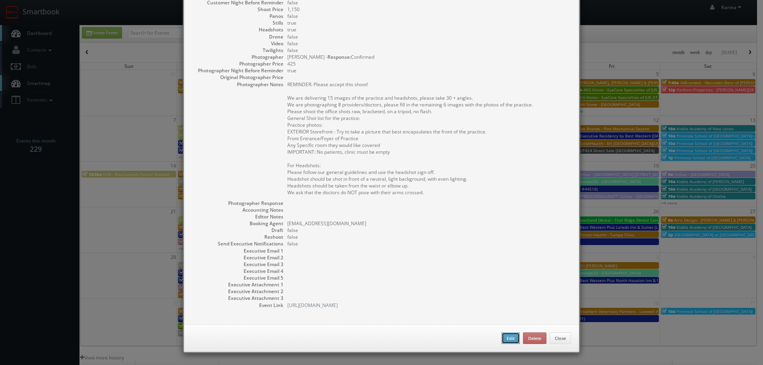
click at [506, 340] on button "Edit" at bounding box center [511, 339] width 18 height 12
type input "Smile Doctors - [GEOGRAPHIC_DATA] [PERSON_NAME] Orthodontics"
type input "[STREET_ADDRESS][PERSON_NAME][PERSON_NAME]"
type input "33647"
type input "1,150"
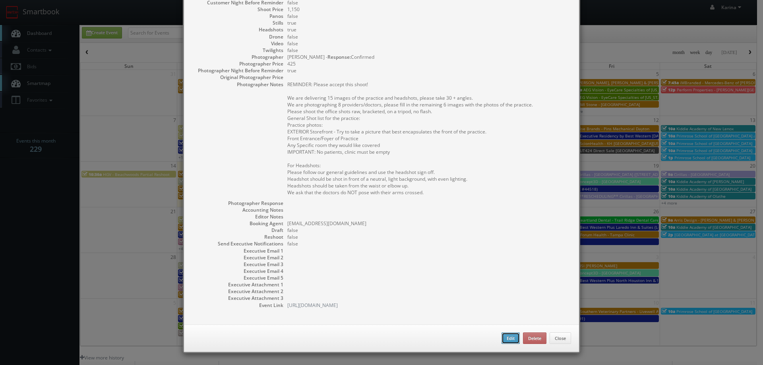
type input "[DATE]"
type textarea "REMINDER: Please accept this shoot! We are delivering 15 images of the practice…"
select select "[US_STATE]"
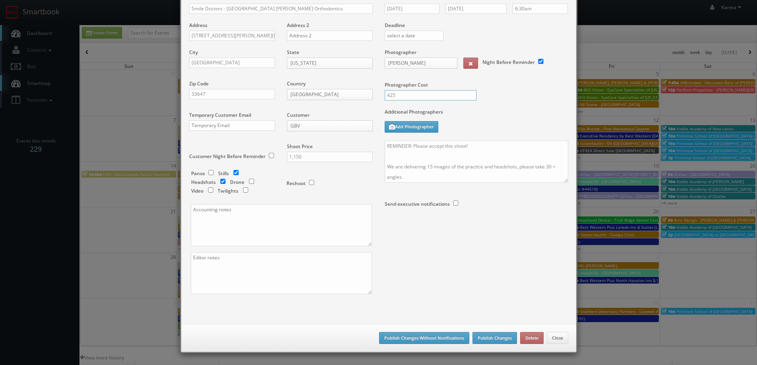
drag, startPoint x: 400, startPoint y: 97, endPoint x: 381, endPoint y: 99, distance: 18.8
click at [381, 99] on div "425" at bounding box center [428, 99] width 98 height 18
type input "500"
drag, startPoint x: 303, startPoint y: 155, endPoint x: 278, endPoint y: 154, distance: 24.3
click at [281, 154] on div "Shoot Price 1,150" at bounding box center [327, 156] width 92 height 27
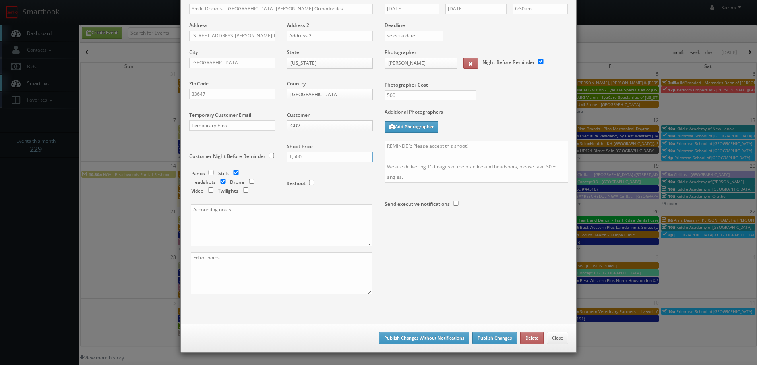
type input "1,500"
click at [208, 171] on input "checkbox" at bounding box center [211, 172] width 12 height 5
click at [207, 171] on input "checkbox" at bounding box center [211, 172] width 12 height 5
checkbox input "false"
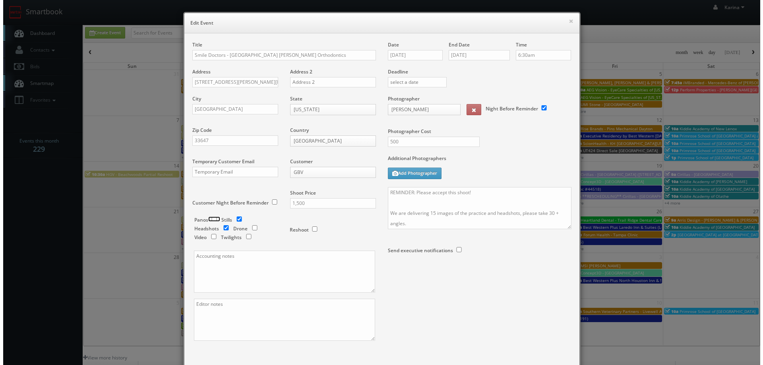
scroll to position [47, 0]
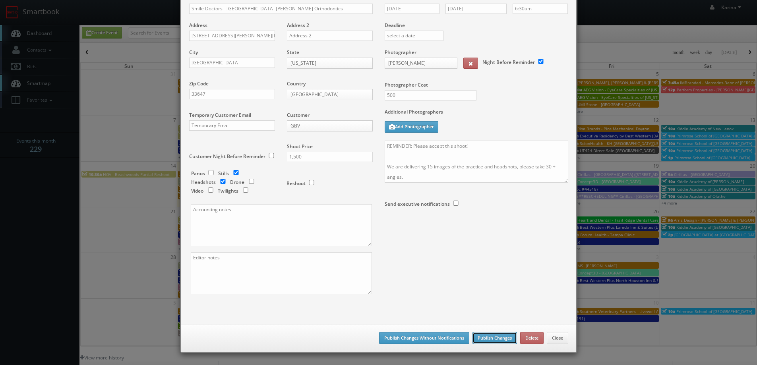
click at [493, 341] on button "Publish Changes" at bounding box center [495, 338] width 45 height 12
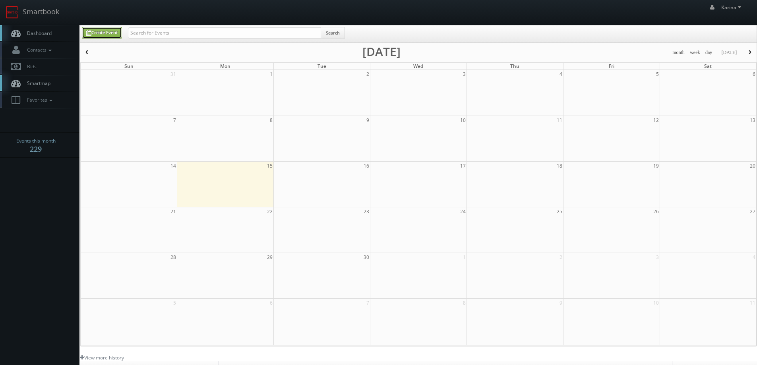
click at [100, 28] on link "Create Event" at bounding box center [102, 33] width 40 height 12
type input "[DATE]"
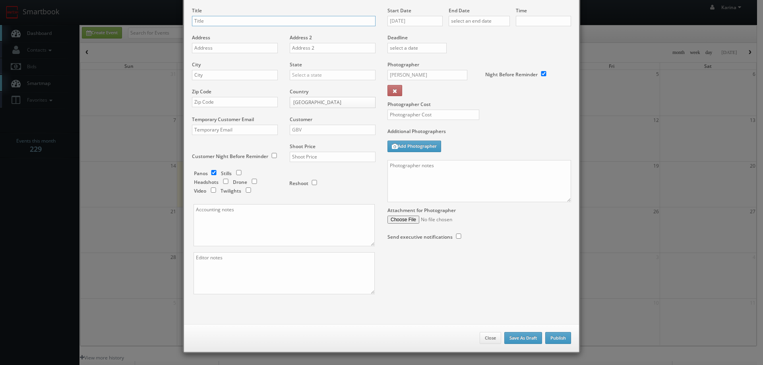
checkbox input "true"
type input "10:00am"
checkbox input "true"
click at [200, 20] on input "text" at bounding box center [284, 21] width 184 height 10
paste input "Smile Doctors - [GEOGRAPHIC_DATA] [PERSON_NAME] Orthodontics"
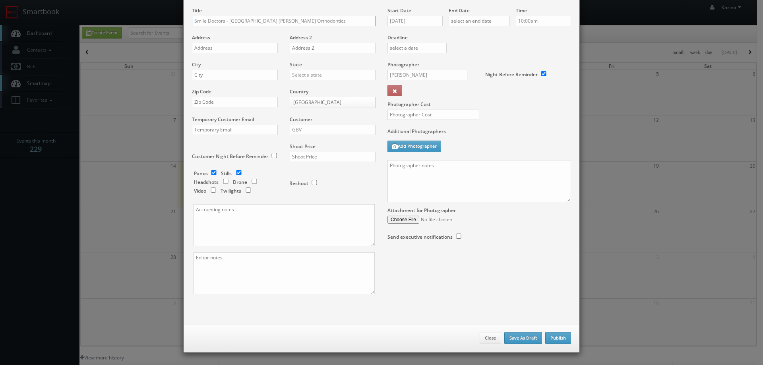
type input "Smile Doctors - [GEOGRAPHIC_DATA] [PERSON_NAME] Orthodontics"
click at [217, 46] on input "text" at bounding box center [235, 48] width 86 height 10
click at [219, 49] on input "text" at bounding box center [235, 48] width 86 height 10
paste input "[STREET_ADDRESS][PERSON_NAME][PERSON_NAME]"
type input "[STREET_ADDRESS][PERSON_NAME][PERSON_NAME]"
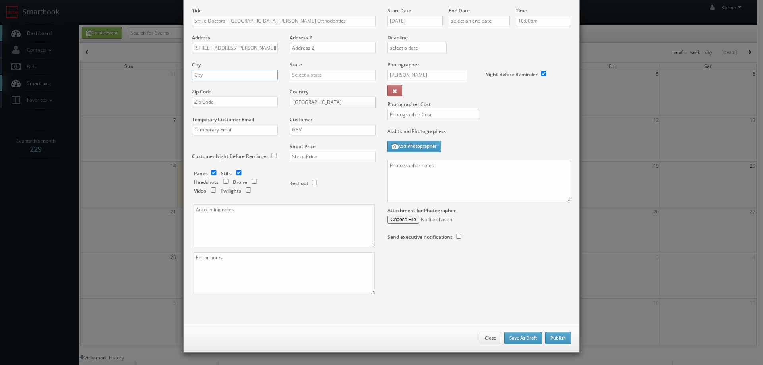
click at [210, 77] on input "text" at bounding box center [235, 75] width 86 height 10
type input "[GEOGRAPHIC_DATA]"
type input "[US_STATE]"
click at [311, 86] on div "[US_STATE]" at bounding box center [332, 88] width 85 height 13
click at [212, 103] on input "text" at bounding box center [235, 102] width 86 height 10
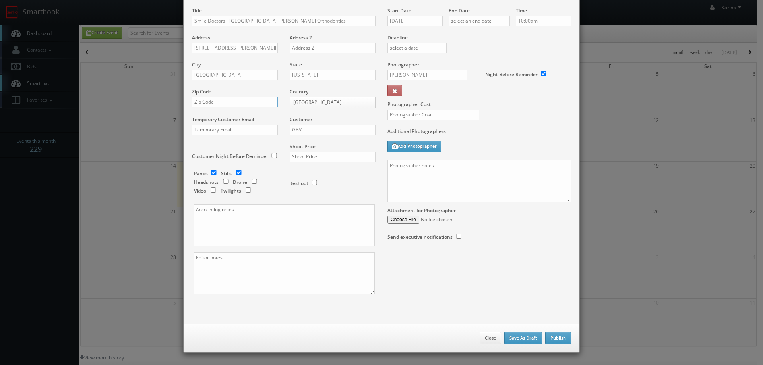
click at [216, 103] on input "text" at bounding box center [235, 102] width 86 height 10
paste input "33647"
type input "33647"
click at [315, 131] on input "GBV" at bounding box center [333, 130] width 86 height 10
click at [313, 206] on div "GBV" at bounding box center [332, 201] width 85 height 13
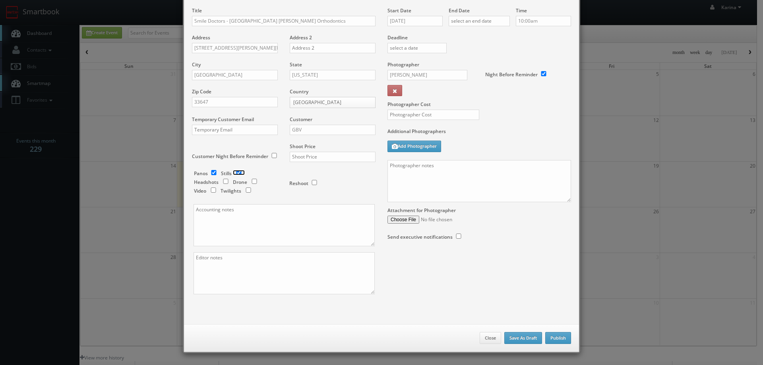
click at [237, 173] on input "checkbox" at bounding box center [239, 172] width 12 height 5
checkbox input "false"
click at [298, 157] on input "text" at bounding box center [333, 157] width 86 height 10
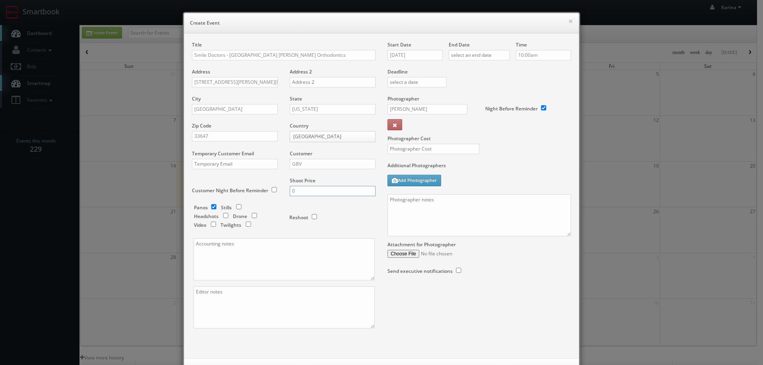
type input "0"
click at [411, 55] on input "[DATE]" at bounding box center [415, 55] width 55 height 10
click at [429, 116] on td "17" at bounding box center [427, 116] width 12 height 12
type input "[DATE]"
click at [481, 58] on input "text" at bounding box center [479, 55] width 61 height 10
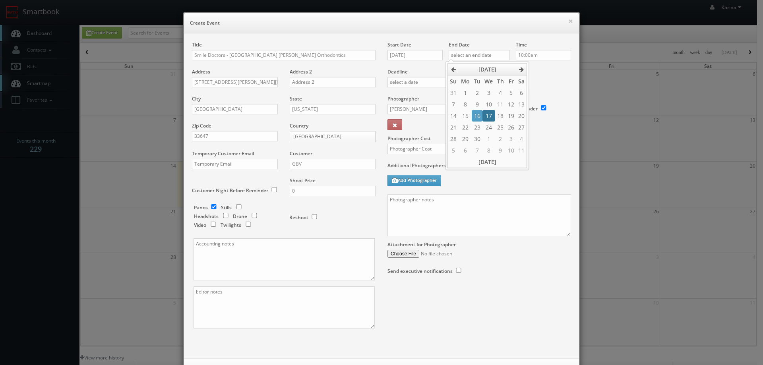
click at [490, 116] on td "17" at bounding box center [489, 116] width 12 height 12
type input "[DATE]"
click at [532, 55] on input "10:00am" at bounding box center [543, 55] width 55 height 10
type input "5:00pm"
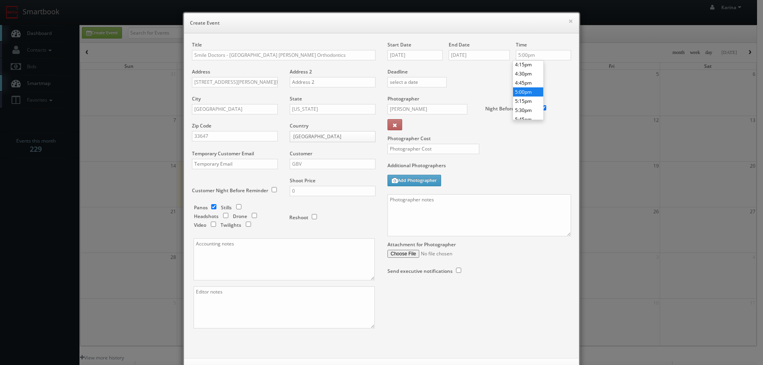
click at [524, 95] on li "5:00pm" at bounding box center [528, 91] width 30 height 9
click at [425, 107] on input "Mikey Shafer" at bounding box center [428, 109] width 80 height 10
click at [414, 128] on div "Mikey Shafer" at bounding box center [430, 126] width 85 height 13
click at [416, 151] on input "text" at bounding box center [434, 149] width 92 height 10
type input "0"
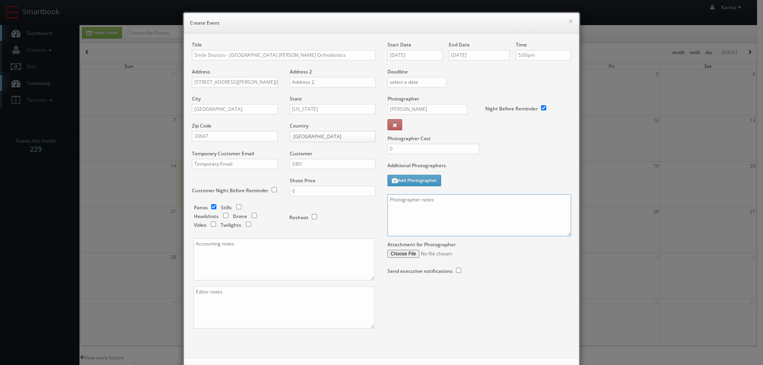
click at [410, 215] on textarea at bounding box center [480, 215] width 184 height 42
type textarea "Return to capture pano tour, 10-4-4 of exterior into building included"
click at [260, 264] on textarea at bounding box center [284, 260] width 181 height 42
paste textarea "[PERSON_NAME][EMAIL_ADDRESS][PERSON_NAME][DOMAIN_NAME]"
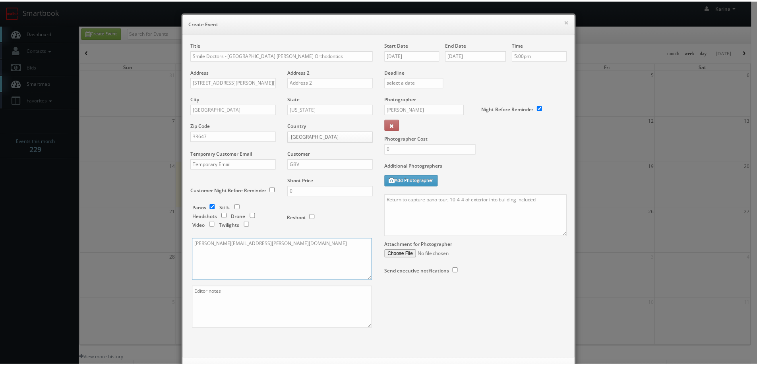
scroll to position [34, 0]
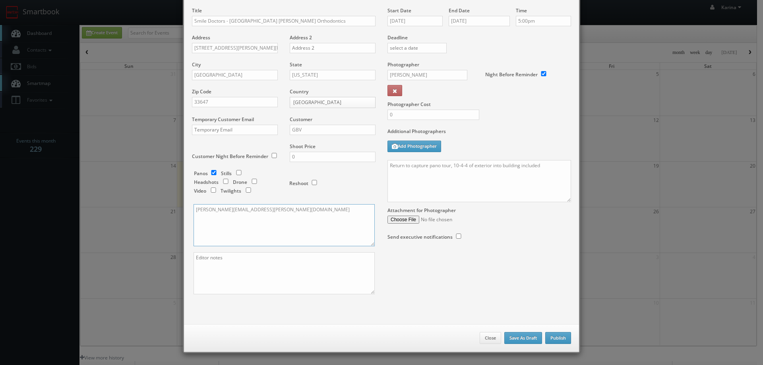
type textarea "[PERSON_NAME][EMAIL_ADDRESS][PERSON_NAME][DOMAIN_NAME]"
click at [551, 337] on button "Publish" at bounding box center [559, 338] width 26 height 12
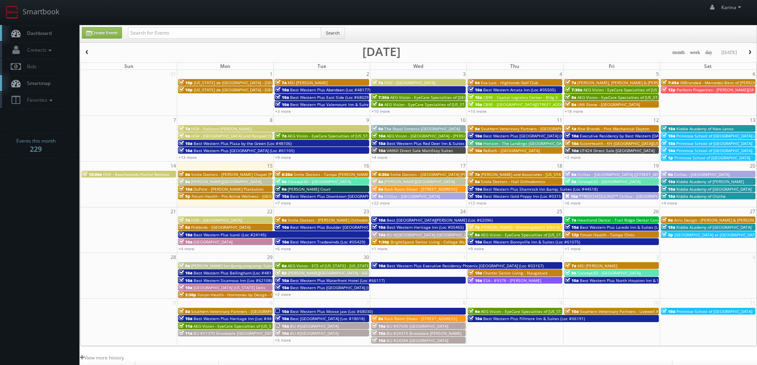
click at [313, 174] on span "Smile Doctors - Tampa [PERSON_NAME] [PERSON_NAME] Orthodontics" at bounding box center [361, 175] width 135 height 6
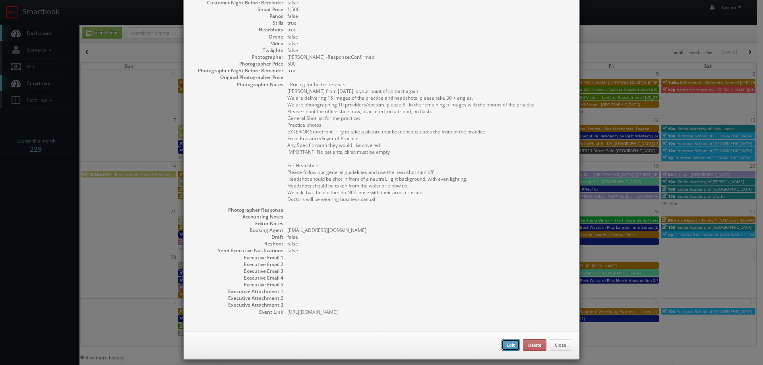
click at [508, 344] on button "Edit" at bounding box center [511, 346] width 18 height 12
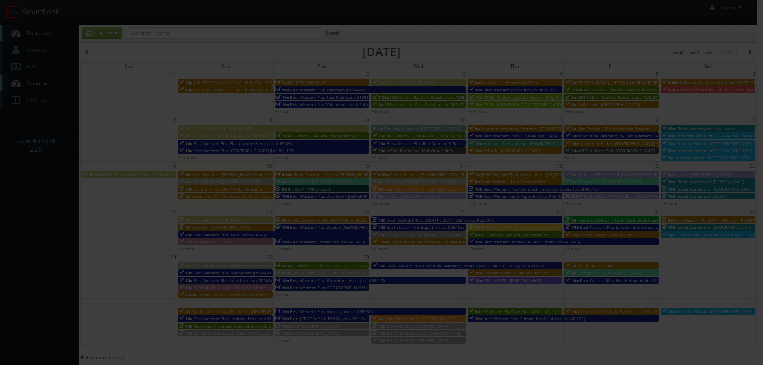
type input "Smile Doctors - Tampa [PERSON_NAME] [PERSON_NAME] Orthodontics"
type input "[STREET_ADDRESS][PERSON_NAME]"
select select "[US_STATE]"
type input "33609"
type input "[DATE]"
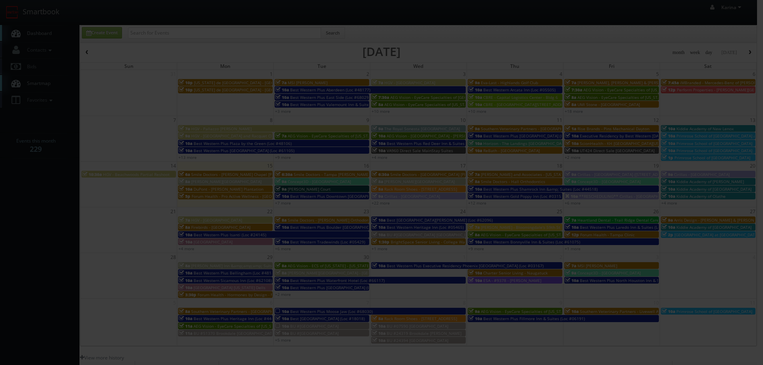
type input "[DATE]"
type textarea "- Pricing for both site visits Andrea from yesterday is your point of contact a…"
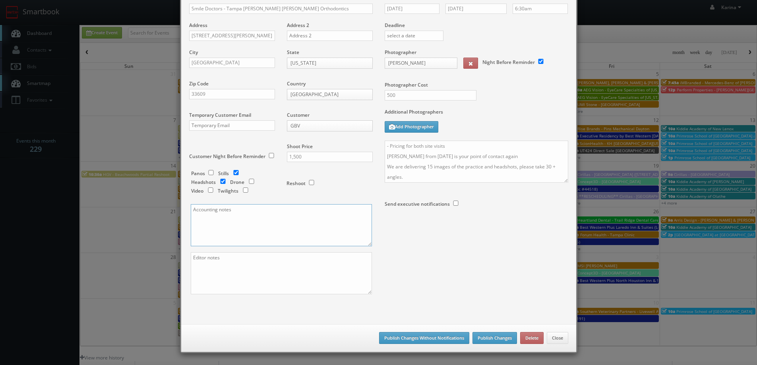
click at [265, 225] on textarea at bounding box center [281, 225] width 181 height 42
paste textarea "[PERSON_NAME][EMAIL_ADDRESS][PERSON_NAME][DOMAIN_NAME]"
type textarea "Ashwin.Harish@smiledoctors.com"
click at [438, 338] on button "Publish Changes Without Notifications" at bounding box center [424, 338] width 90 height 12
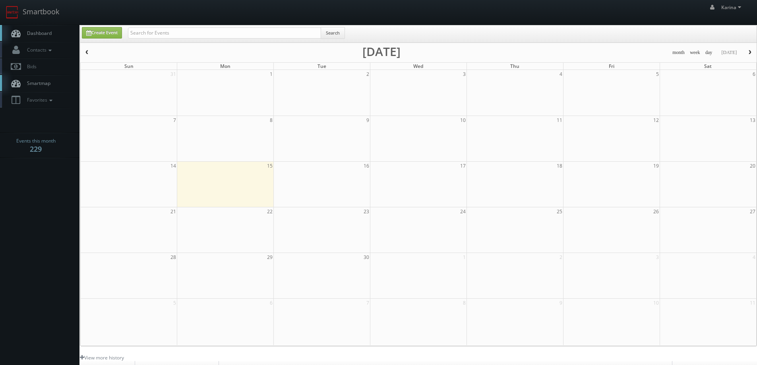
click at [37, 33] on span "Dashboard" at bounding box center [37, 33] width 29 height 7
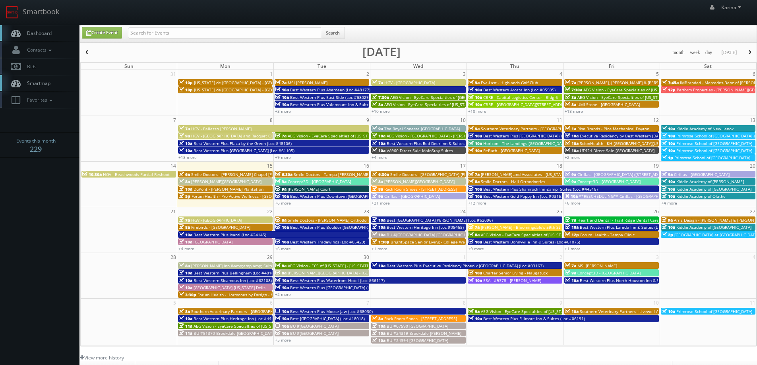
click at [310, 175] on span "Smile Doctors - Tampa [PERSON_NAME] [PERSON_NAME] Orthodontics" at bounding box center [361, 175] width 135 height 6
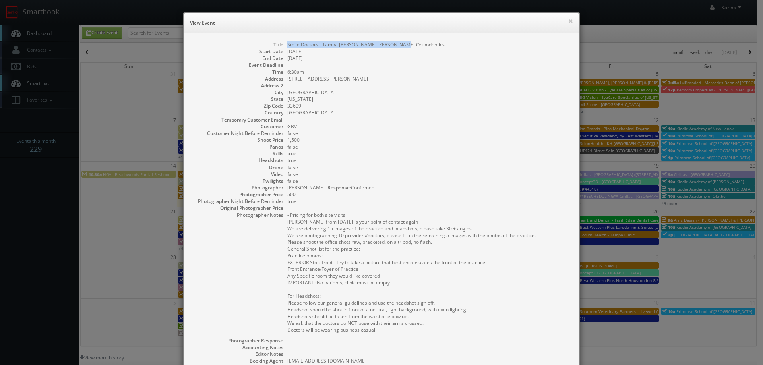
drag, startPoint x: 398, startPoint y: 45, endPoint x: 285, endPoint y: 45, distance: 112.1
click at [287, 45] on dd "Smile Doctors - Tampa [PERSON_NAME] [PERSON_NAME] Orthodontics" at bounding box center [429, 44] width 284 height 7
copy dd "Smile Doctors - Tampa [PERSON_NAME] [PERSON_NAME] Orthodontics"
click at [341, 85] on dd at bounding box center [429, 85] width 284 height 7
drag, startPoint x: 342, startPoint y: 78, endPoint x: 285, endPoint y: 78, distance: 57.3
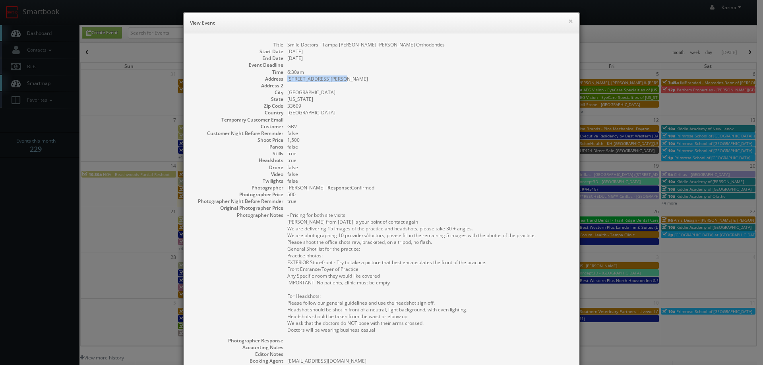
click at [287, 78] on dd "[STREET_ADDRESS][PERSON_NAME]" at bounding box center [429, 79] width 284 height 7
copy dd "[STREET_ADDRESS][PERSON_NAME]"
drag, startPoint x: 297, startPoint y: 105, endPoint x: 282, endPoint y: 105, distance: 15.9
click at [282, 105] on dl "Title Smile Doctors - Tampa [PERSON_NAME] [PERSON_NAME] Orthodontics Start Date…" at bounding box center [381, 243] width 379 height 405
copy dd "33609"
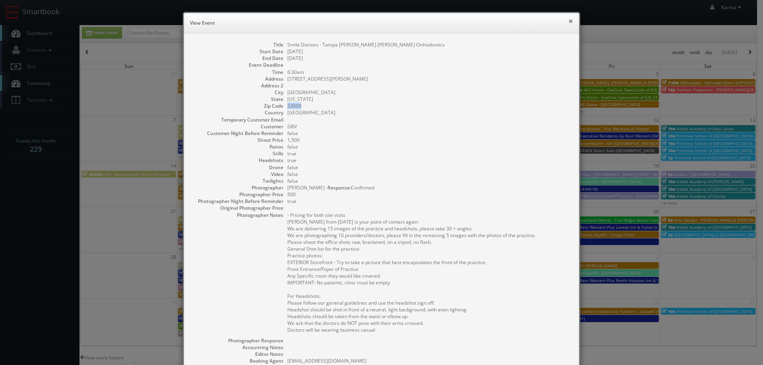
click at [569, 19] on button "×" at bounding box center [571, 21] width 5 height 6
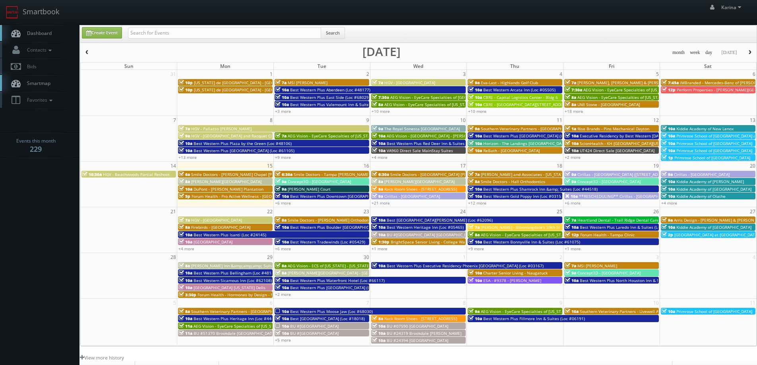
click at [417, 175] on span "Smile Doctors - [GEOGRAPHIC_DATA] [PERSON_NAME] Orthodontics" at bounding box center [454, 175] width 128 height 6
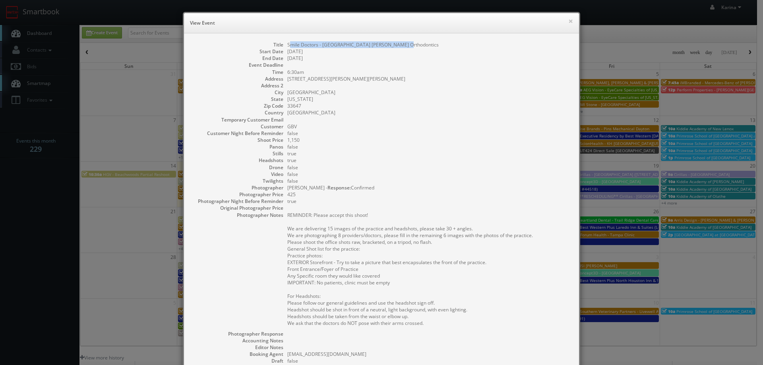
drag, startPoint x: 405, startPoint y: 45, endPoint x: 286, endPoint y: 43, distance: 119.3
click at [287, 43] on dd "Smile Doctors - [GEOGRAPHIC_DATA] [PERSON_NAME] Orthodontics" at bounding box center [429, 44] width 284 height 7
drag, startPoint x: 402, startPoint y: 42, endPoint x: 285, endPoint y: 42, distance: 117.7
click at [287, 42] on dd "Smile Doctors - [GEOGRAPHIC_DATA] [PERSON_NAME] Orthodontics" at bounding box center [429, 44] width 284 height 7
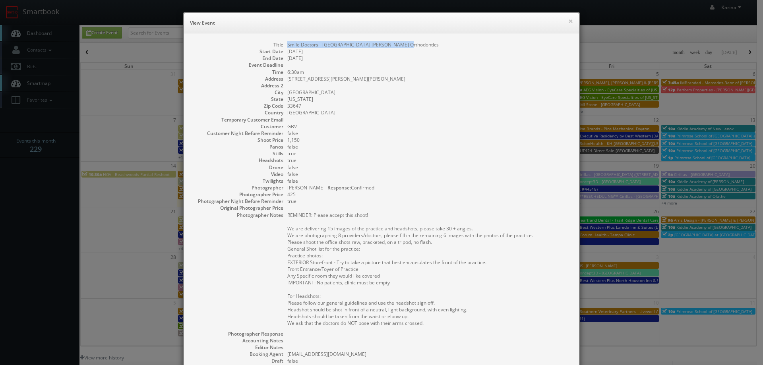
copy dd "Smile Doctors - [GEOGRAPHIC_DATA] [PERSON_NAME] Orthodontics"
click at [348, 78] on dd "[STREET_ADDRESS][PERSON_NAME][PERSON_NAME]" at bounding box center [429, 79] width 284 height 7
drag, startPoint x: 340, startPoint y: 80, endPoint x: 285, endPoint y: 80, distance: 55.7
click at [287, 80] on dd "[STREET_ADDRESS][PERSON_NAME][PERSON_NAME]" at bounding box center [429, 79] width 284 height 7
copy dd "[STREET_ADDRESS][PERSON_NAME][PERSON_NAME]"
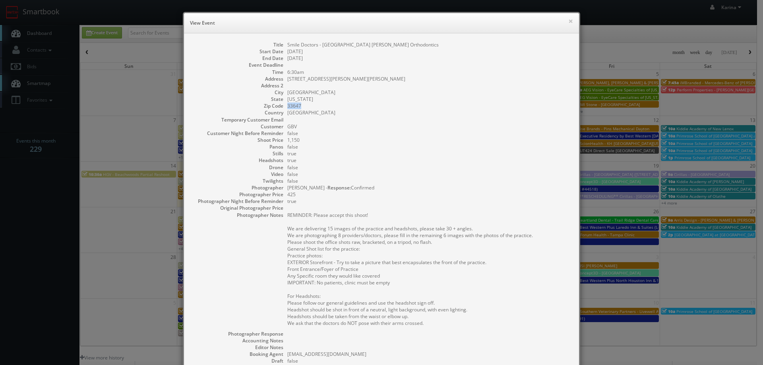
drag, startPoint x: 299, startPoint y: 105, endPoint x: 284, endPoint y: 107, distance: 15.2
click at [284, 107] on dl "Title Smile Doctors - [GEOGRAPHIC_DATA] [PERSON_NAME] Orthodontics Start Date […" at bounding box center [381, 240] width 379 height 398
copy dd "33647"
click at [569, 19] on button "×" at bounding box center [571, 21] width 5 height 6
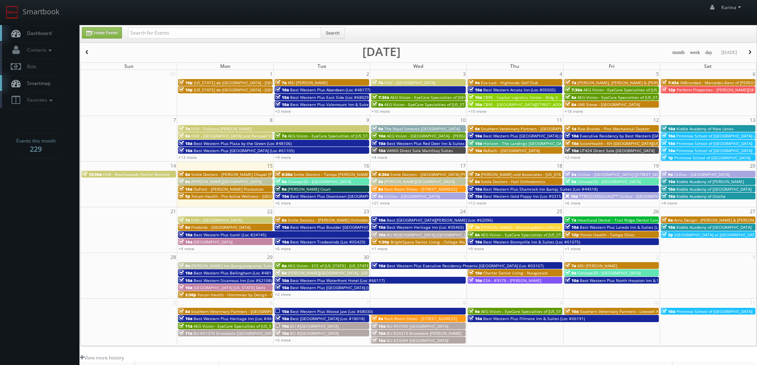
click at [306, 172] on span "Smile Doctors - Tampa [PERSON_NAME] [PERSON_NAME] Orthodontics" at bounding box center [361, 175] width 135 height 6
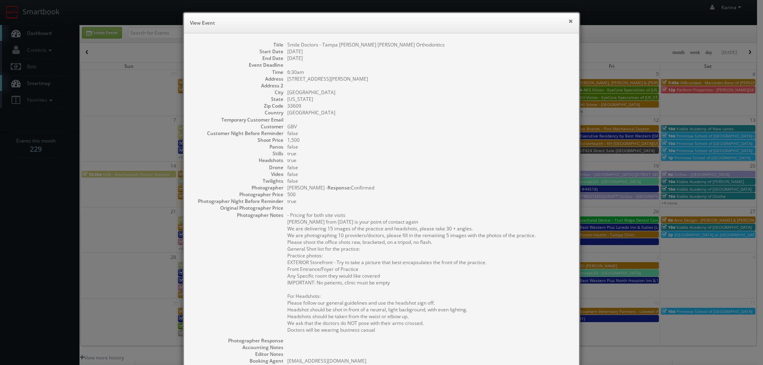
click at [569, 22] on button "×" at bounding box center [571, 21] width 5 height 6
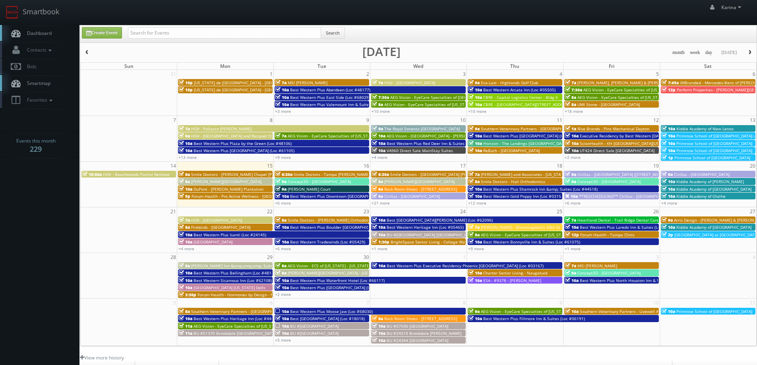
click at [223, 175] on span "Smile Doctors - [PERSON_NAME] Chapel [PERSON_NAME] Orthodontic" at bounding box center [257, 175] width 133 height 6
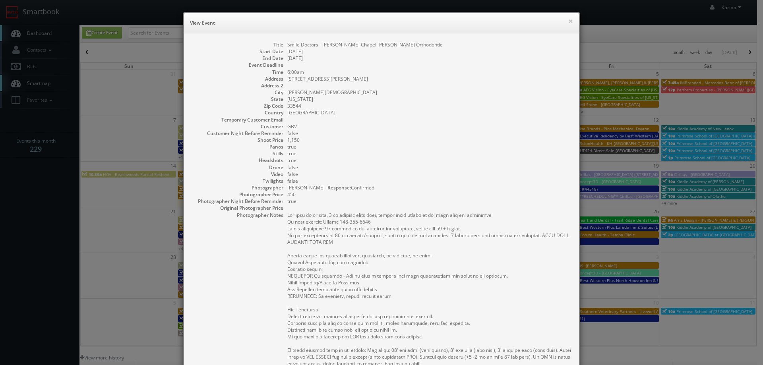
scroll to position [159, 0]
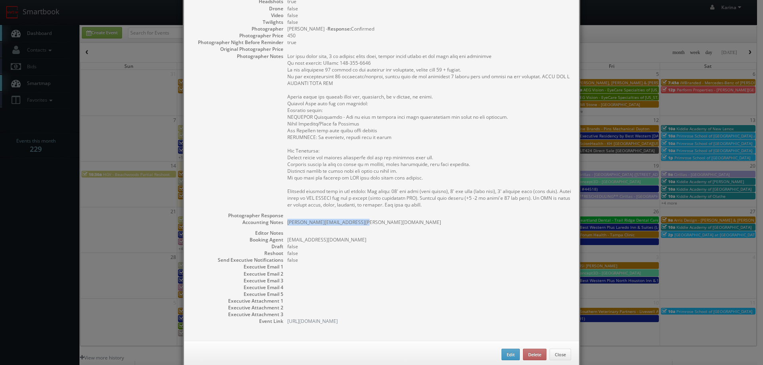
drag, startPoint x: 359, startPoint y: 223, endPoint x: 285, endPoint y: 222, distance: 74.0
click at [287, 222] on pre "[PERSON_NAME][EMAIL_ADDRESS][PERSON_NAME][DOMAIN_NAME]" at bounding box center [429, 222] width 284 height 7
copy pre "[PERSON_NAME][EMAIL_ADDRESS][PERSON_NAME][DOMAIN_NAME]"
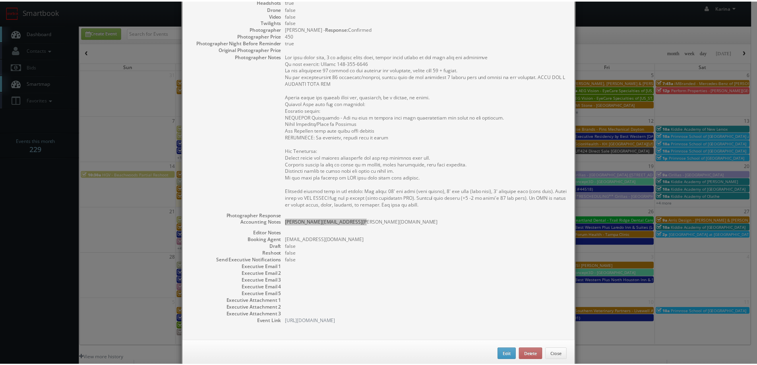
scroll to position [0, 0]
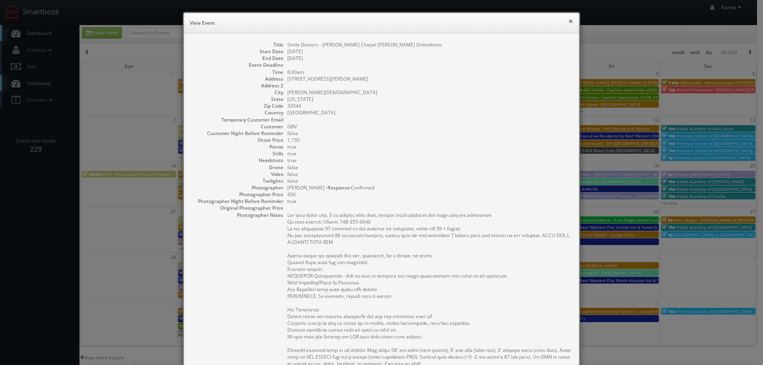
click at [569, 19] on button "×" at bounding box center [571, 21] width 5 height 6
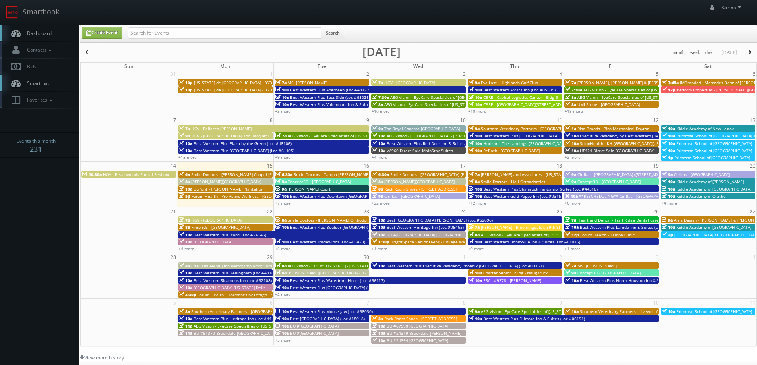
click at [27, 192] on body "Smartbook Toggle Side Navigation Toggle Top Navigation [PERSON_NAME] [PERSON_NA…" at bounding box center [378, 255] width 757 height 510
click at [41, 39] on link "Dashboard" at bounding box center [40, 33] width 80 height 16
click at [285, 198] on span "10a" at bounding box center [283, 197] width 14 height 6
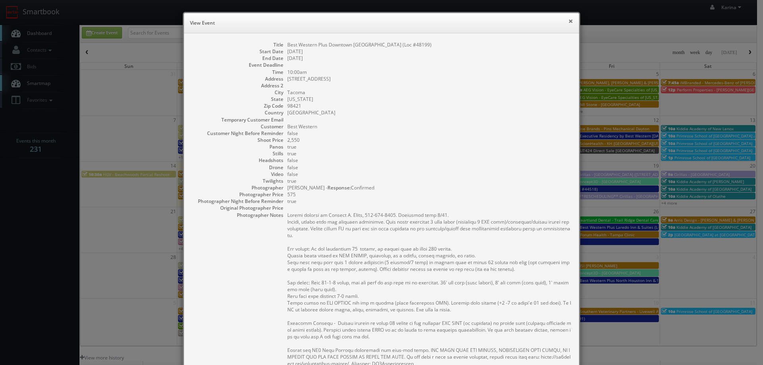
click at [569, 21] on button "×" at bounding box center [571, 21] width 5 height 6
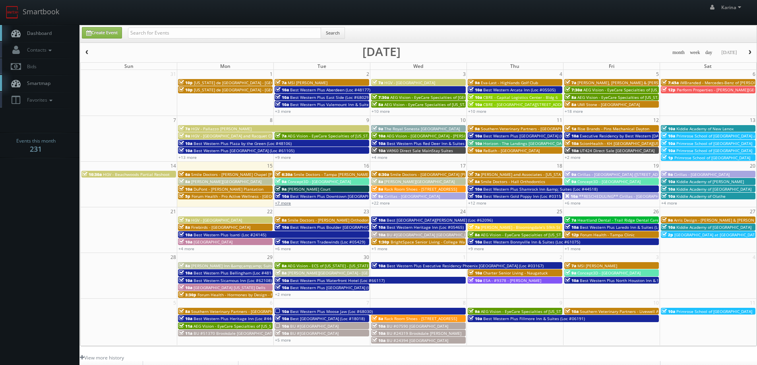
click at [285, 205] on link "+7 more" at bounding box center [283, 203] width 16 height 6
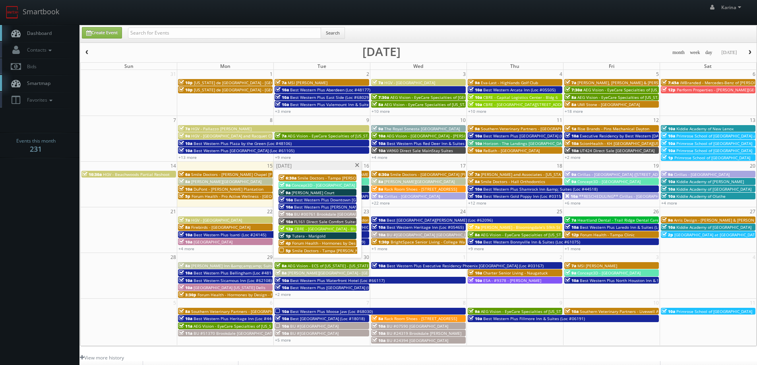
click at [309, 250] on span "Smile Doctors - Tampa [PERSON_NAME] [PERSON_NAME] Orthodontics" at bounding box center [359, 251] width 135 height 6
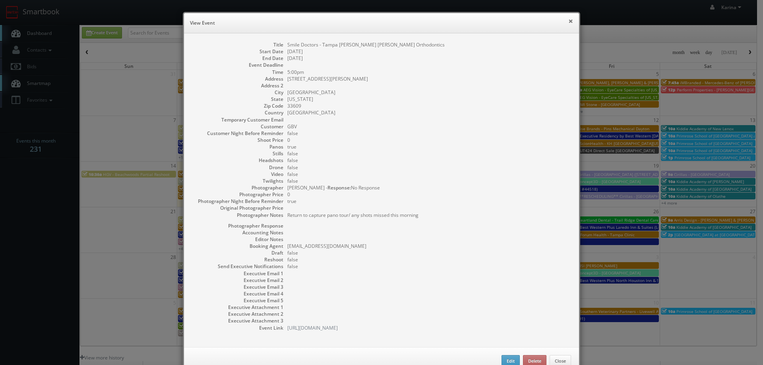
click at [570, 18] on button "×" at bounding box center [571, 21] width 5 height 6
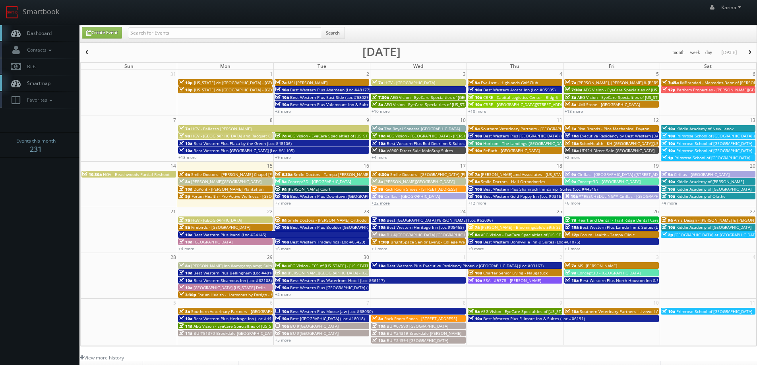
click at [382, 204] on link "+22 more" at bounding box center [381, 203] width 18 height 6
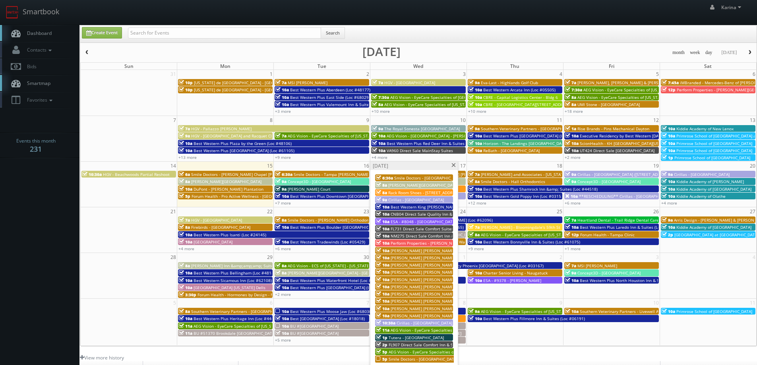
scroll to position [40, 0]
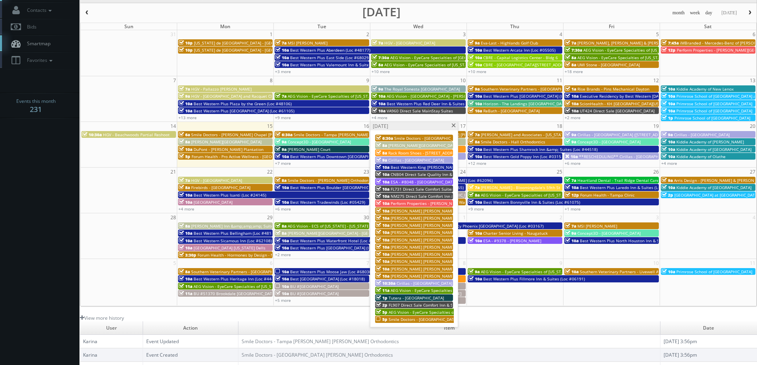
click at [27, 223] on body "Smartbook Toggle Side Navigation Toggle Top Navigation [PERSON_NAME] [PERSON_NA…" at bounding box center [378, 215] width 757 height 510
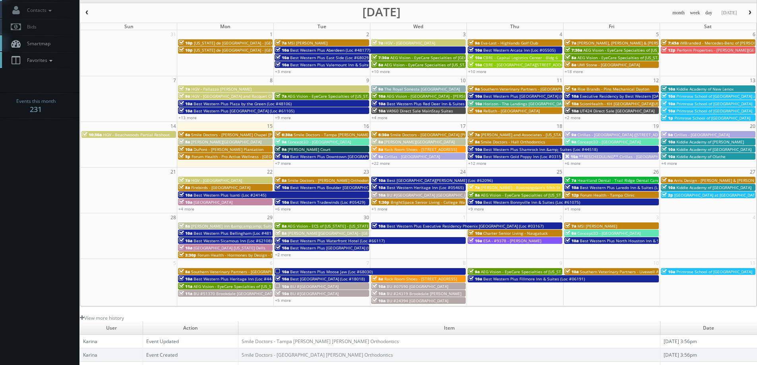
scroll to position [0, 0]
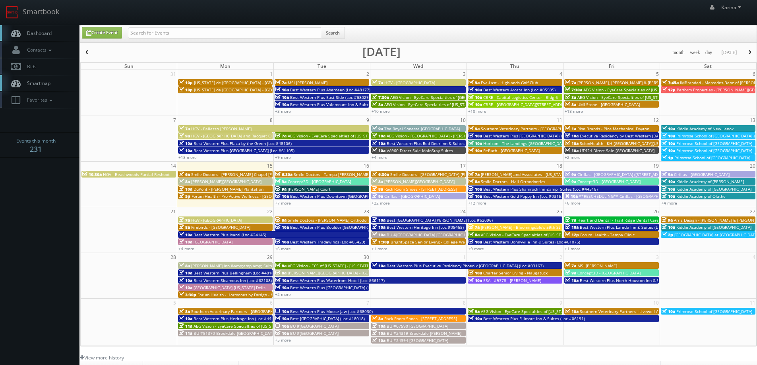
click at [43, 35] on span "Dashboard" at bounding box center [37, 33] width 29 height 7
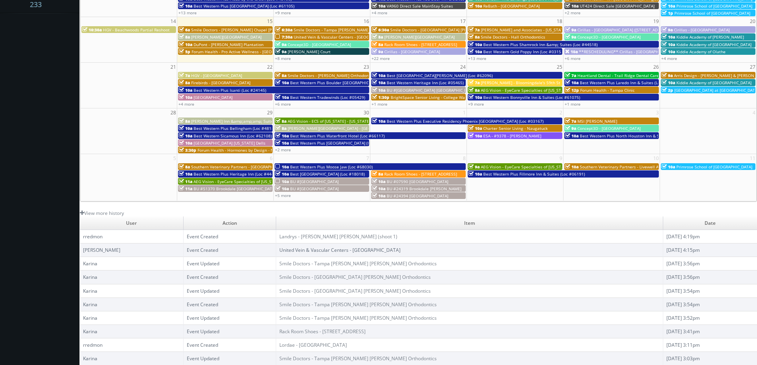
click at [329, 251] on link "United Vein & Vascular Centers - [GEOGRAPHIC_DATA]" at bounding box center [340, 250] width 121 height 7
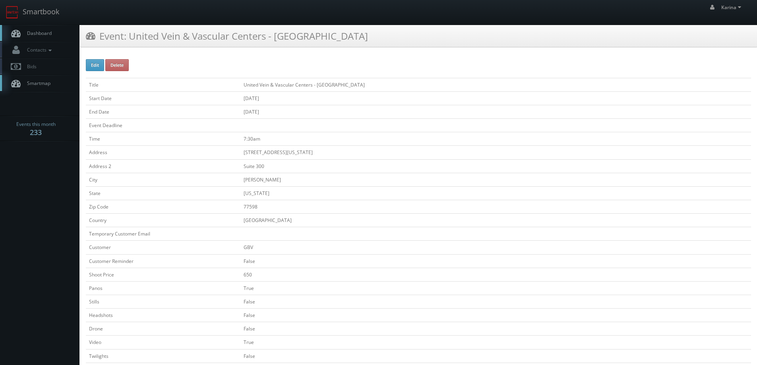
click at [52, 33] on link "Dashboard" at bounding box center [40, 33] width 80 height 16
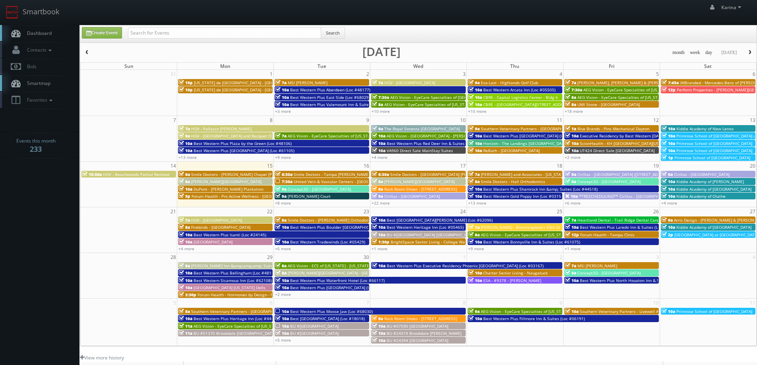
scroll to position [145, 0]
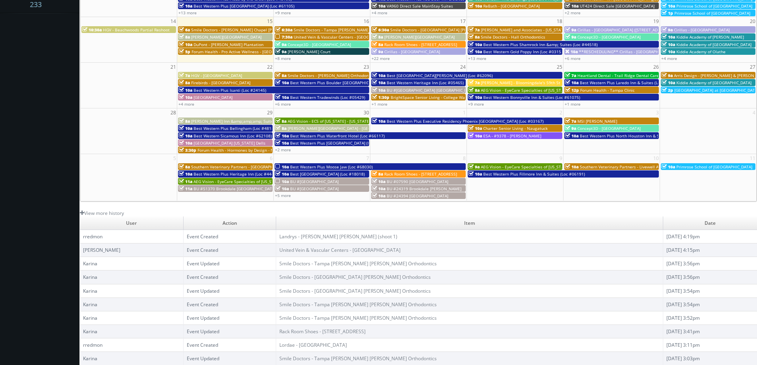
click at [44, 206] on body "Smartbook Toggle Side Navigation Toggle Top Navigation [PERSON_NAME] [PERSON_NA…" at bounding box center [378, 110] width 757 height 510
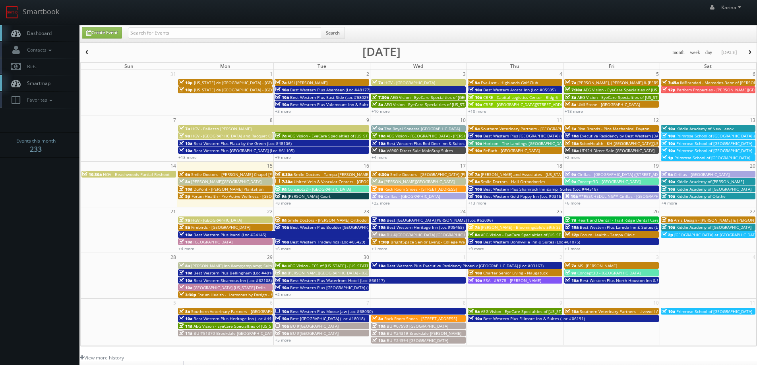
click at [323, 182] on span "United Vein & Vascular Centers - [GEOGRAPHIC_DATA]" at bounding box center [345, 182] width 102 height 6
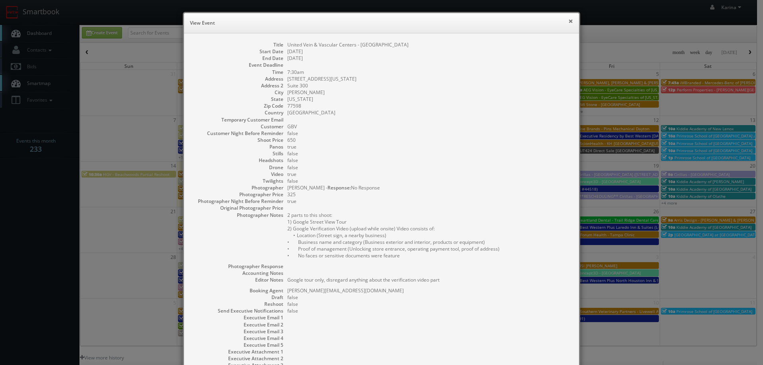
click at [569, 22] on button "×" at bounding box center [571, 21] width 5 height 6
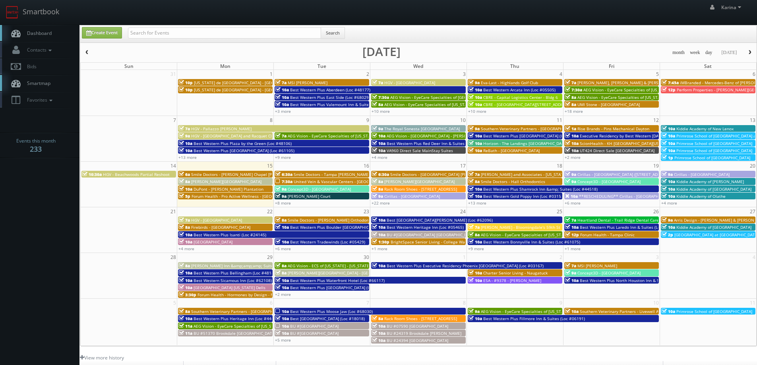
click at [330, 181] on span "United Vein & Vascular Centers - [GEOGRAPHIC_DATA]" at bounding box center [345, 182] width 102 height 6
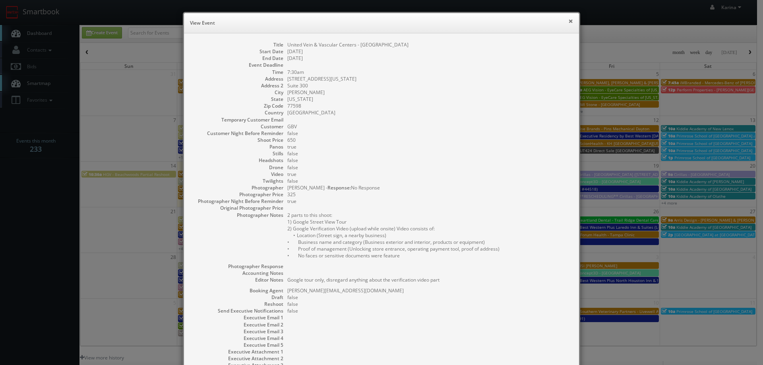
click at [569, 21] on button "×" at bounding box center [571, 21] width 5 height 6
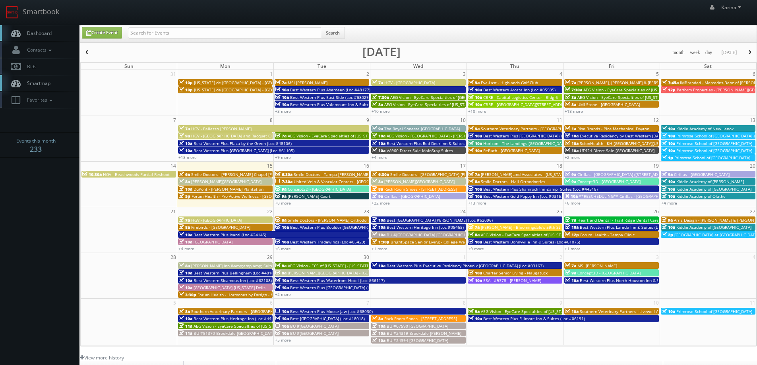
click at [47, 37] on link "Dashboard" at bounding box center [40, 33] width 80 height 16
click at [287, 202] on link "+8 more" at bounding box center [283, 203] width 16 height 6
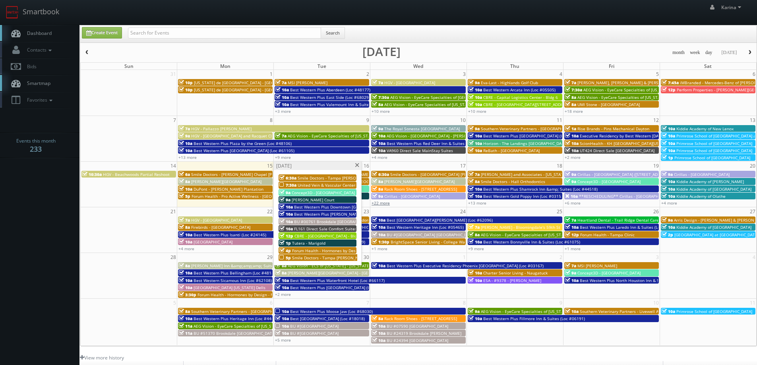
click at [382, 201] on link "+22 more" at bounding box center [381, 203] width 18 height 6
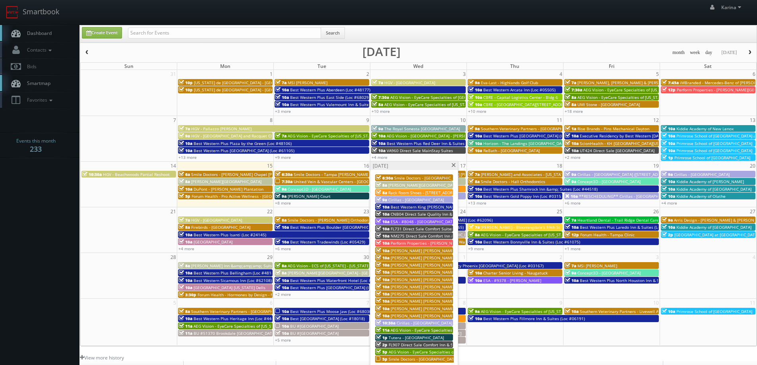
click at [455, 166] on span at bounding box center [453, 165] width 5 height 4
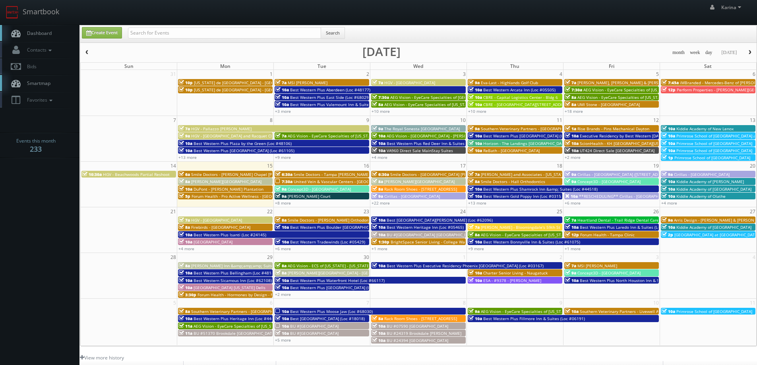
scroll to position [145, 0]
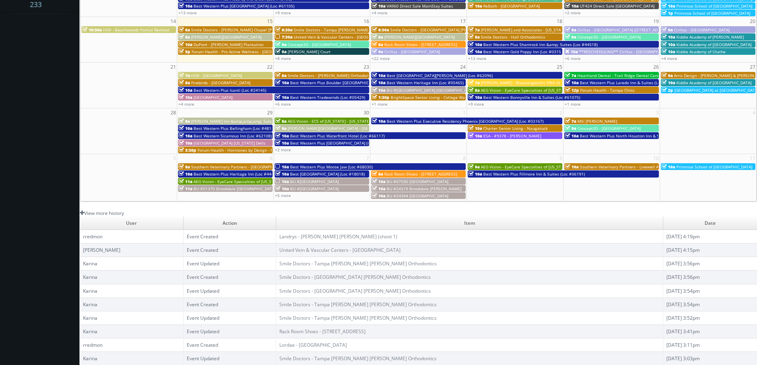
click at [103, 212] on link "View more history" at bounding box center [102, 213] width 44 height 7
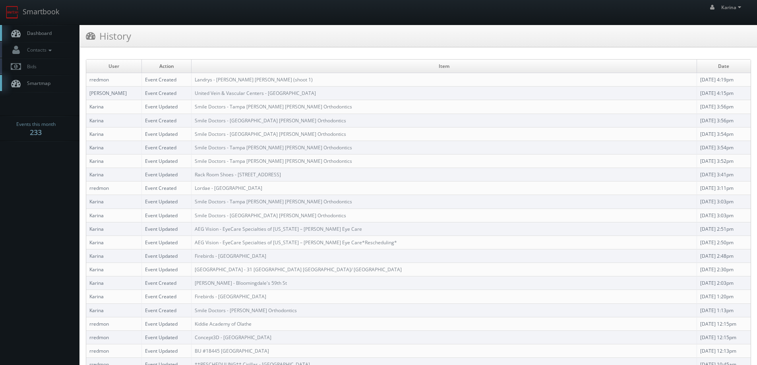
click at [29, 30] on span "Dashboard" at bounding box center [37, 33] width 29 height 7
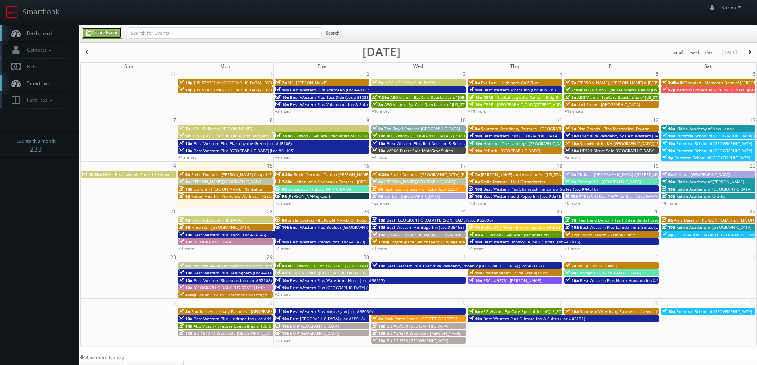
click at [110, 33] on link "Create Event" at bounding box center [102, 33] width 40 height 12
type input "09/15/2025"
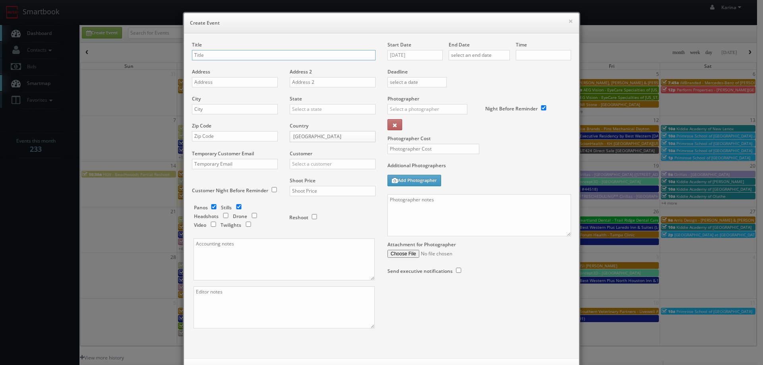
checkbox input "true"
type input "10:00am"
checkbox input "true"
paste input "The BLVD Group"
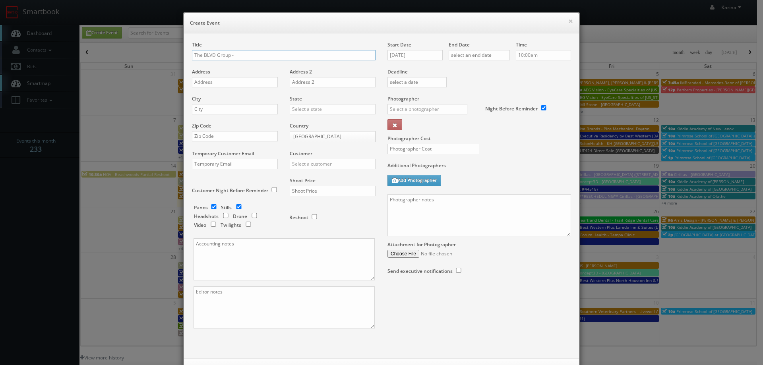
paste input "Aqua Vista Apartments"
type input "The BLVD Group - Aqua Vista Apartments"
click at [225, 75] on div "Address" at bounding box center [238, 81] width 92 height 27
drag, startPoint x: 225, startPoint y: 80, endPoint x: 244, endPoint y: 70, distance: 21.3
click at [225, 80] on input "text" at bounding box center [235, 82] width 86 height 10
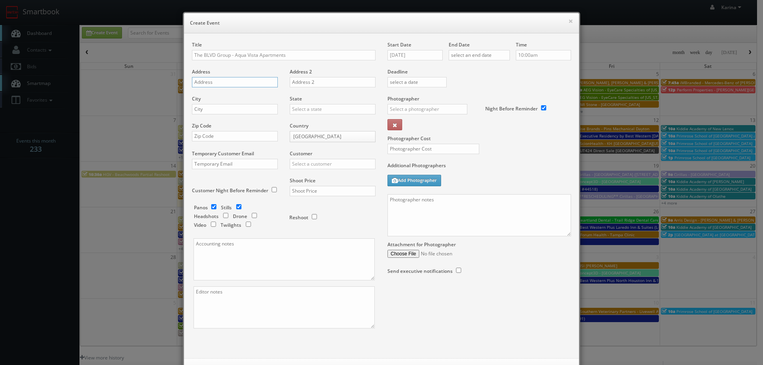
paste input "646 Aqua Vista Dr.,"
type input "646 Aqua Vista Dr"
type input "Newport News"
type input "B"
click at [318, 162] on div "[US_STATE]" at bounding box center [332, 161] width 85 height 13
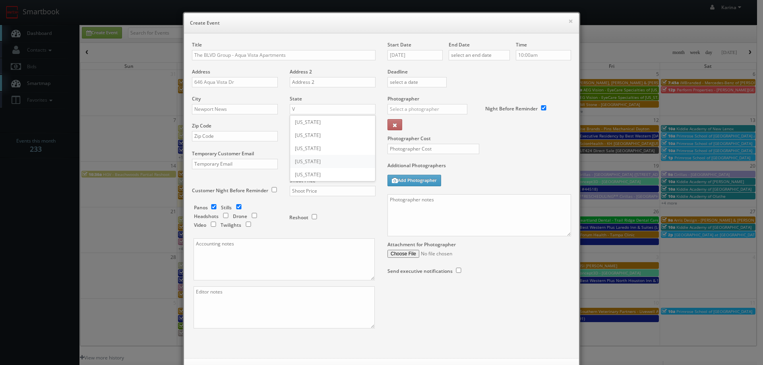
type input "[US_STATE]"
click at [219, 136] on input "text" at bounding box center [235, 136] width 86 height 10
type input "23607"
click at [309, 162] on input "text" at bounding box center [333, 164] width 86 height 10
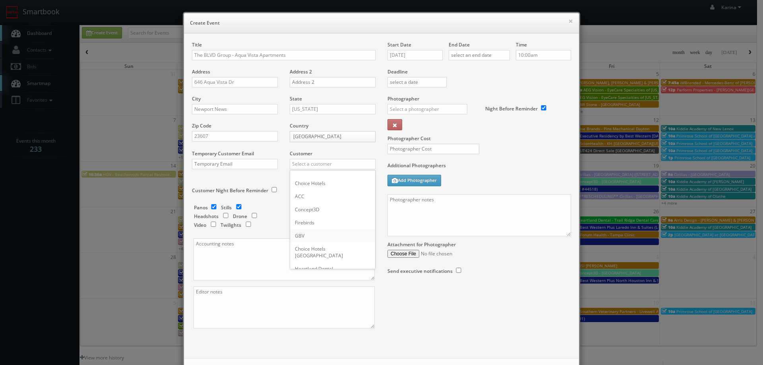
click at [314, 235] on div "GBV" at bounding box center [332, 235] width 85 height 13
type input "GBV"
click at [212, 207] on input "checkbox" at bounding box center [214, 206] width 12 height 5
checkbox input "false"
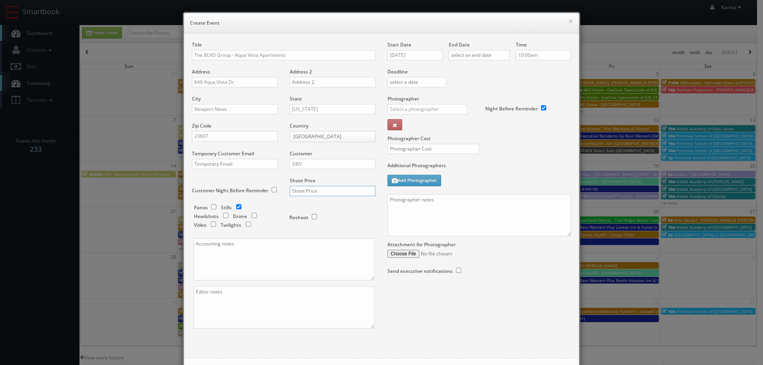
click at [318, 193] on input "text" at bounding box center [333, 191] width 86 height 10
type input "800"
click at [324, 266] on textarea at bounding box center [284, 260] width 181 height 42
paste textarea "nikhil@theblvdgrp.com"
type textarea "nikhil@theblvdgrp.com"
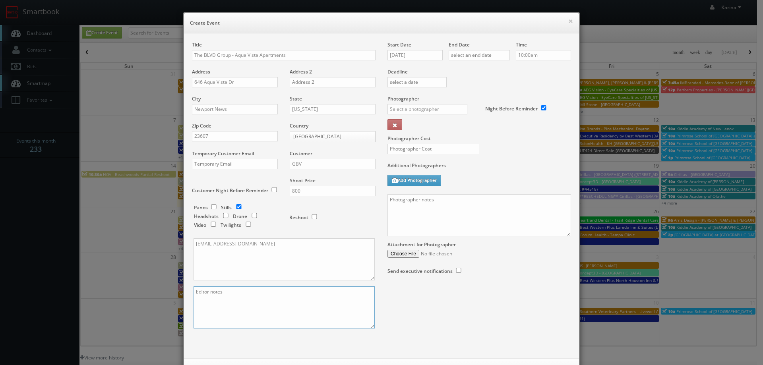
paste textarea "nikhil@theblvdgrp.com"
type textarea "nikhil@theblvdgrp.com"
click at [421, 53] on input "[DATE]" at bounding box center [415, 55] width 55 height 10
click at [417, 141] on td "30" at bounding box center [416, 139] width 11 height 12
type input "09/30/2025"
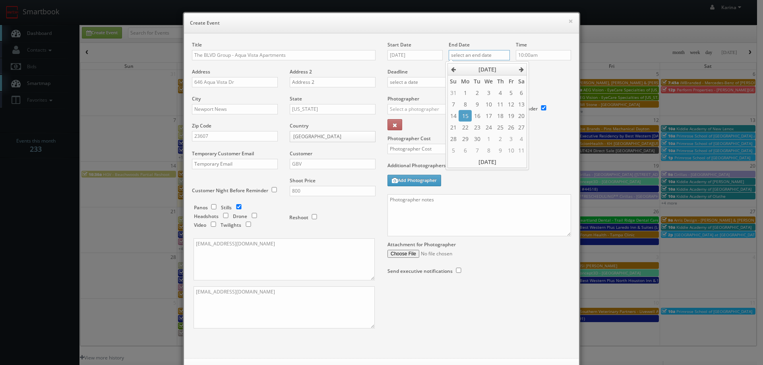
click at [476, 55] on input "text" at bounding box center [479, 55] width 61 height 10
click at [478, 141] on td "30" at bounding box center [477, 139] width 11 height 12
type input "09/30/2025"
click at [540, 72] on label "Deadline" at bounding box center [480, 71] width 196 height 7
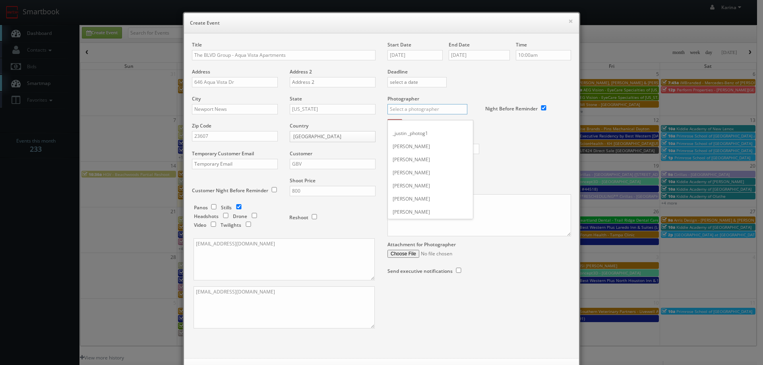
click at [418, 110] on input "text" at bounding box center [428, 109] width 80 height 10
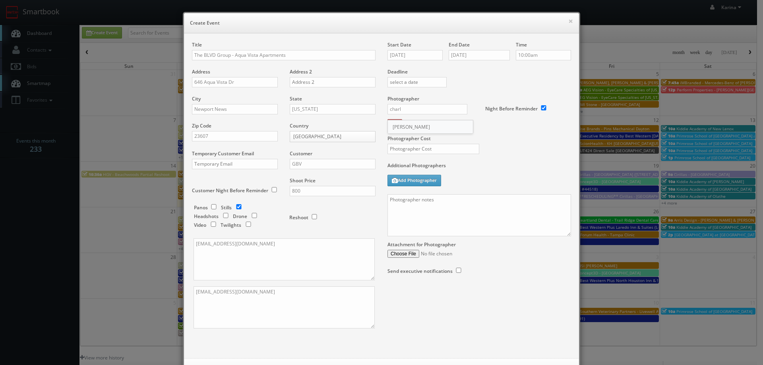
click at [436, 124] on div "Charles Mitri" at bounding box center [430, 126] width 85 height 13
type input "Charles Mitri"
click at [412, 148] on input "text" at bounding box center [434, 149] width 92 height 10
type input "300"
click at [440, 207] on textarea at bounding box center [480, 215] width 184 height 42
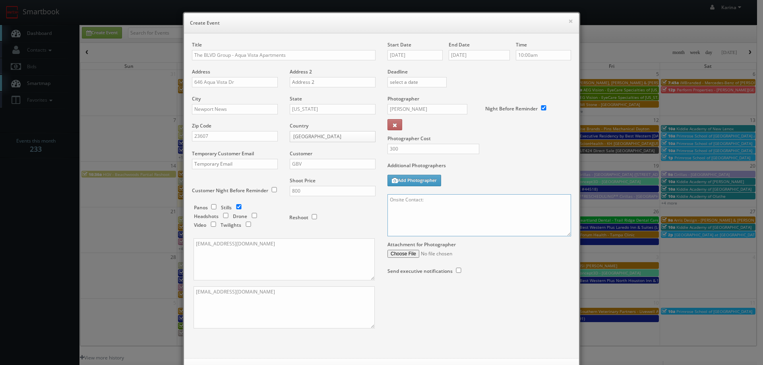
paste textarea "Nikhil Nardhani"
click at [475, 200] on textarea "Onsite Contact: Nikhil Nardhani" at bounding box center [480, 215] width 184 height 42
paste textarea "310.601.6604"
click at [400, 216] on textarea "Onsite Contact: Nikhil Nardhani 310.601.6604" at bounding box center [480, 215] width 184 height 42
click at [396, 210] on textarea "Onsite Contact: Nikhil Nardhani 310.601.6604" at bounding box center [480, 215] width 184 height 42
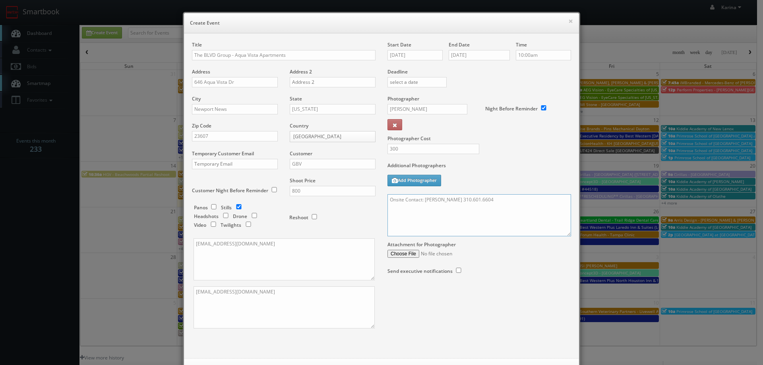
paste textarea "We need to deliver __ stills to the client so we ask that you take at least __ …"
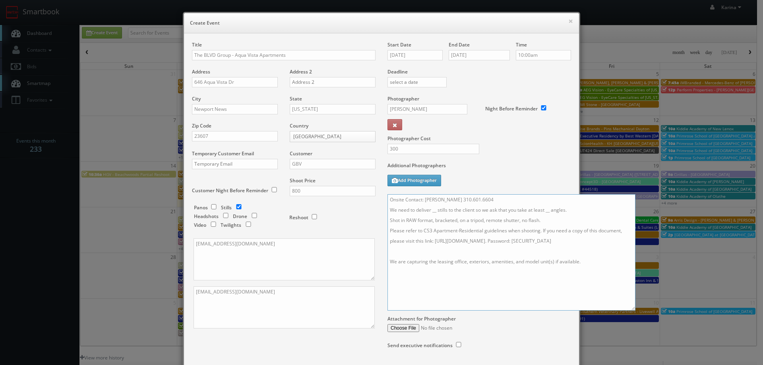
drag, startPoint x: 565, startPoint y: 235, endPoint x: 583, endPoint y: 293, distance: 60.9
click at [630, 311] on textarea "Onsite Contact: Nikhil Nardhani 310.601.6604 We need to deliver __ stills to th…" at bounding box center [512, 252] width 248 height 117
drag, startPoint x: 434, startPoint y: 210, endPoint x: 450, endPoint y: 216, distance: 17.0
click at [434, 210] on textarea "Onsite Contact: Nikhil Nardhani 310.601.6604 We need to deliver __ stills to th…" at bounding box center [512, 253] width 249 height 118
click at [550, 209] on textarea "Onsite Contact: Nikhil Nardhani 310.601.6604 We need to deliver 30 stills to th…" at bounding box center [512, 253] width 249 height 118
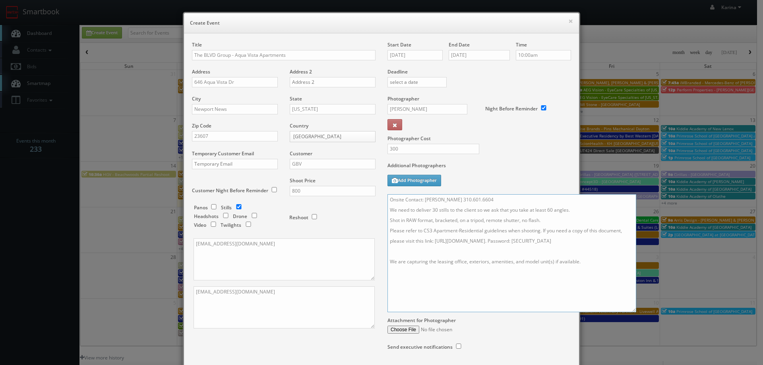
type textarea "Onsite Contact: Nikhil Nardhani 310.601.6604 We need to deliver 30 stills to th…"
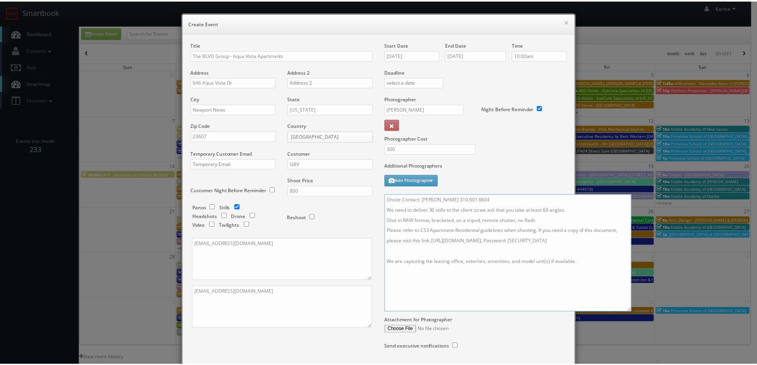
scroll to position [58, 0]
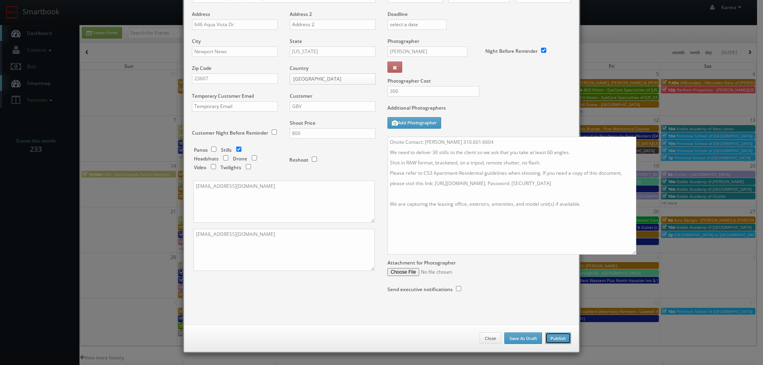
click at [552, 340] on button "Publish" at bounding box center [559, 339] width 26 height 12
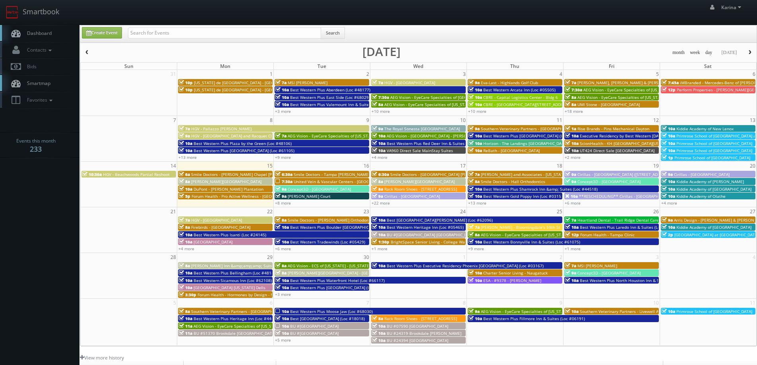
click at [38, 28] on link "Dashboard" at bounding box center [40, 33] width 80 height 16
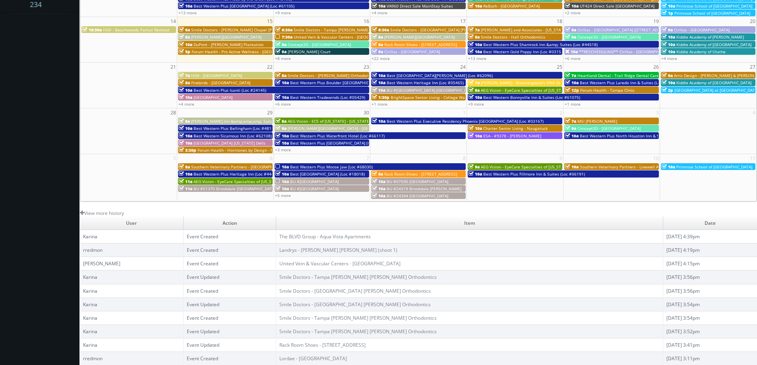
click at [66, 135] on body "Smartbook Toggle Side Navigation Toggle Top Navigation [PERSON_NAME] [PERSON_NA…" at bounding box center [378, 110] width 757 height 510
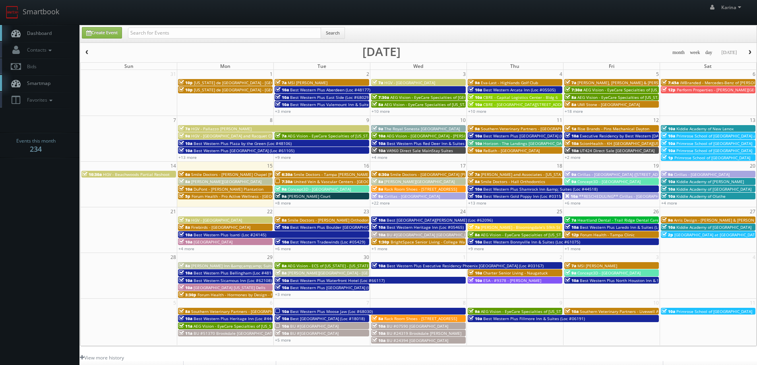
click at [45, 34] on span "Dashboard" at bounding box center [37, 33] width 29 height 7
click at [35, 35] on span "Dashboard" at bounding box center [37, 33] width 29 height 7
click at [43, 32] on span "Dashboard" at bounding box center [37, 33] width 29 height 7
click at [745, 54] on button "button" at bounding box center [751, 53] width 14 height 10
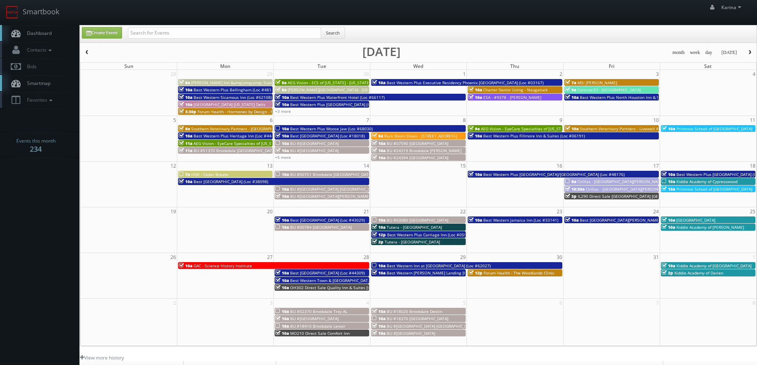
click at [745, 54] on button "button" at bounding box center [751, 53] width 14 height 10
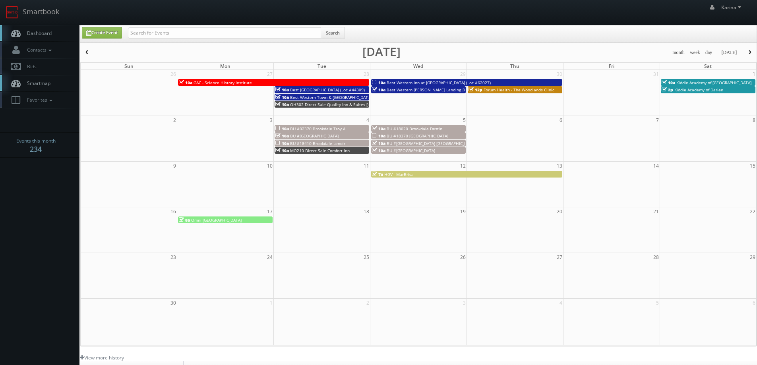
click at [745, 54] on button "button" at bounding box center [751, 53] width 14 height 10
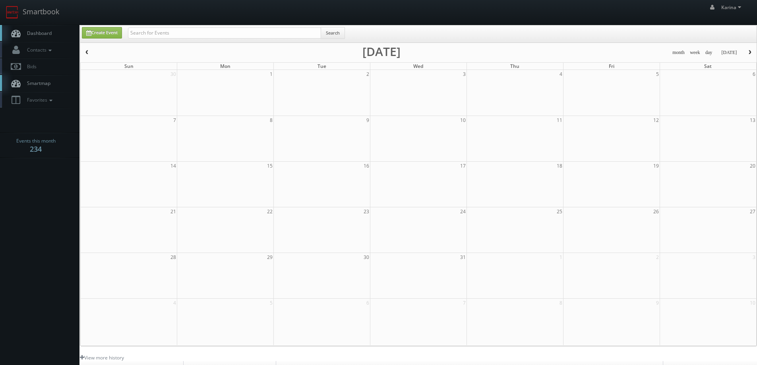
click at [88, 54] on span "button" at bounding box center [87, 52] width 6 height 5
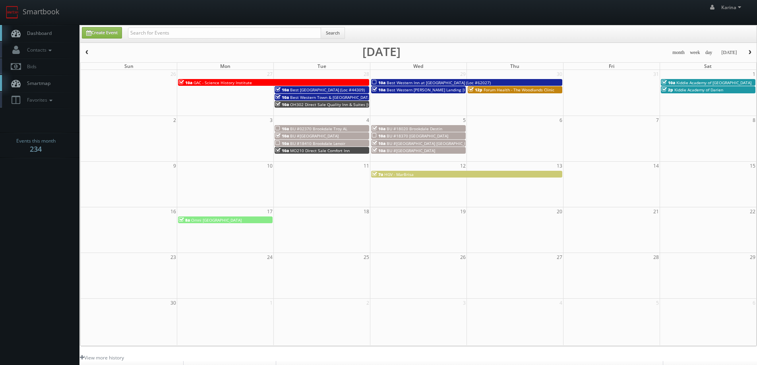
click at [89, 54] on span "button" at bounding box center [87, 52] width 6 height 5
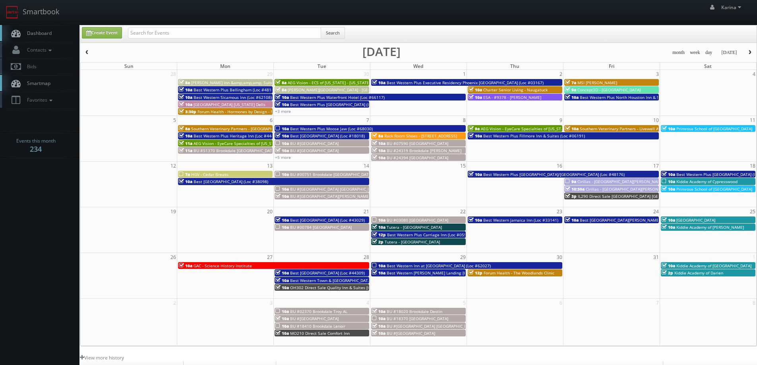
click at [89, 54] on span "button" at bounding box center [87, 52] width 6 height 5
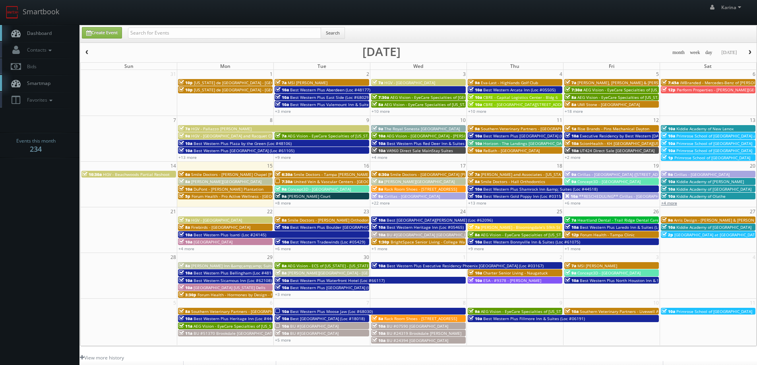
click at [670, 204] on link "+4 more" at bounding box center [670, 203] width 16 height 6
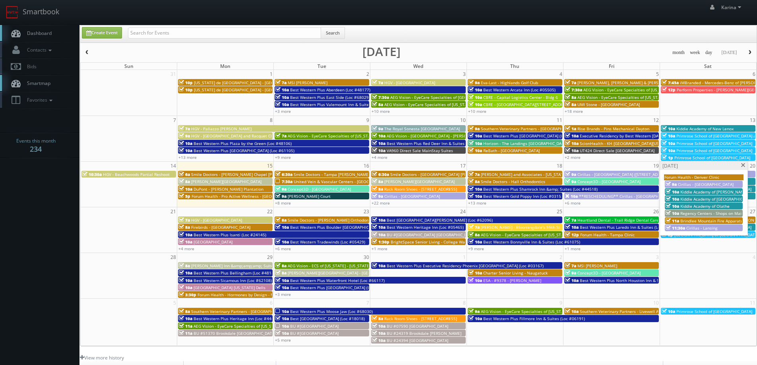
click at [742, 163] on span at bounding box center [743, 165] width 5 height 4
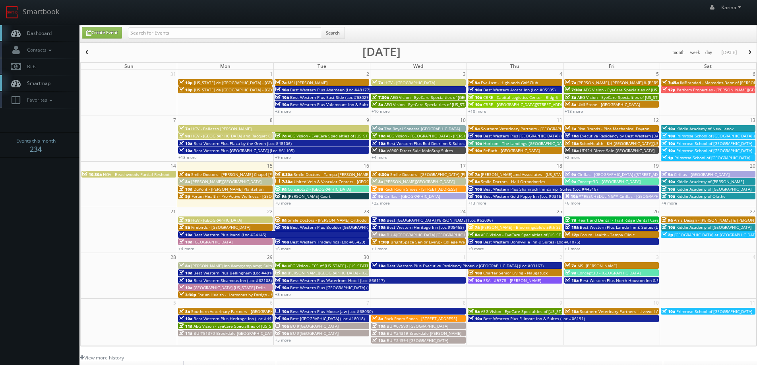
click at [58, 209] on body "Smartbook Toggle Side Navigation Toggle Top Navigation [PERSON_NAME] [PERSON_NA…" at bounding box center [378, 255] width 757 height 510
click at [35, 38] on link "Dashboard" at bounding box center [40, 33] width 80 height 16
click at [204, 197] on span "Forum Health - Pro Active Wellness - [GEOGRAPHIC_DATA]" at bounding box center [247, 197] width 110 height 6
